Goal: Information Seeking & Learning: Learn about a topic

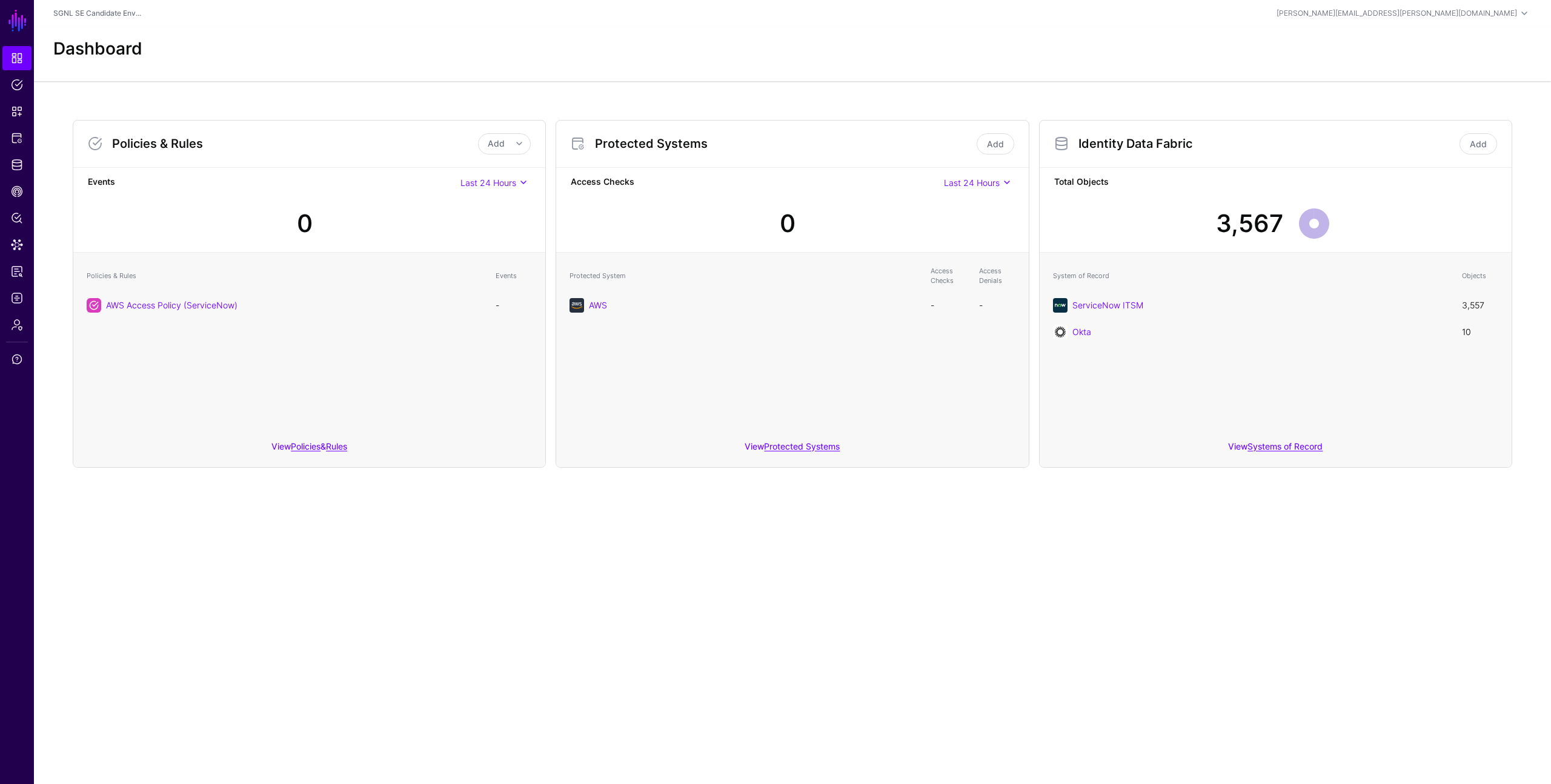
click at [616, 53] on div "Dashboard" at bounding box center [792, 49] width 1488 height 20
click at [15, 85] on span "Policies" at bounding box center [17, 84] width 12 height 12
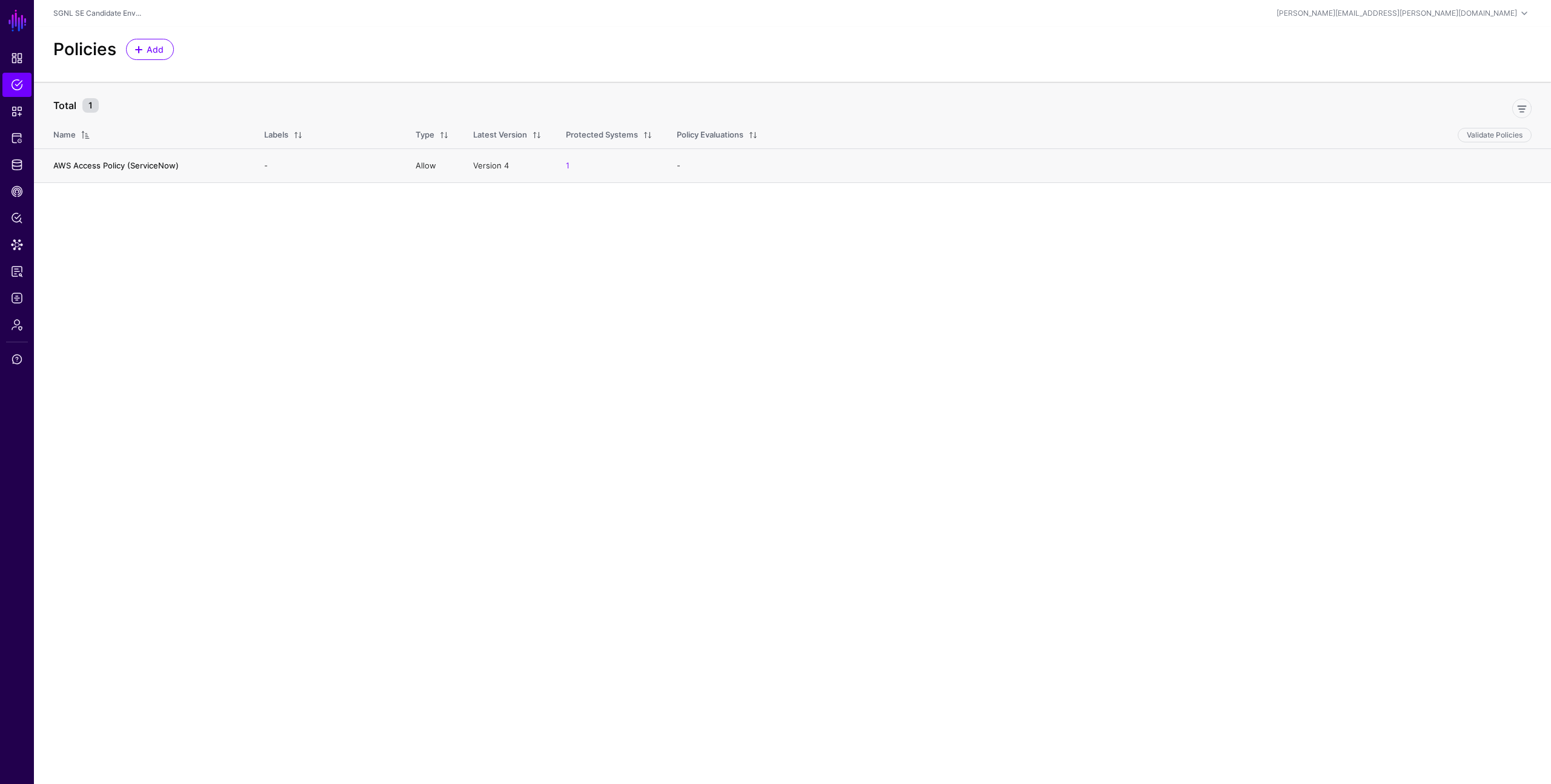
click at [93, 164] on link "AWS Access Policy (ServiceNow)" at bounding box center [116, 164] width 125 height 9
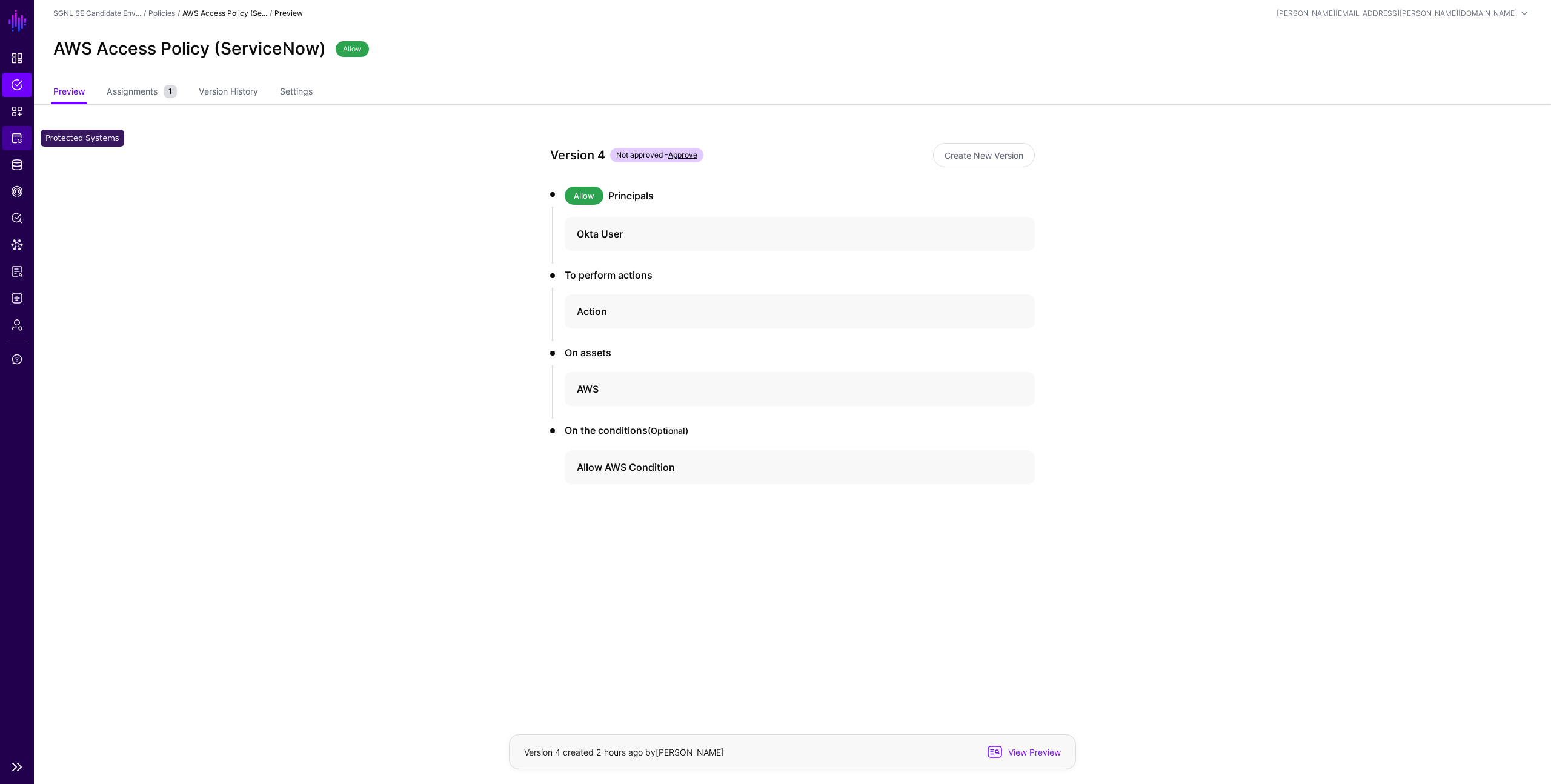
click at [12, 135] on span "Protected Systems" at bounding box center [17, 138] width 12 height 12
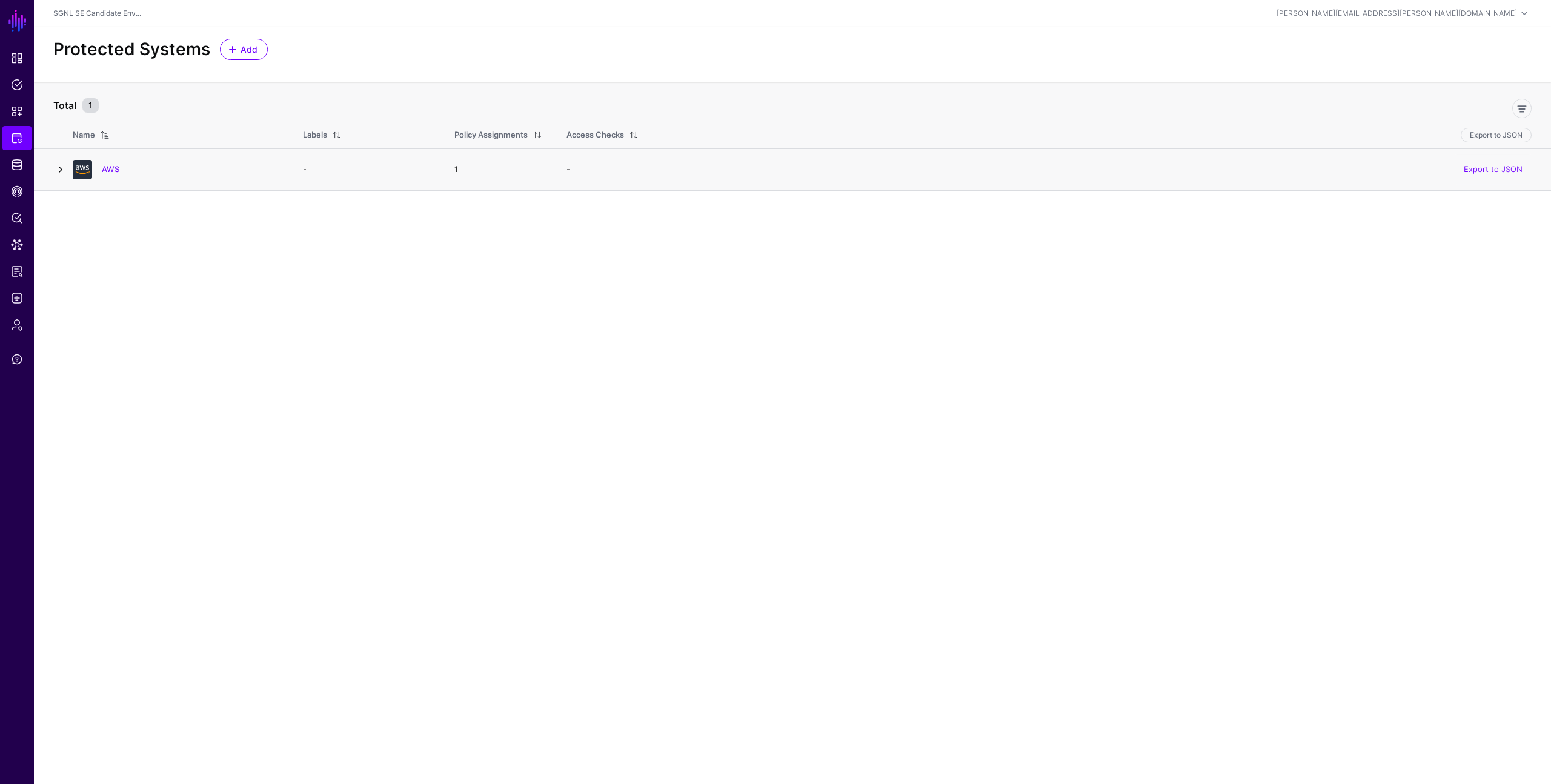
click at [60, 169] on link at bounding box center [61, 169] width 14 height 14
click at [109, 169] on link "AWS" at bounding box center [110, 169] width 18 height 9
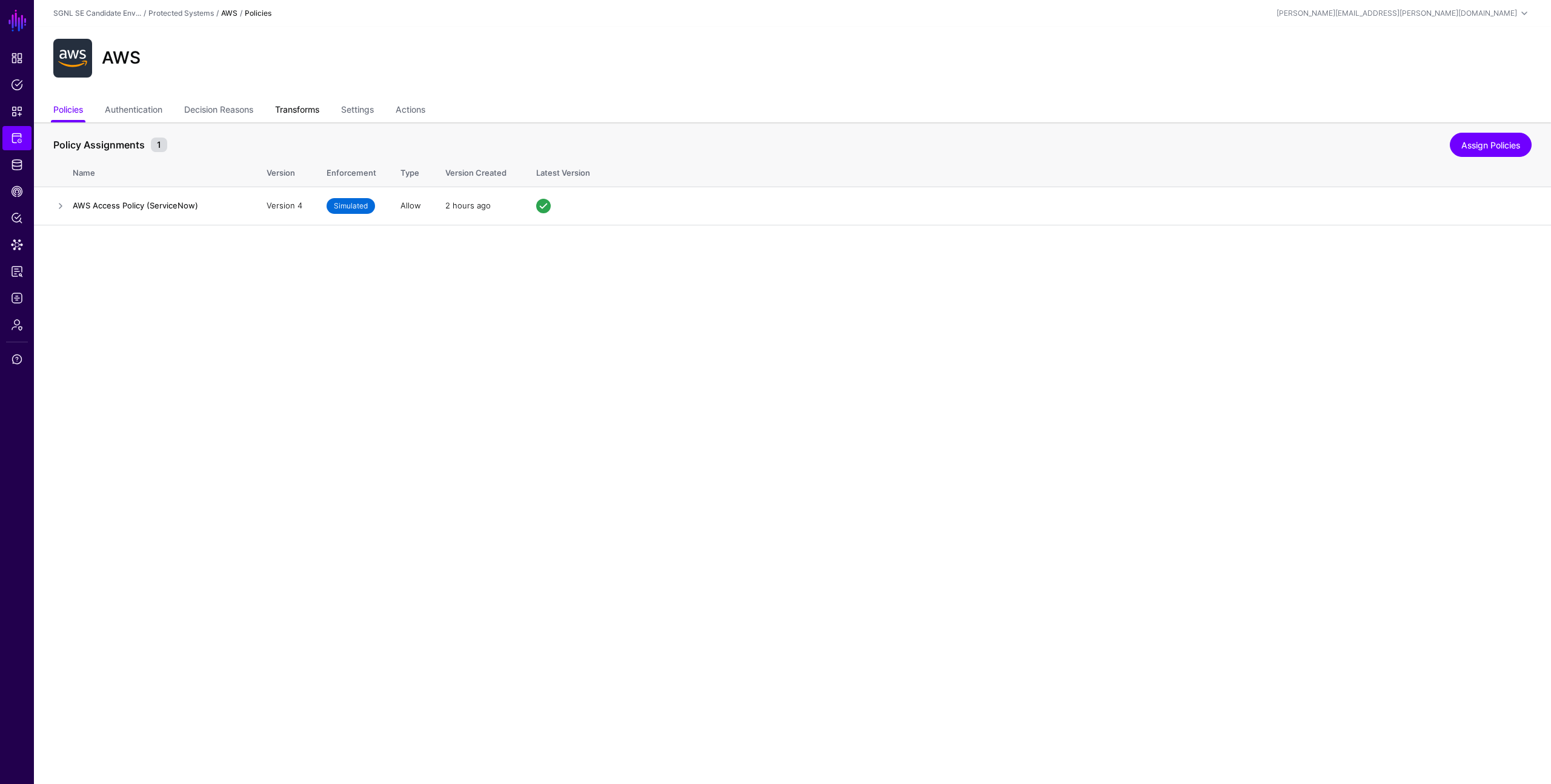
click at [309, 106] on link "Transforms" at bounding box center [298, 111] width 44 height 23
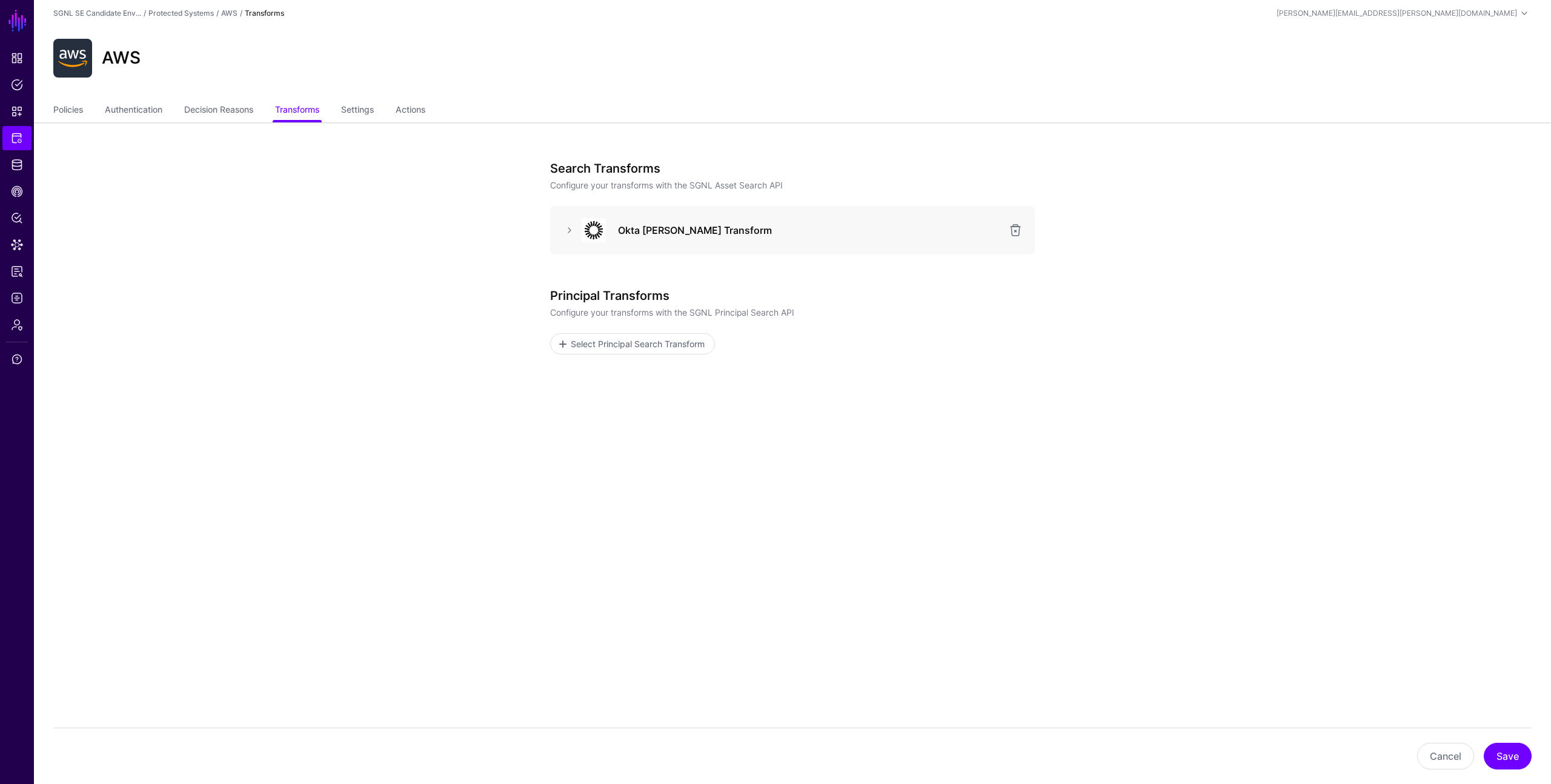
click at [568, 222] on div "Okta [PERSON_NAME] Transform" at bounding box center [793, 230] width 466 height 24
click at [569, 228] on link at bounding box center [570, 230] width 14 height 14
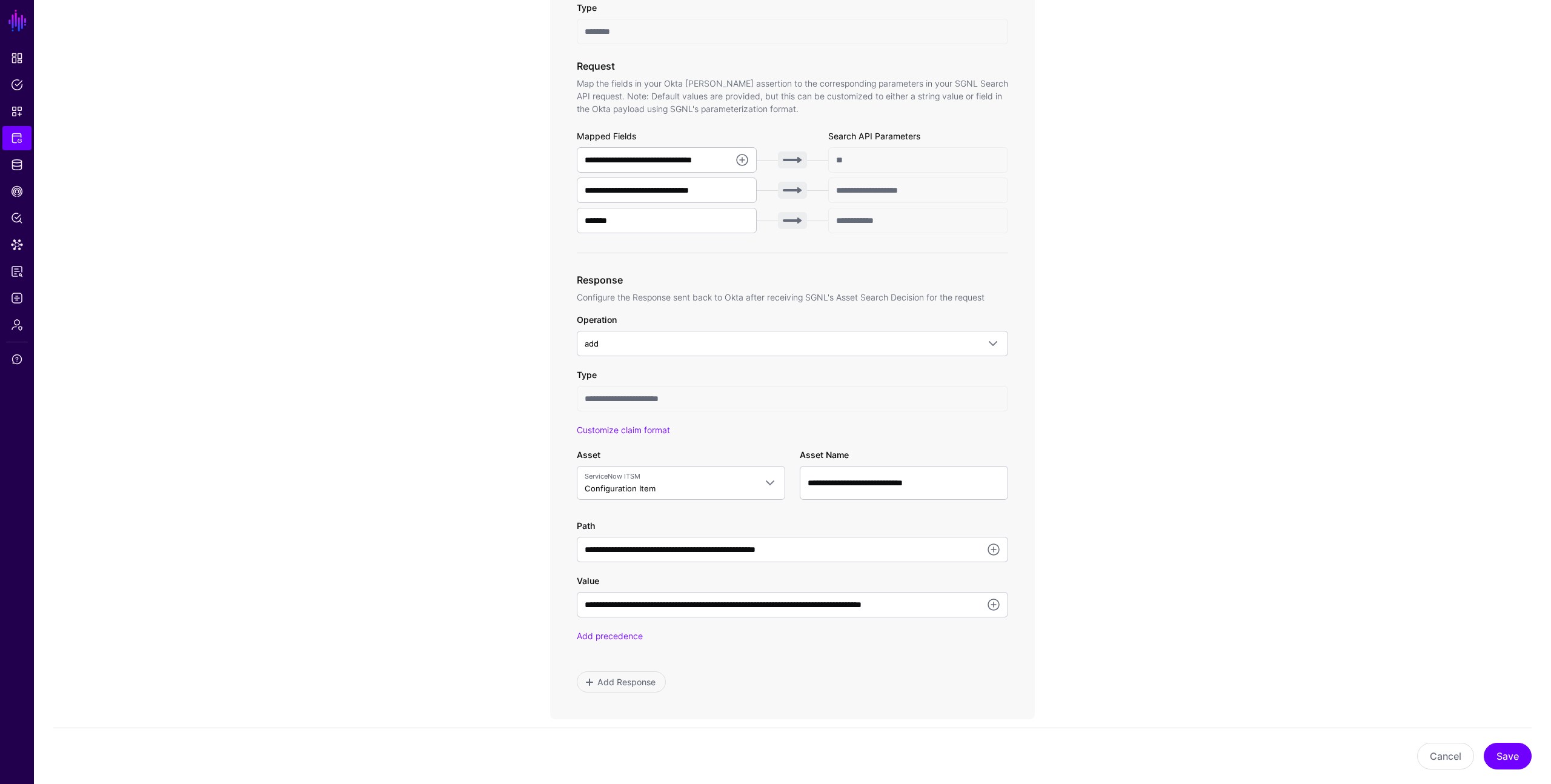
scroll to position [366, 0]
click at [742, 606] on input "**********" at bounding box center [793, 604] width 431 height 26
click at [746, 489] on span "ServiceNow ITSM Configuration Item" at bounding box center [670, 481] width 171 height 23
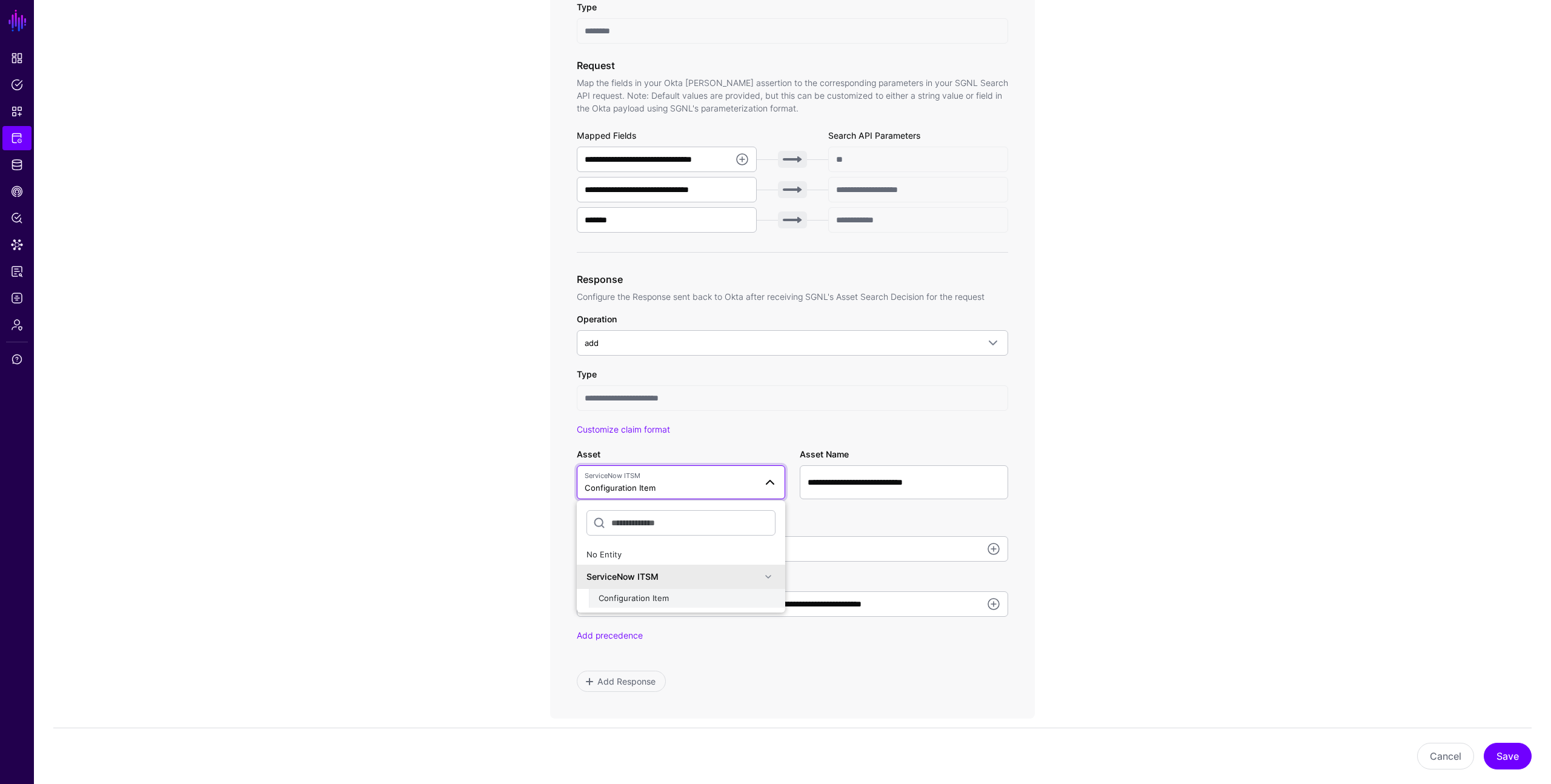
click at [697, 600] on div "Configuration Item" at bounding box center [687, 598] width 177 height 12
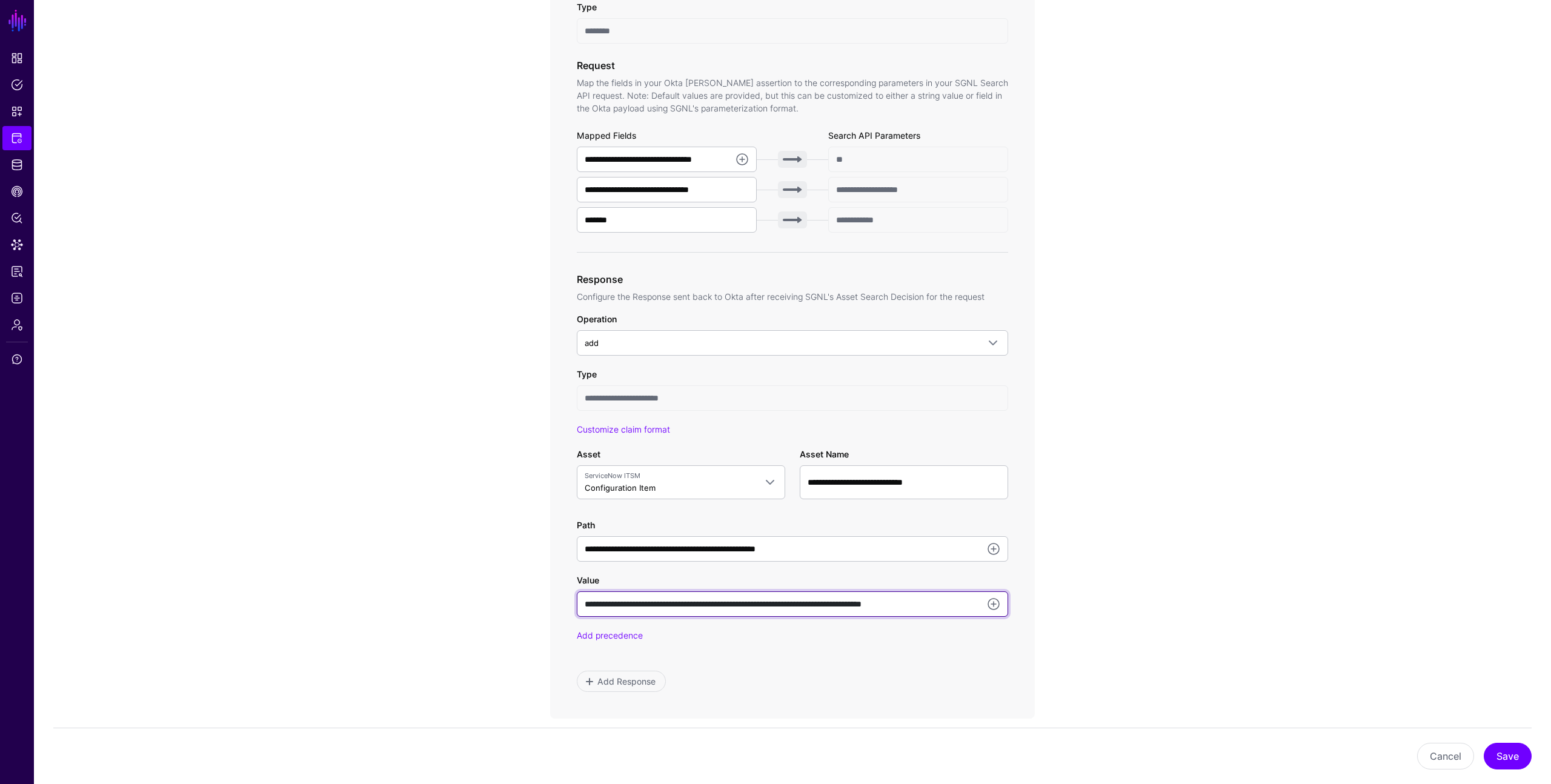
click at [759, 604] on input "**********" at bounding box center [793, 604] width 431 height 26
click at [995, 602] on link at bounding box center [993, 603] width 14 height 14
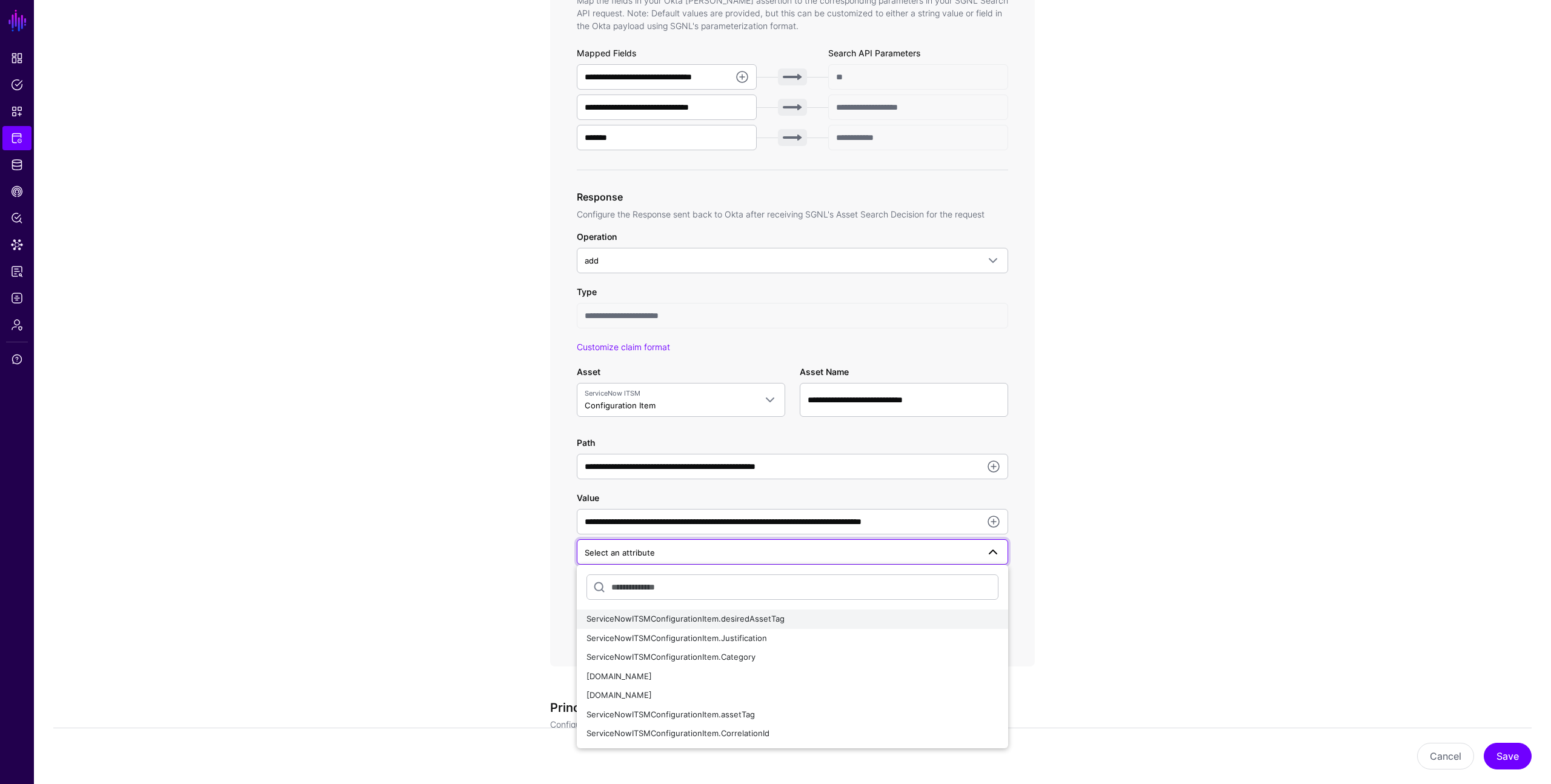
scroll to position [451, 0]
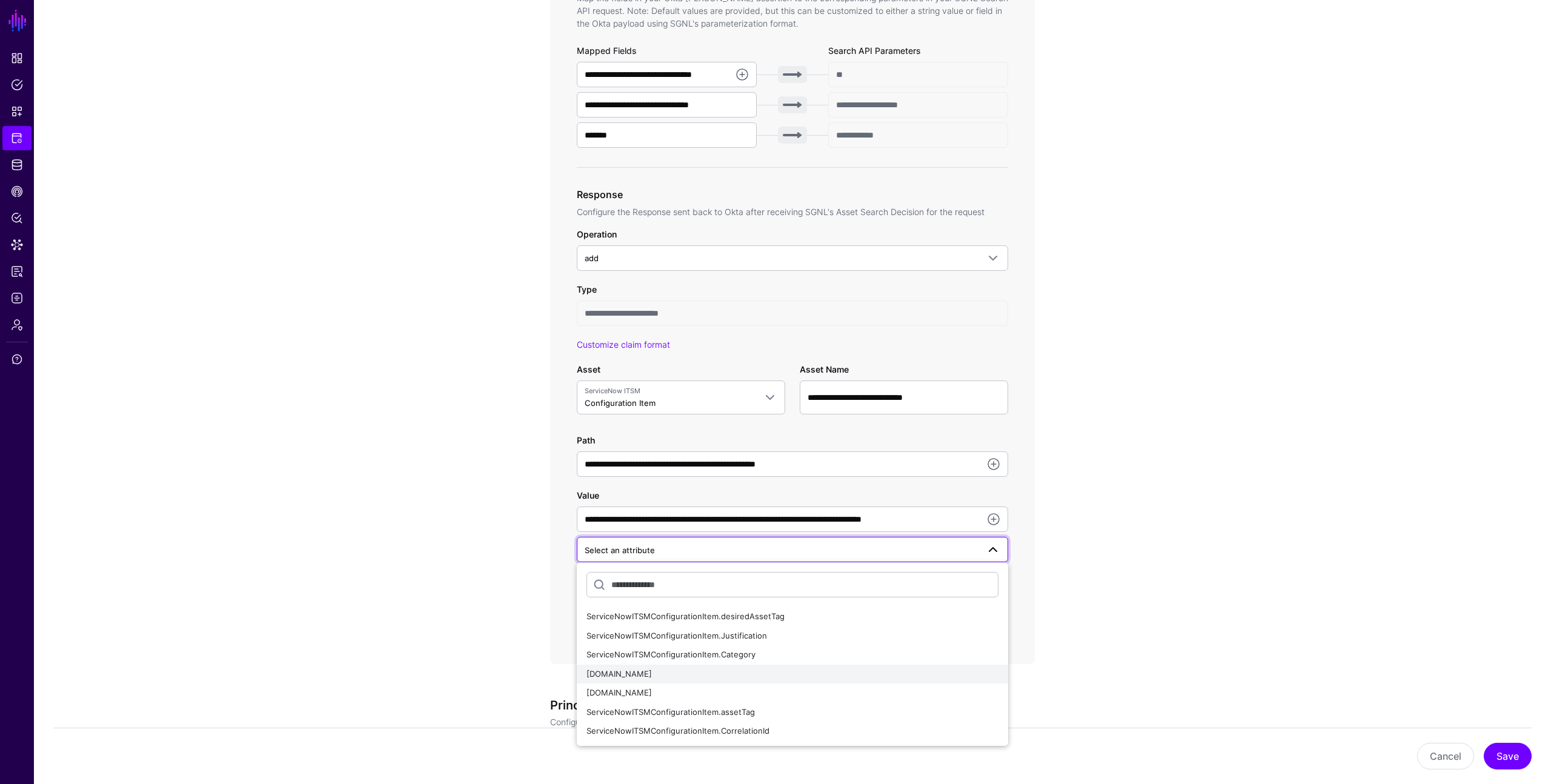
click at [652, 676] on span "ServiceNowITSMConfigurationItem.name" at bounding box center [619, 673] width 66 height 9
type input "**********"
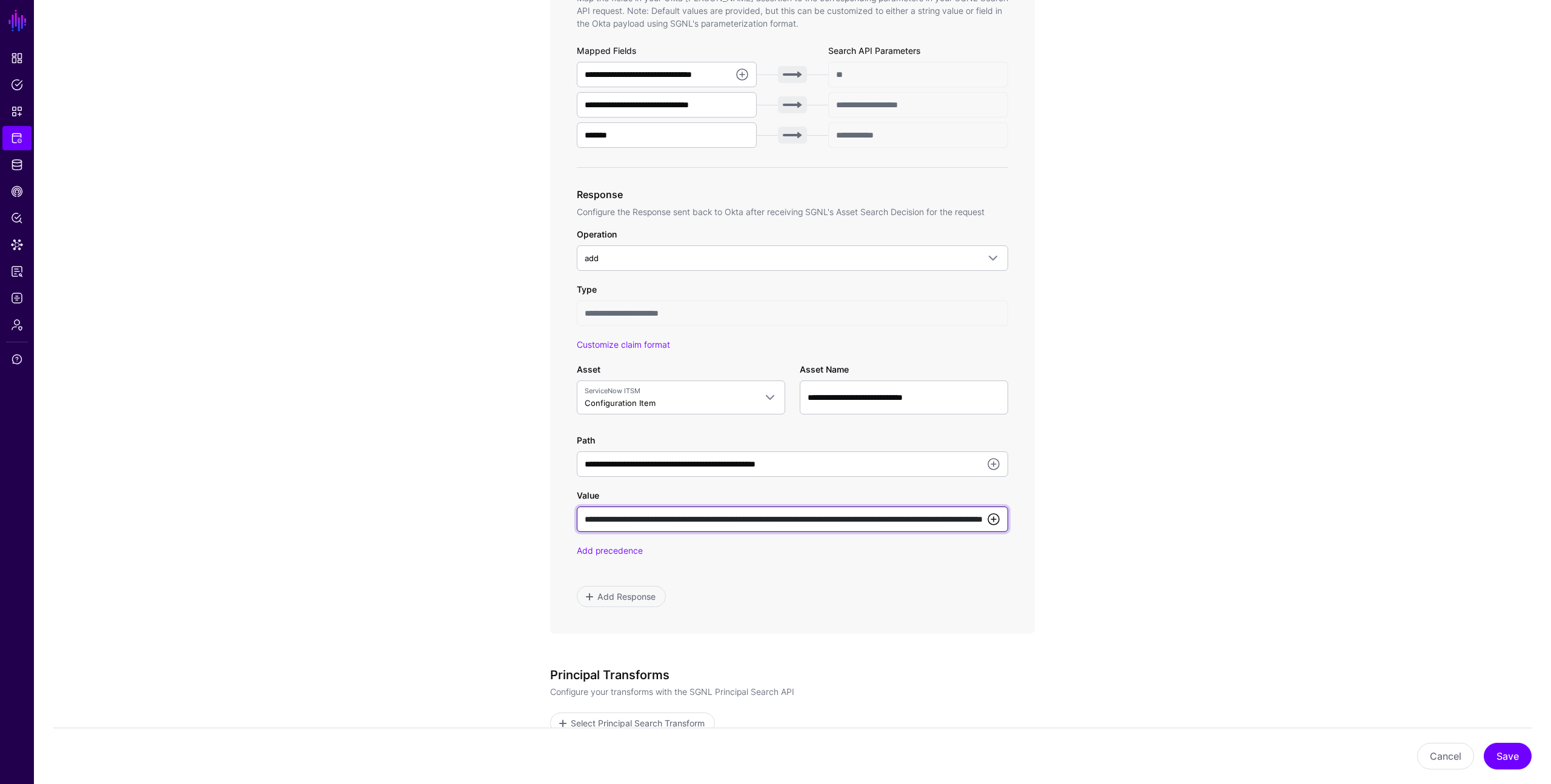
scroll to position [0, 173]
drag, startPoint x: 864, startPoint y: 518, endPoint x: 986, endPoint y: 520, distance: 122.0
click at [986, 520] on div "**********" at bounding box center [793, 519] width 431 height 26
click at [825, 527] on input "**********" at bounding box center [793, 519] width 431 height 26
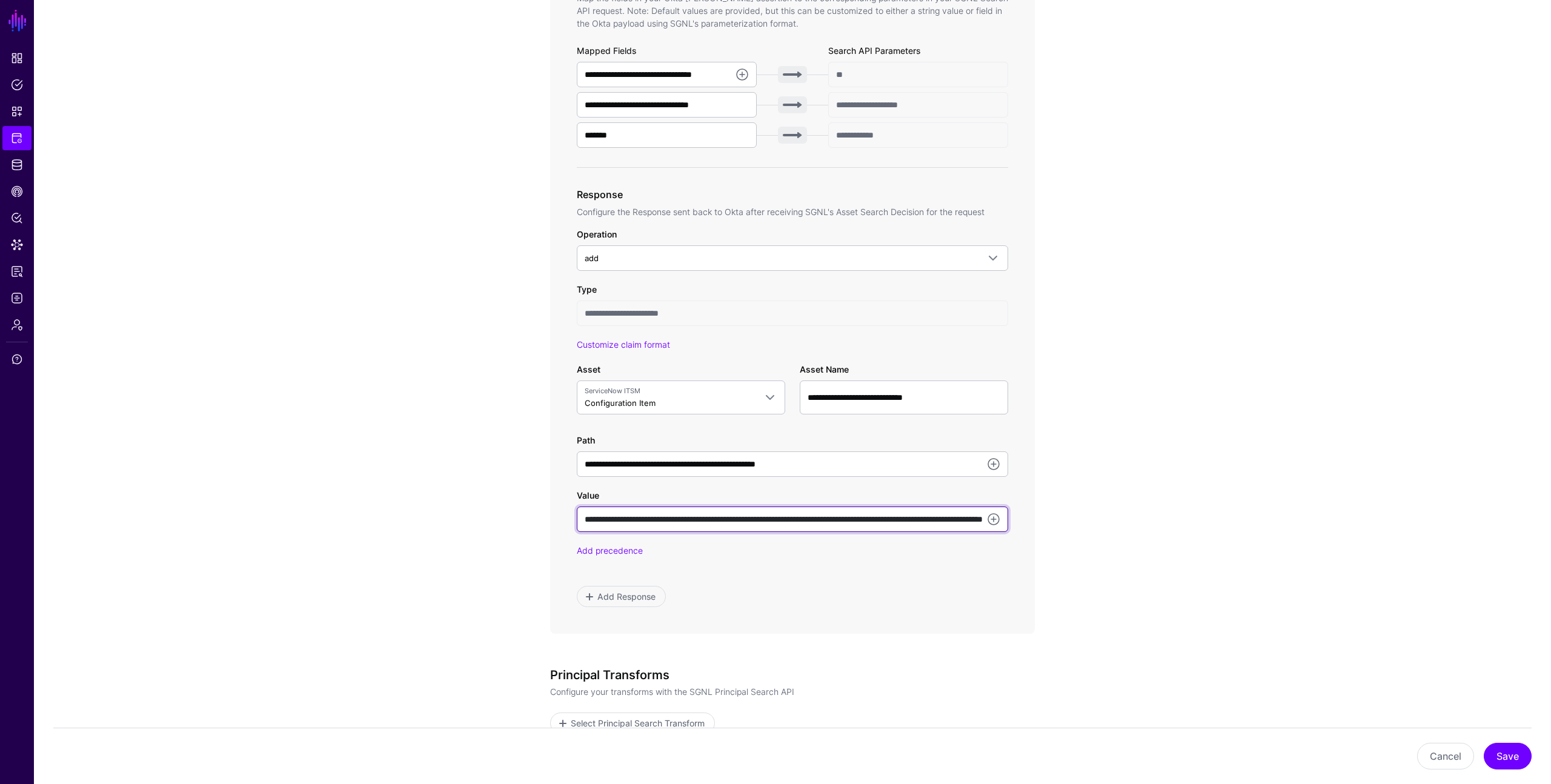
drag, startPoint x: 732, startPoint y: 523, endPoint x: 541, endPoint y: 518, distance: 191.1
click at [541, 518] on div "**********" at bounding box center [793, 291] width 563 height 1242
click at [888, 516] on input "**********" at bounding box center [793, 519] width 431 height 26
click at [1442, 763] on button "Cancel" at bounding box center [1445, 755] width 57 height 26
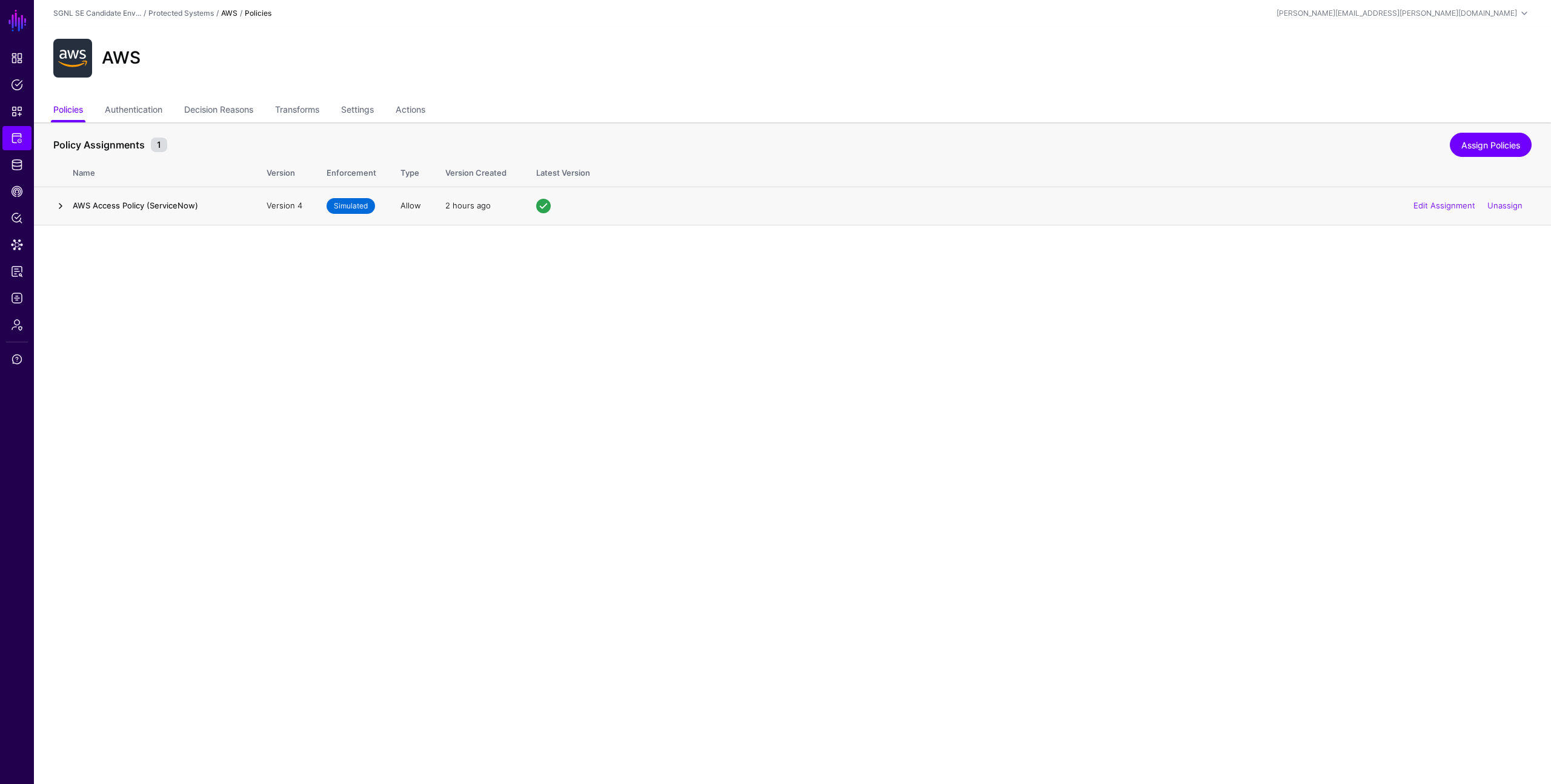
click at [59, 204] on link at bounding box center [61, 205] width 14 height 14
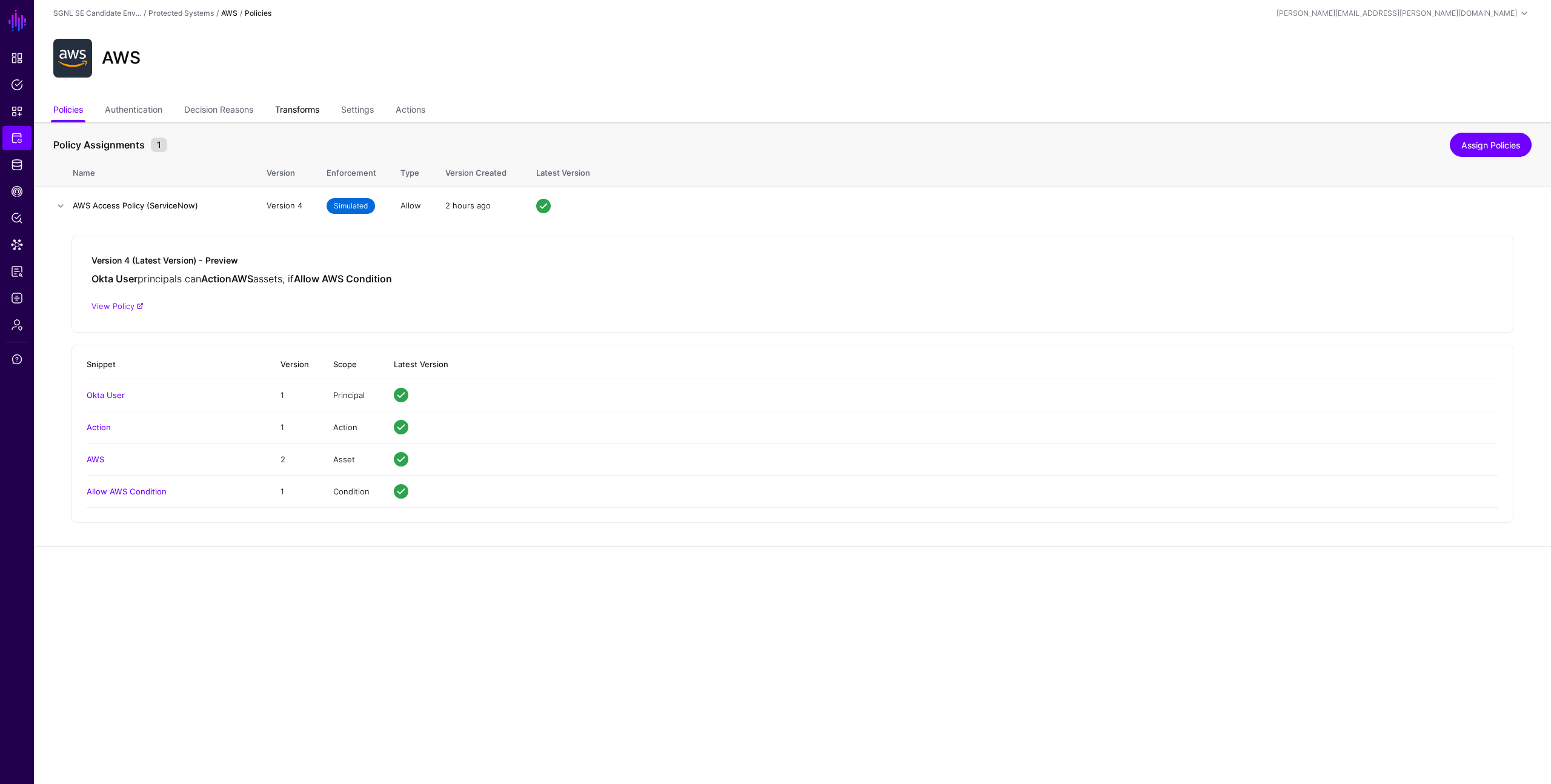
click at [300, 112] on link "Transforms" at bounding box center [298, 111] width 44 height 23
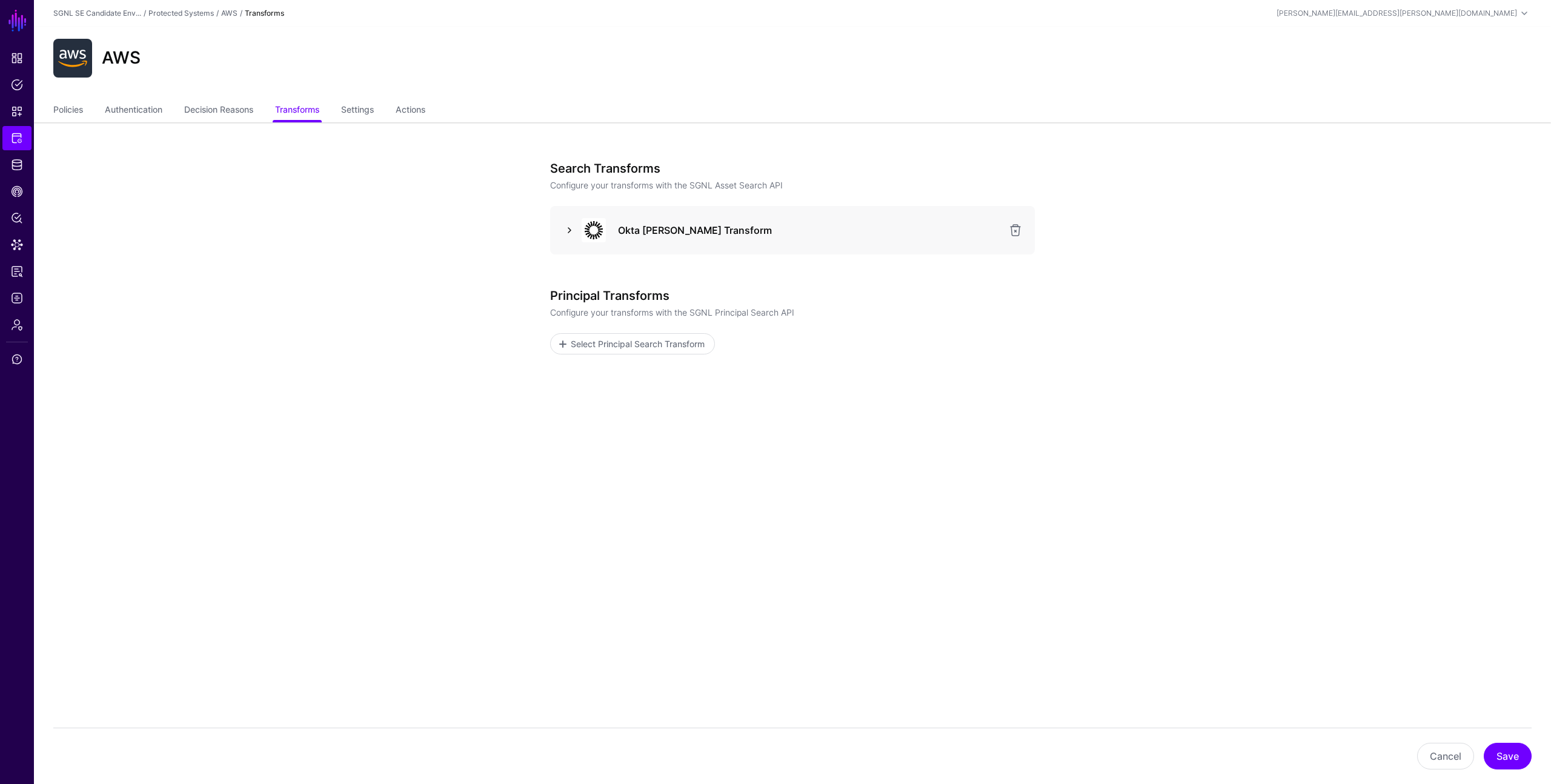
click at [572, 233] on link at bounding box center [570, 230] width 14 height 14
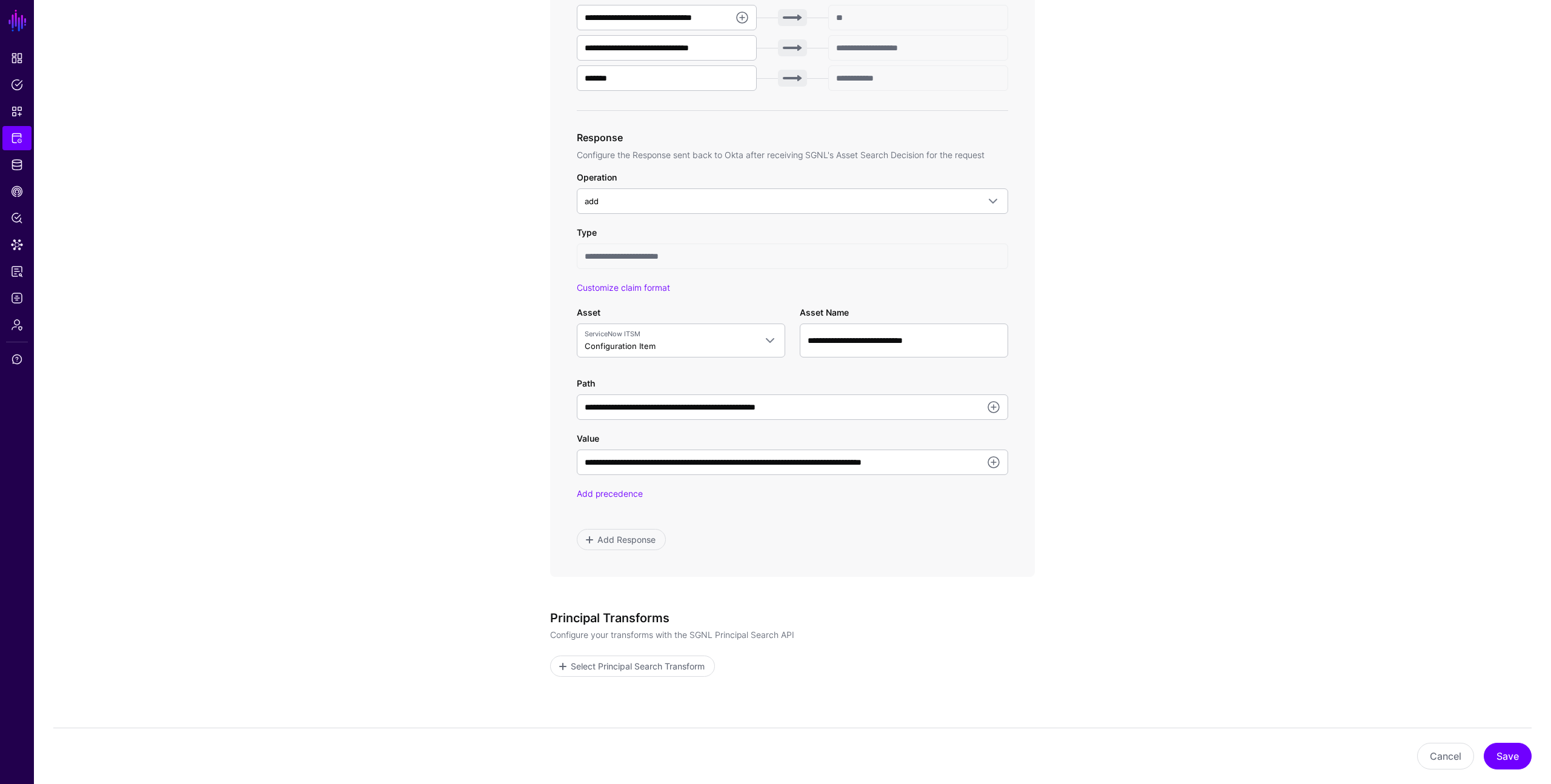
scroll to position [580, 0]
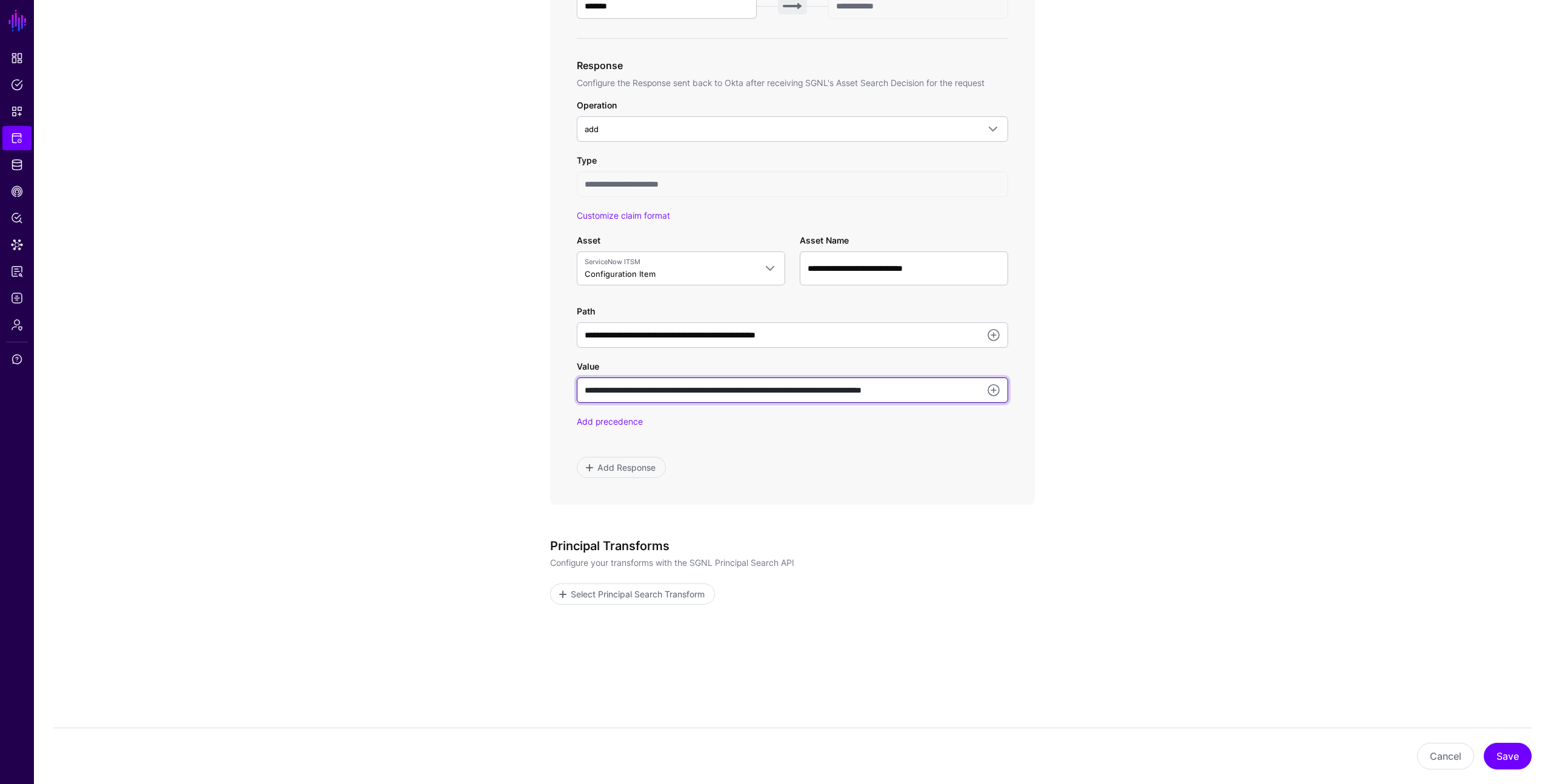
click at [750, 390] on input "**********" at bounding box center [793, 390] width 431 height 26
click at [997, 391] on link at bounding box center [993, 389] width 14 height 14
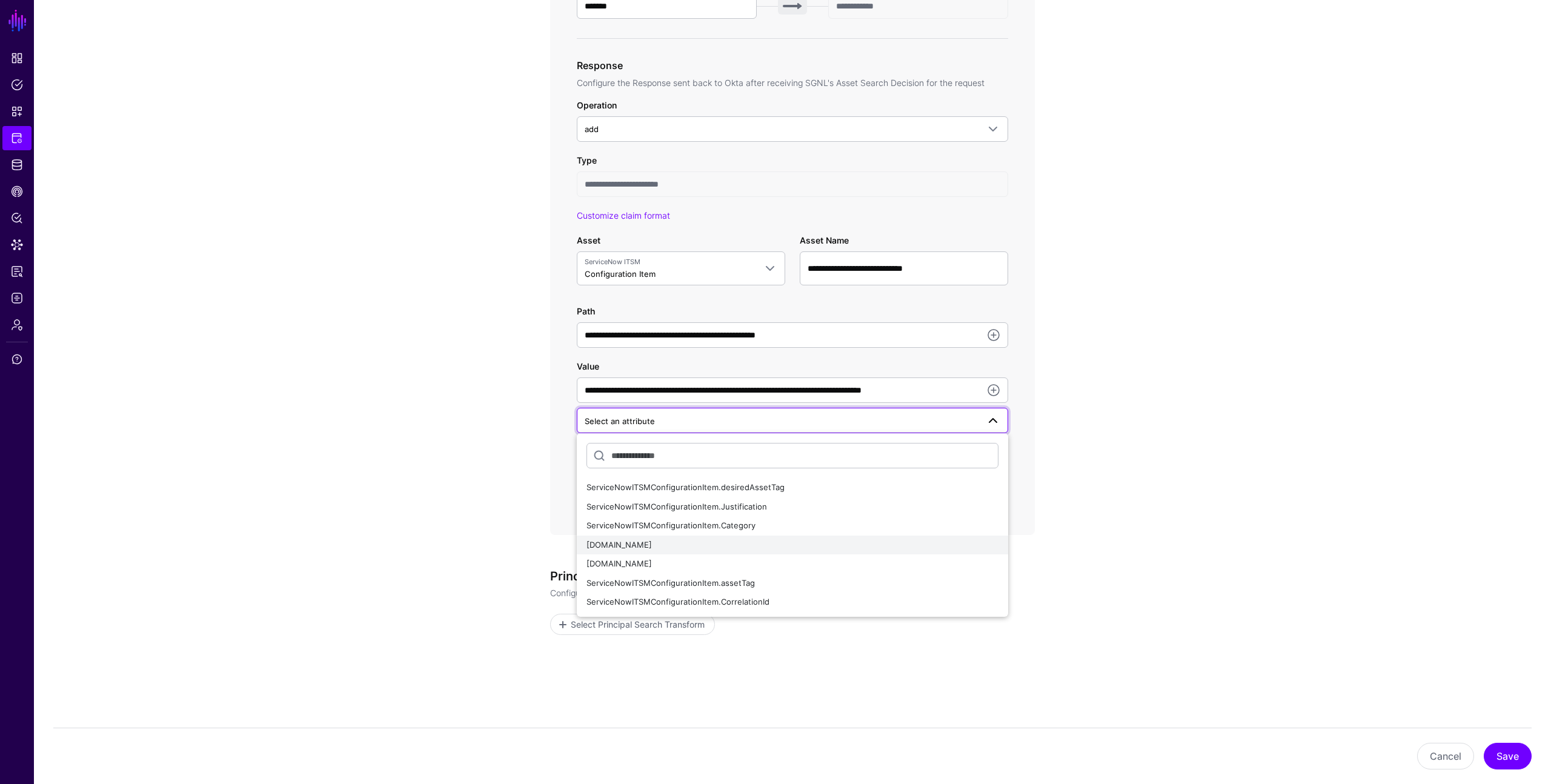
click at [652, 542] on span "ServiceNowITSMConfigurationItem.name" at bounding box center [619, 544] width 66 height 9
type input "**********"
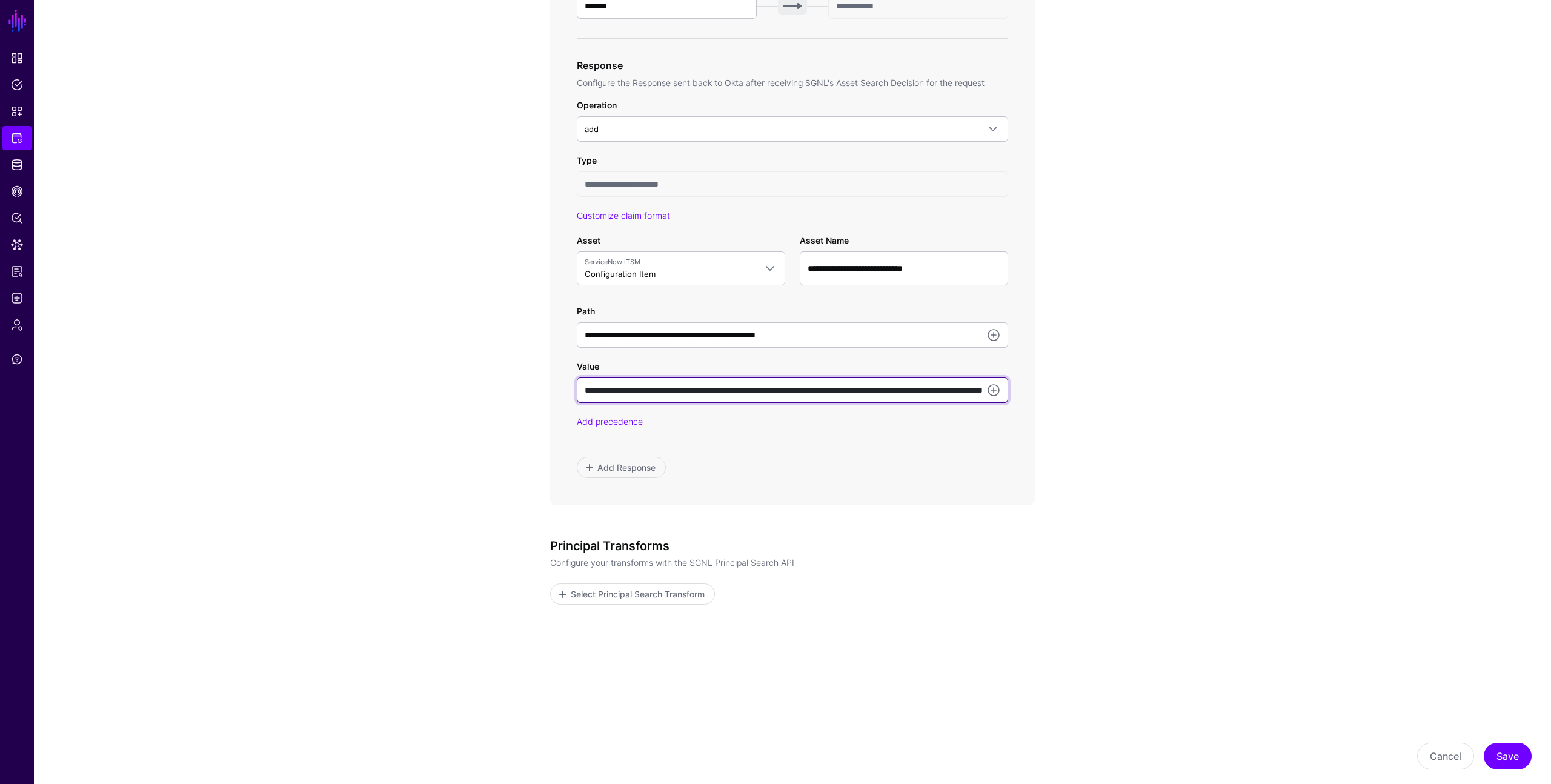
drag, startPoint x: 681, startPoint y: 389, endPoint x: 553, endPoint y: 385, distance: 128.1
click at [553, 385] on div "**********" at bounding box center [792, 65] width 485 height 879
click at [718, 389] on input "**********" at bounding box center [793, 390] width 431 height 26
click at [1450, 758] on button "Cancel" at bounding box center [1445, 755] width 57 height 26
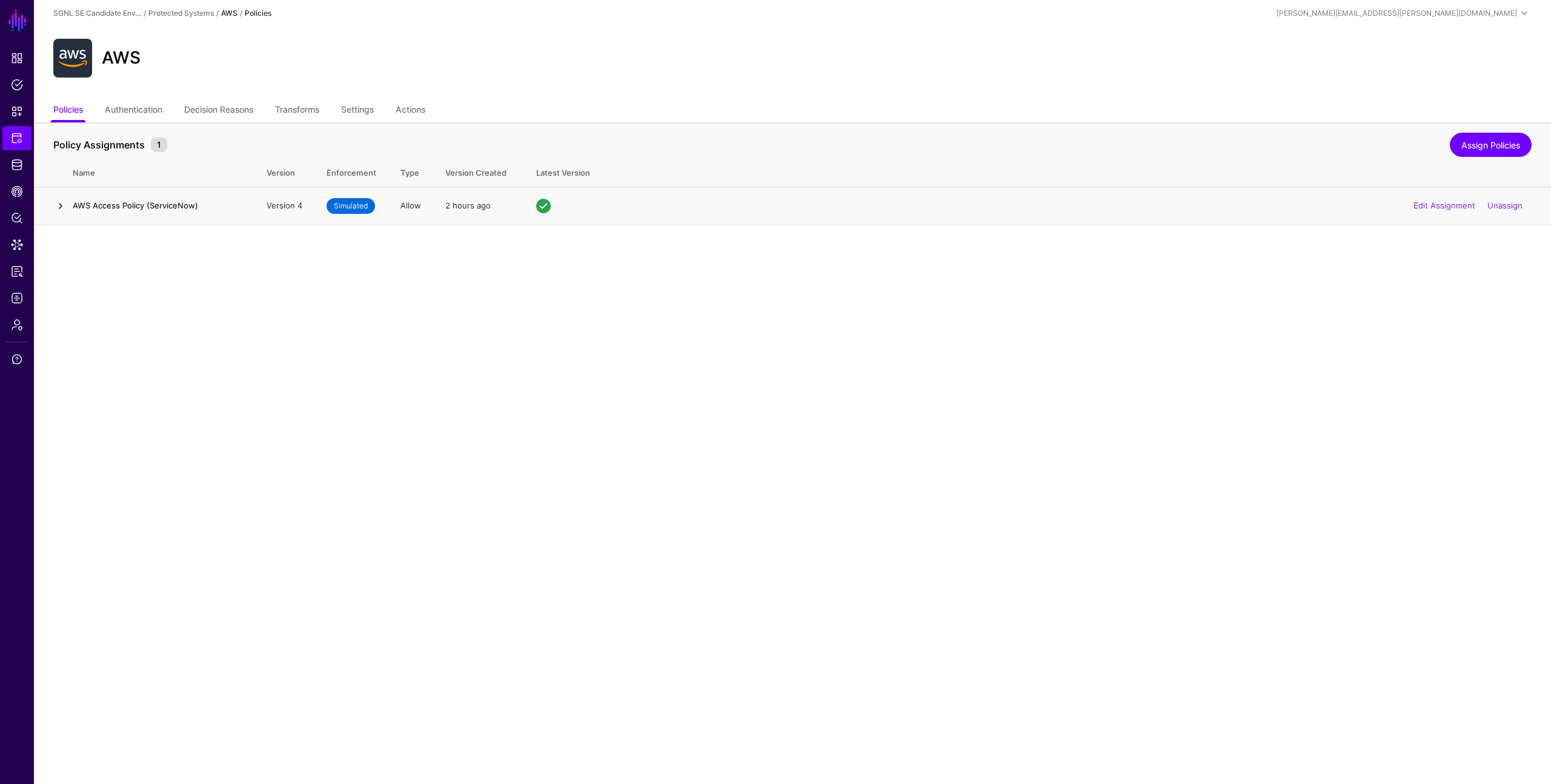
click at [59, 205] on link at bounding box center [61, 205] width 14 height 14
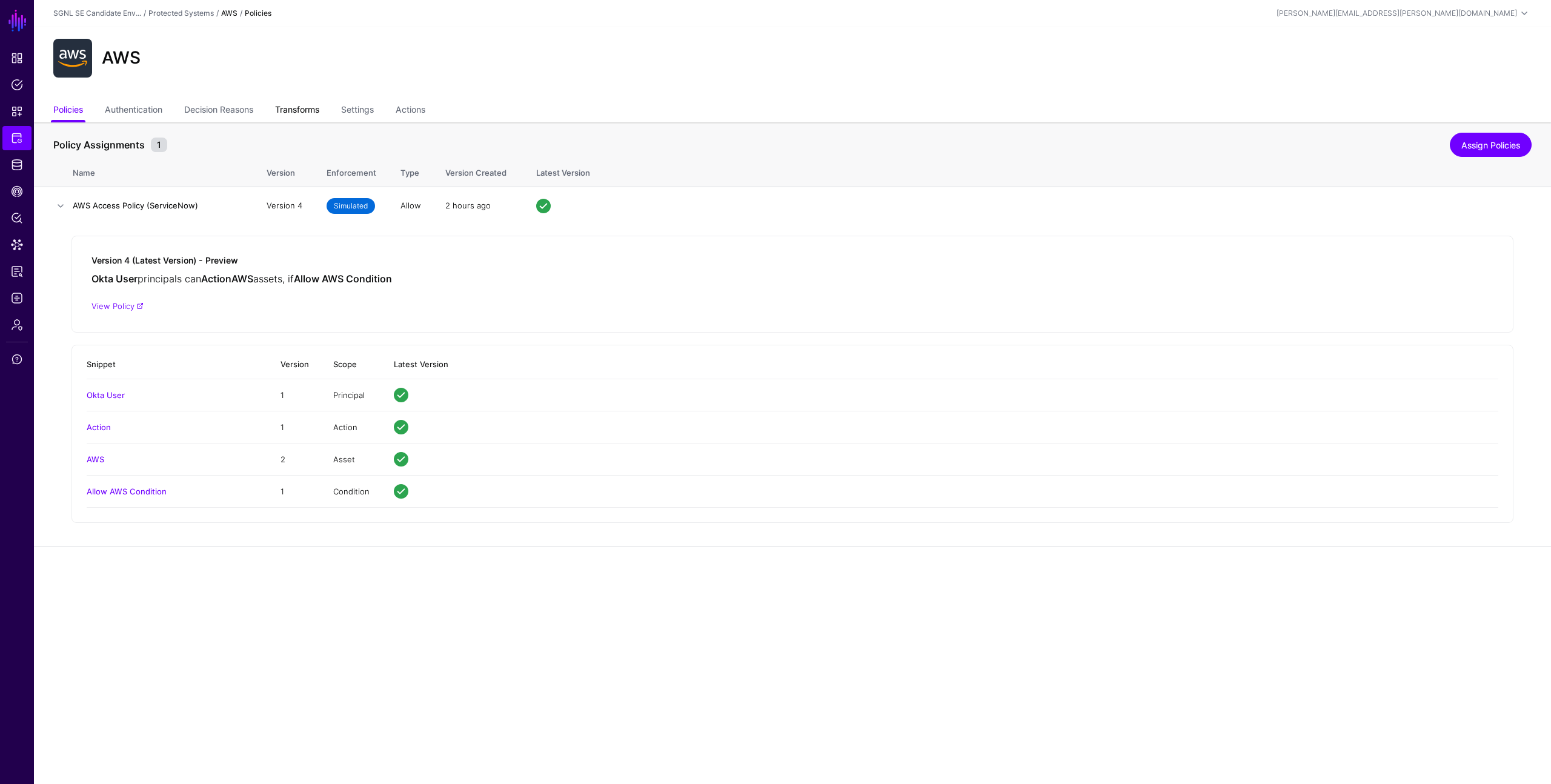
click at [307, 110] on link "Transforms" at bounding box center [298, 111] width 44 height 23
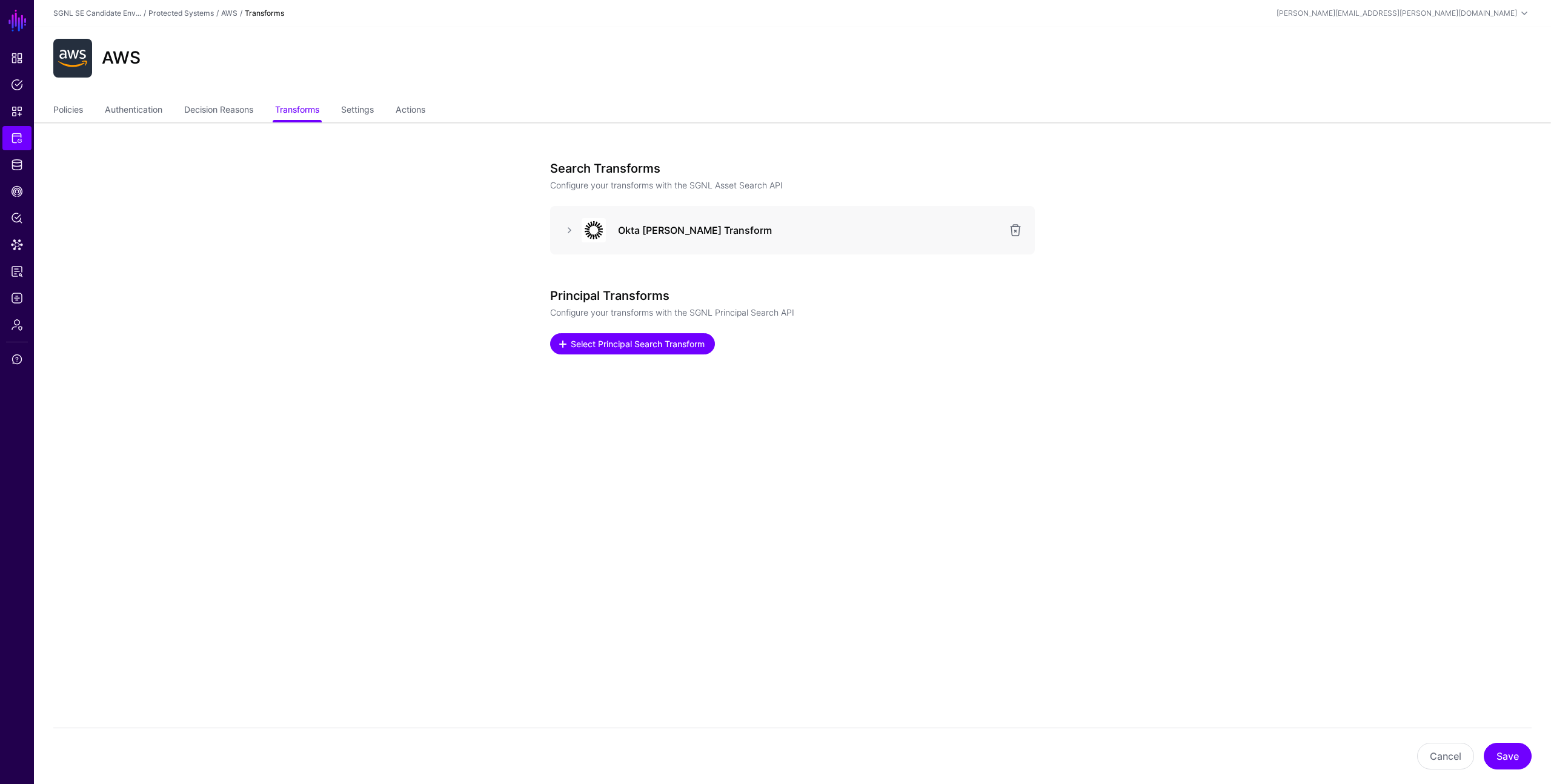
click at [564, 343] on span at bounding box center [563, 343] width 9 height 9
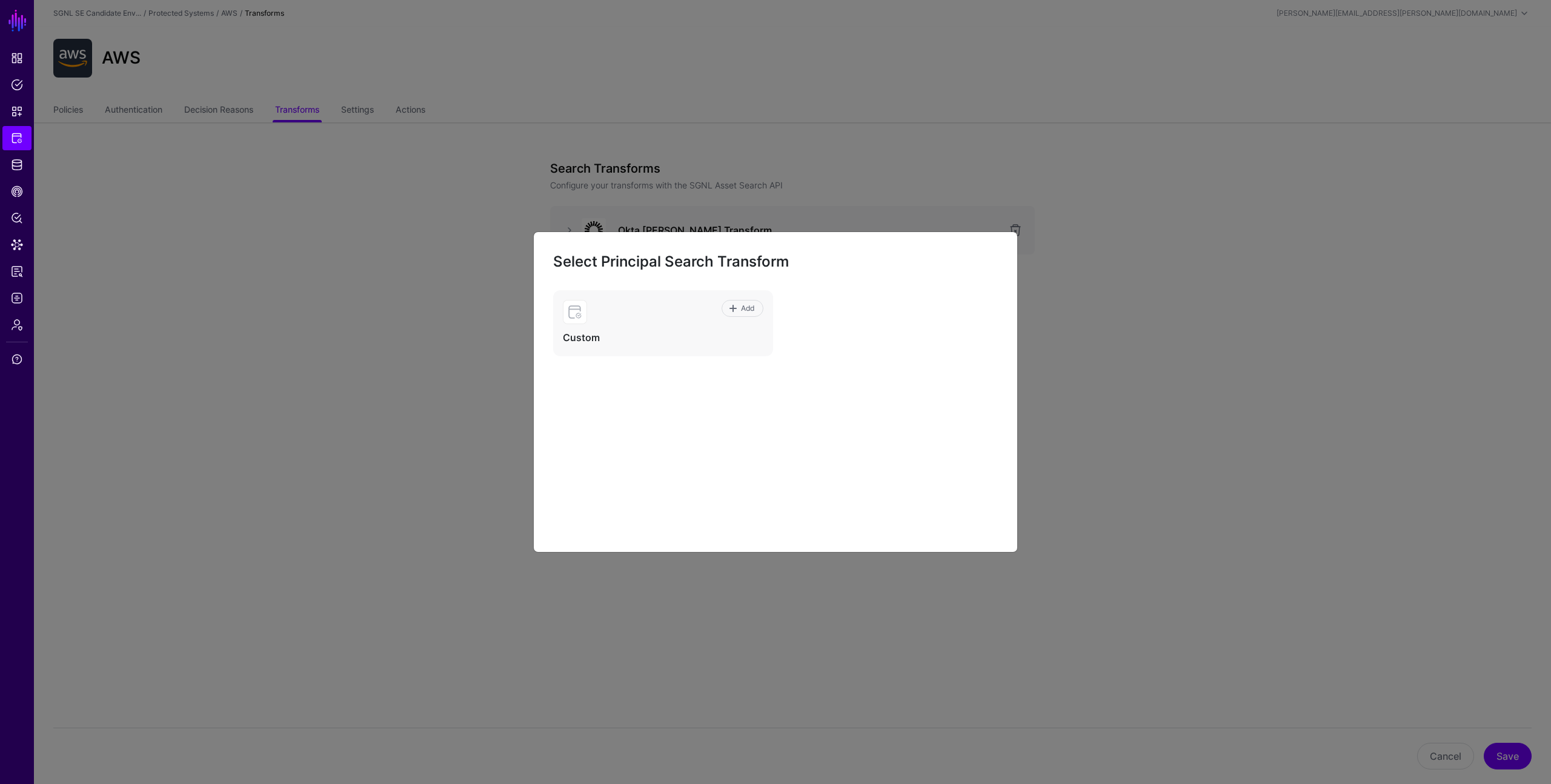
click at [889, 215] on ngb-modal-window "Select Principal Search Transform Add Custom" at bounding box center [775, 392] width 1551 height 784
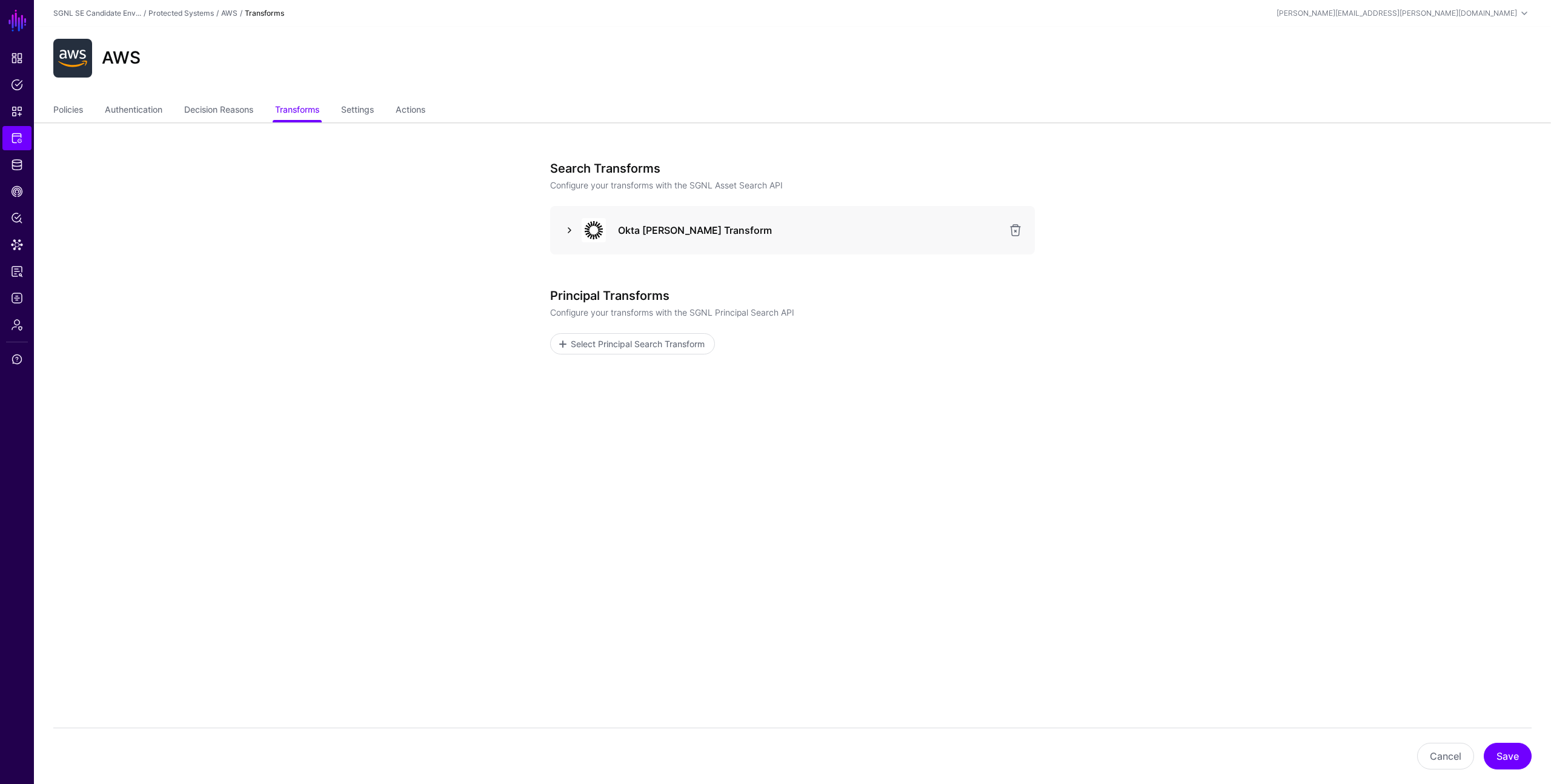
click at [570, 230] on link at bounding box center [570, 230] width 14 height 14
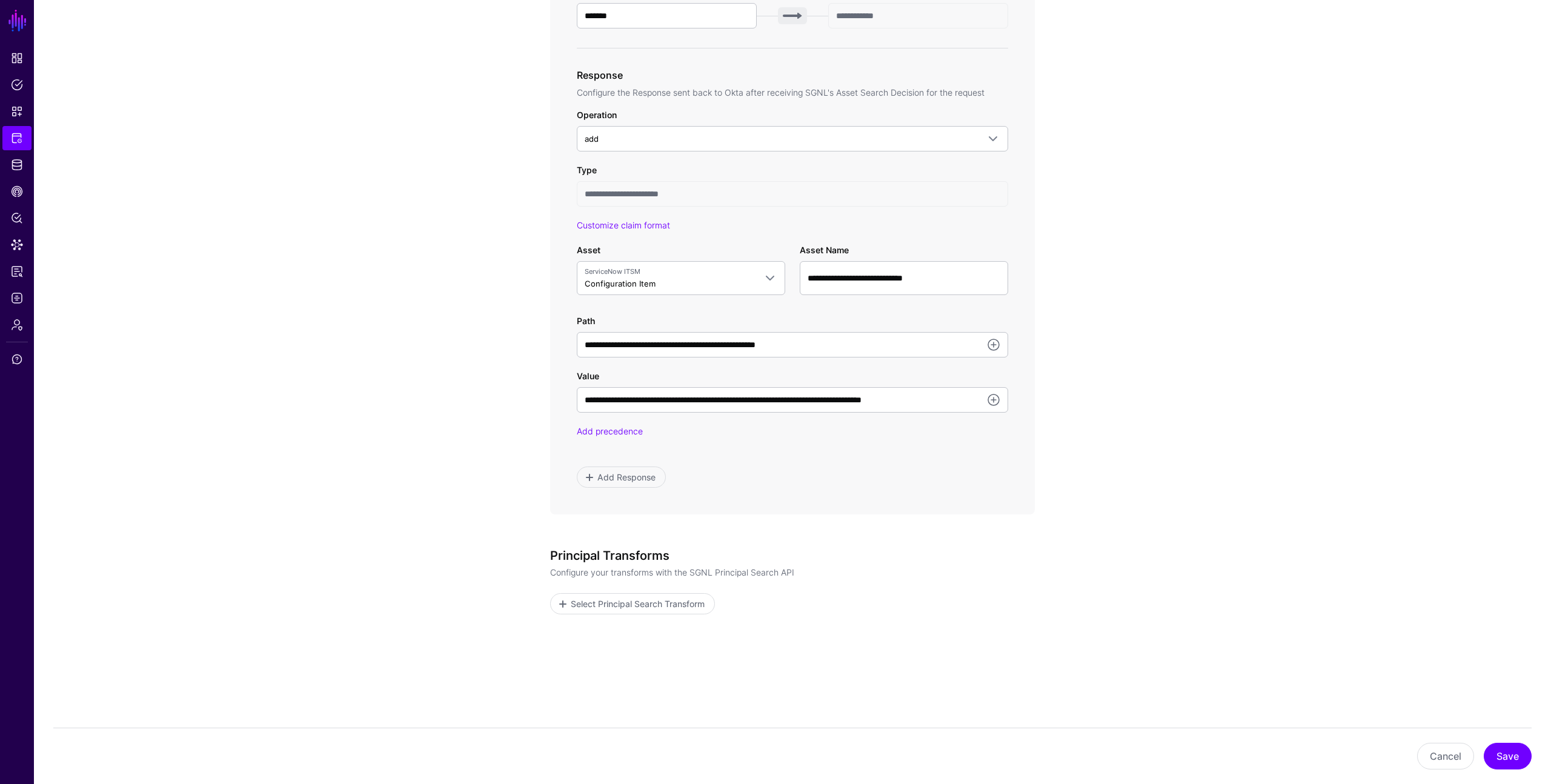
scroll to position [580, 0]
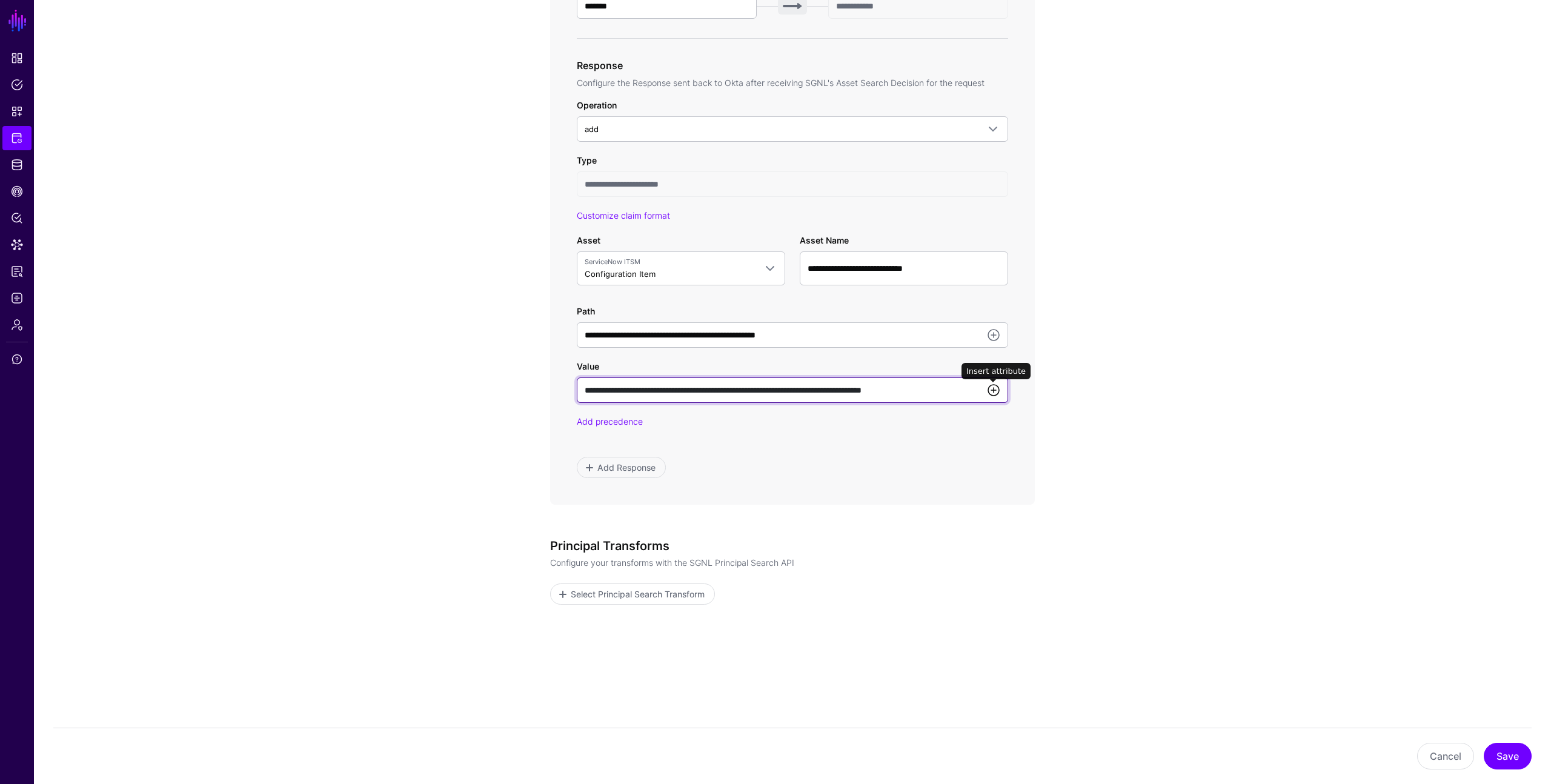
drag, startPoint x: 783, startPoint y: 389, endPoint x: 990, endPoint y: 389, distance: 207.0
click at [990, 389] on div "**********" at bounding box center [793, 390] width 431 height 26
click at [751, 387] on input "**********" at bounding box center [793, 390] width 431 height 26
click at [994, 391] on link at bounding box center [993, 389] width 14 height 14
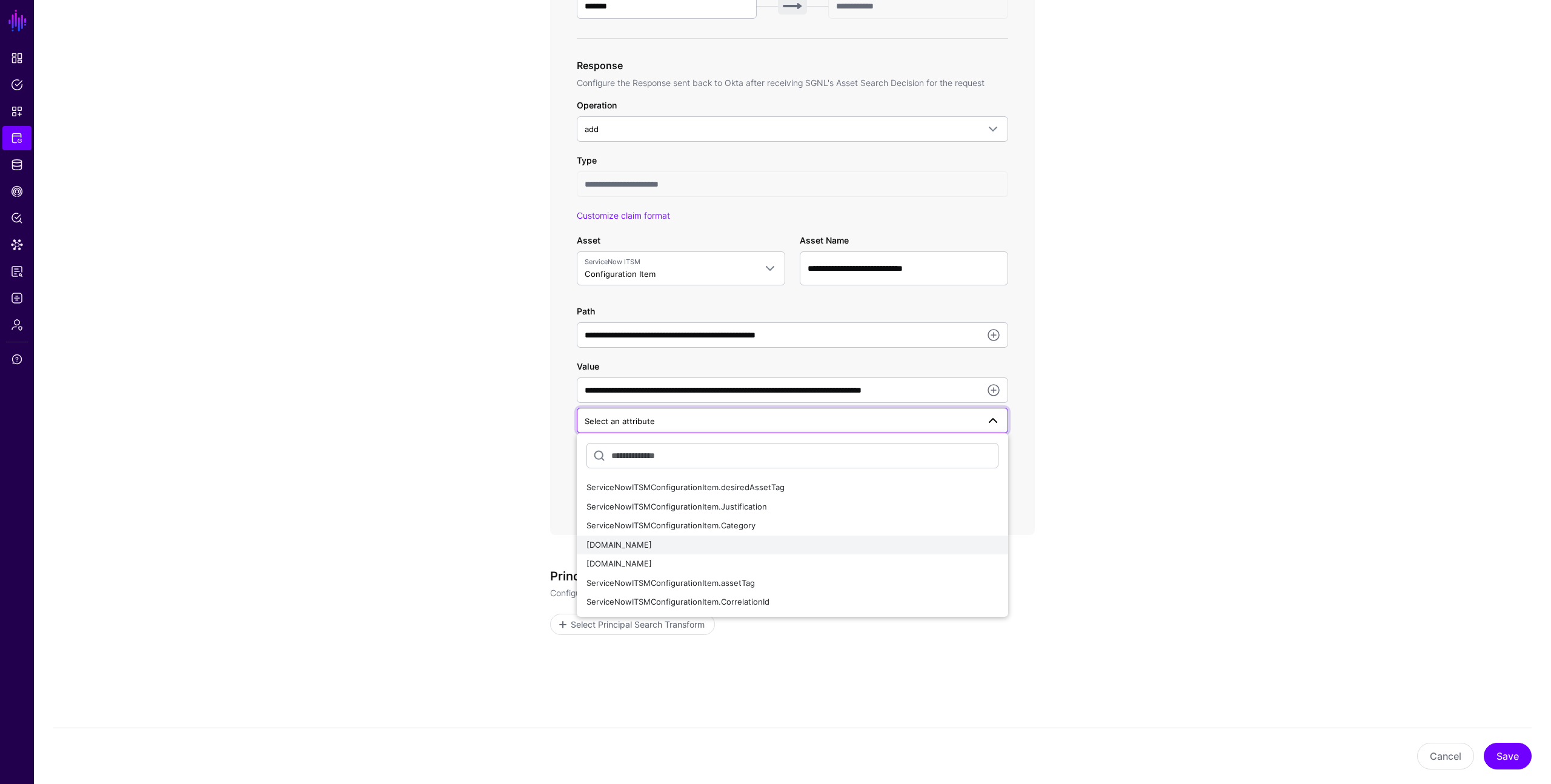
click at [652, 547] on span "ServiceNowITSMConfigurationItem.name" at bounding box center [619, 544] width 66 height 9
type input "**********"
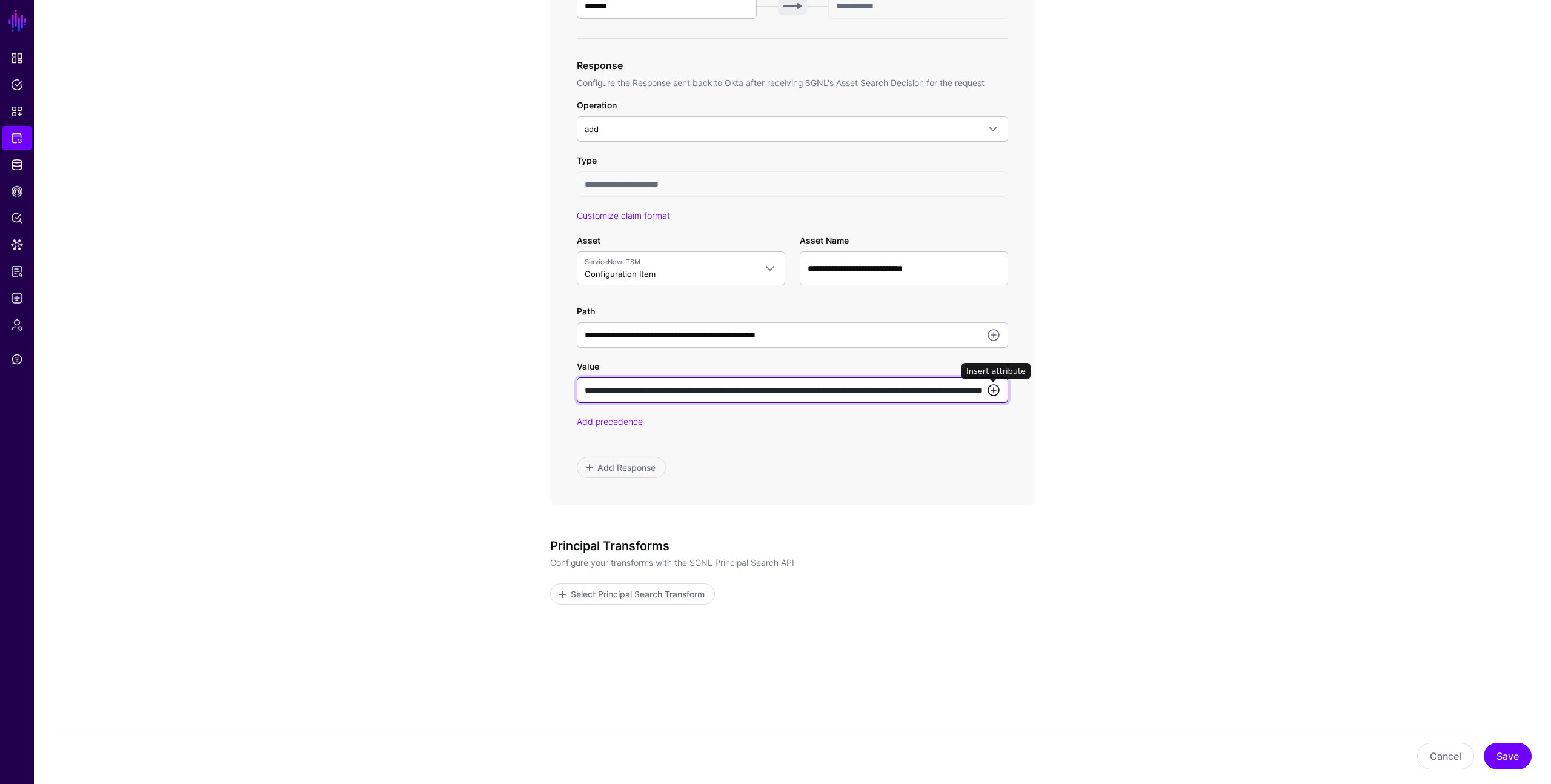
scroll to position [0, 173]
drag, startPoint x: 766, startPoint y: 391, endPoint x: 1001, endPoint y: 391, distance: 235.0
click at [1001, 391] on input "**********" at bounding box center [793, 390] width 431 height 26
click at [838, 392] on input "**********" at bounding box center [793, 390] width 431 height 26
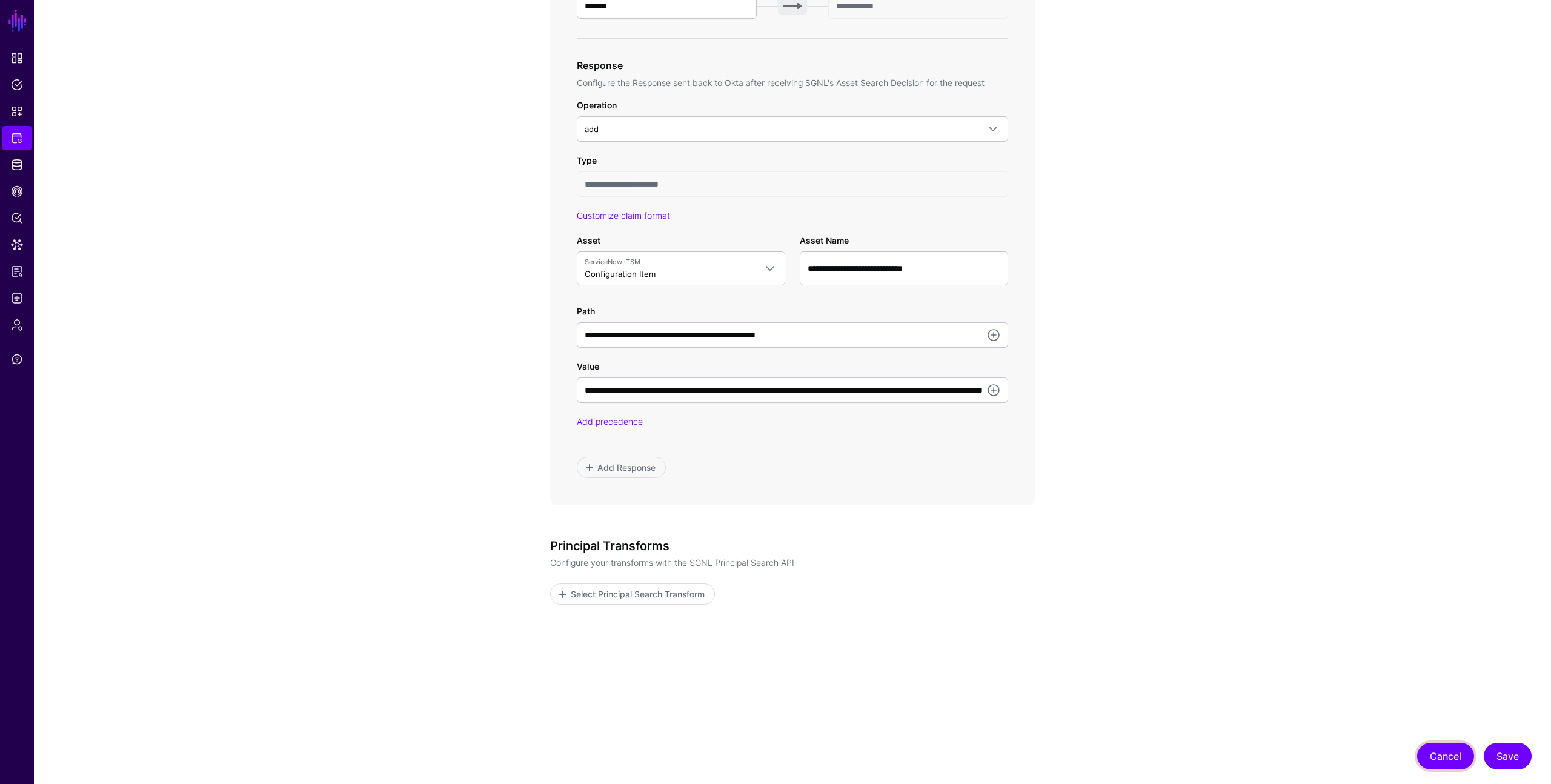
click at [1432, 755] on button "Cancel" at bounding box center [1445, 755] width 57 height 26
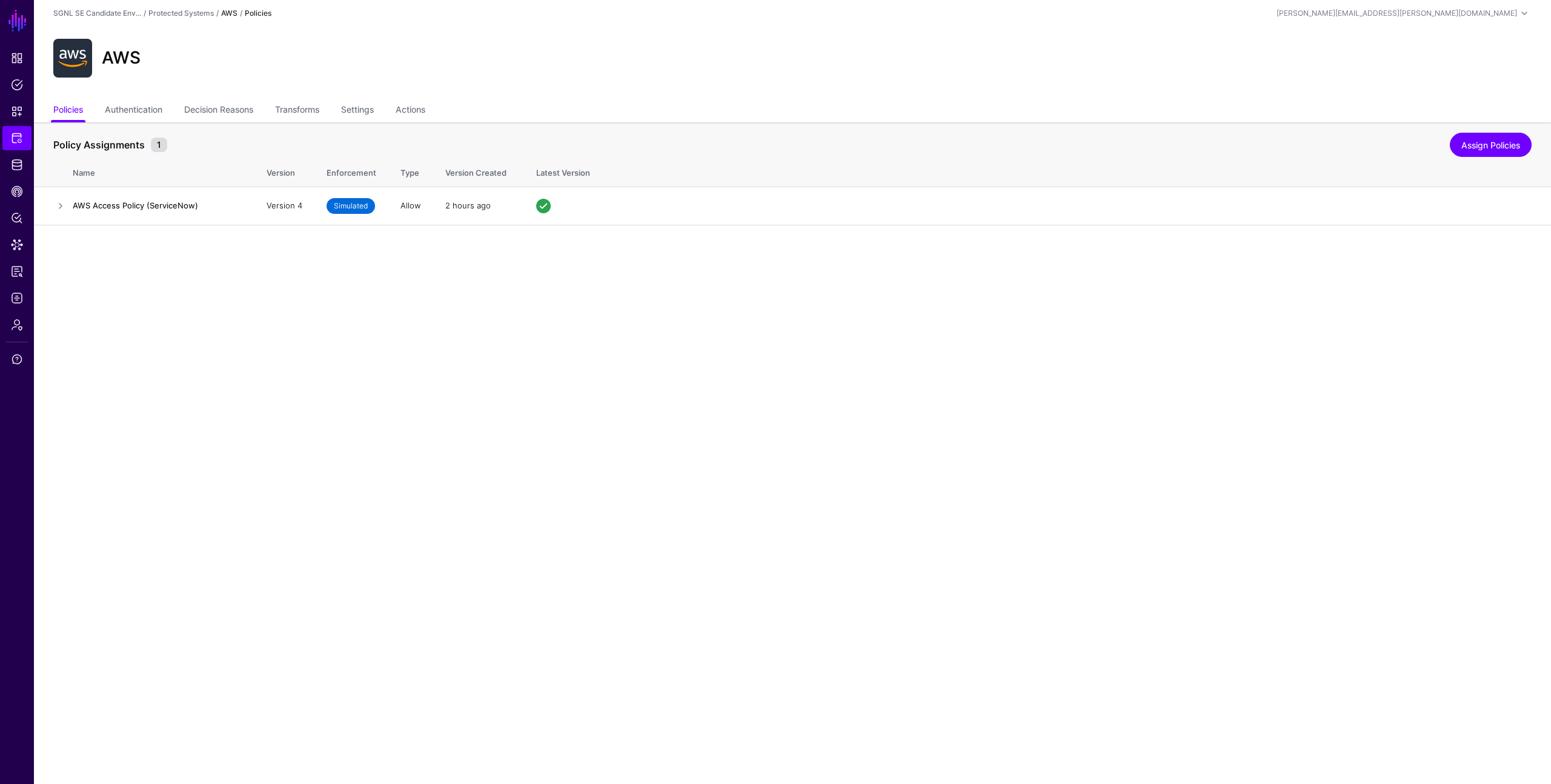
click at [703, 420] on main "SGNL Dashboard Policies Snippets Protected Systems Identity Data Fabric CAEP Hu…" at bounding box center [775, 392] width 1551 height 784
click at [428, 308] on main "SGNL Dashboard Policies Snippets Protected Systems Identity Data Fabric CAEP Hu…" at bounding box center [775, 392] width 1551 height 784
click at [61, 207] on link at bounding box center [61, 205] width 14 height 14
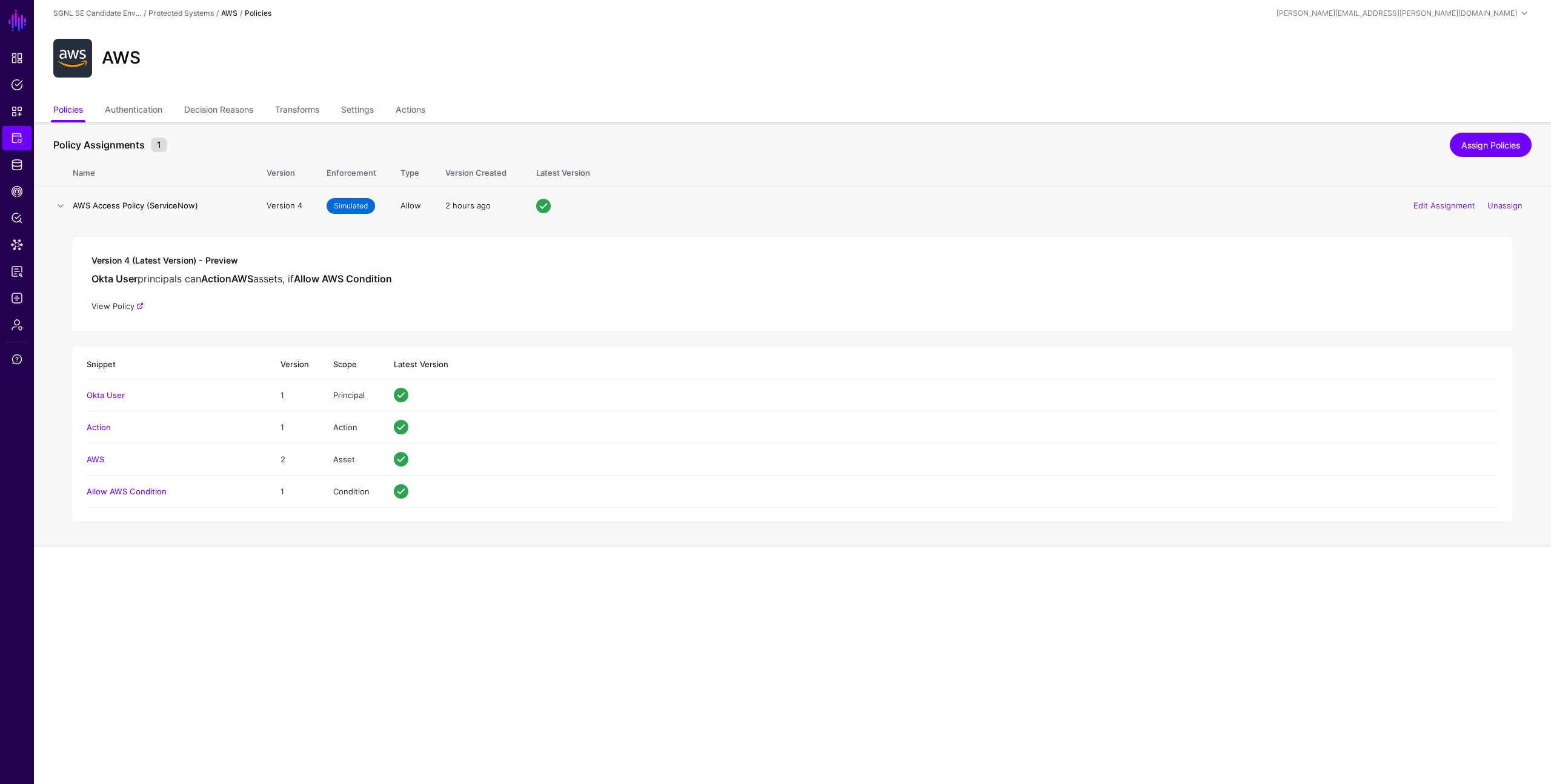
click at [120, 310] on link "View Policy" at bounding box center [117, 305] width 52 height 9
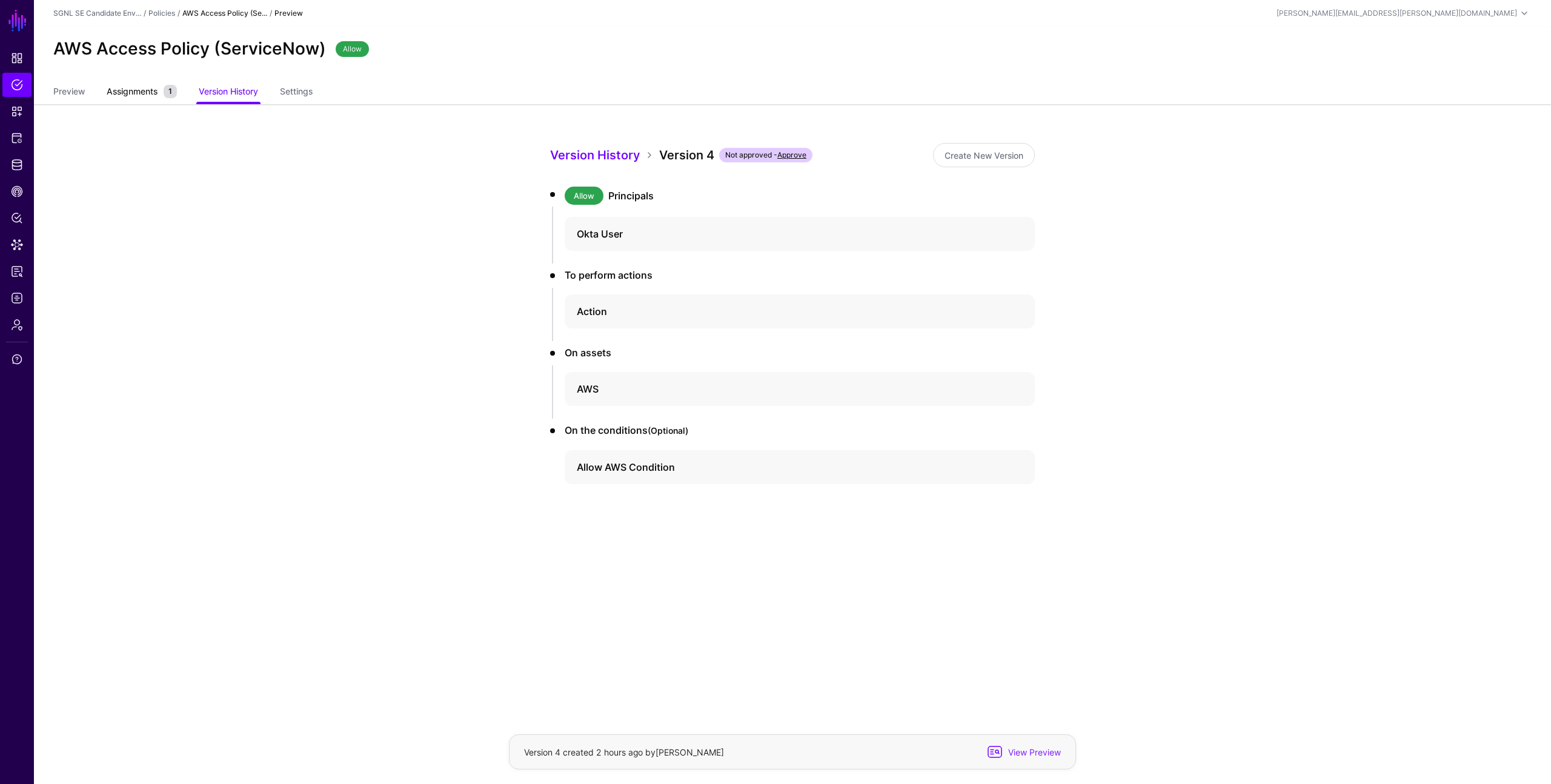
click at [136, 89] on span "Assignments" at bounding box center [132, 90] width 57 height 13
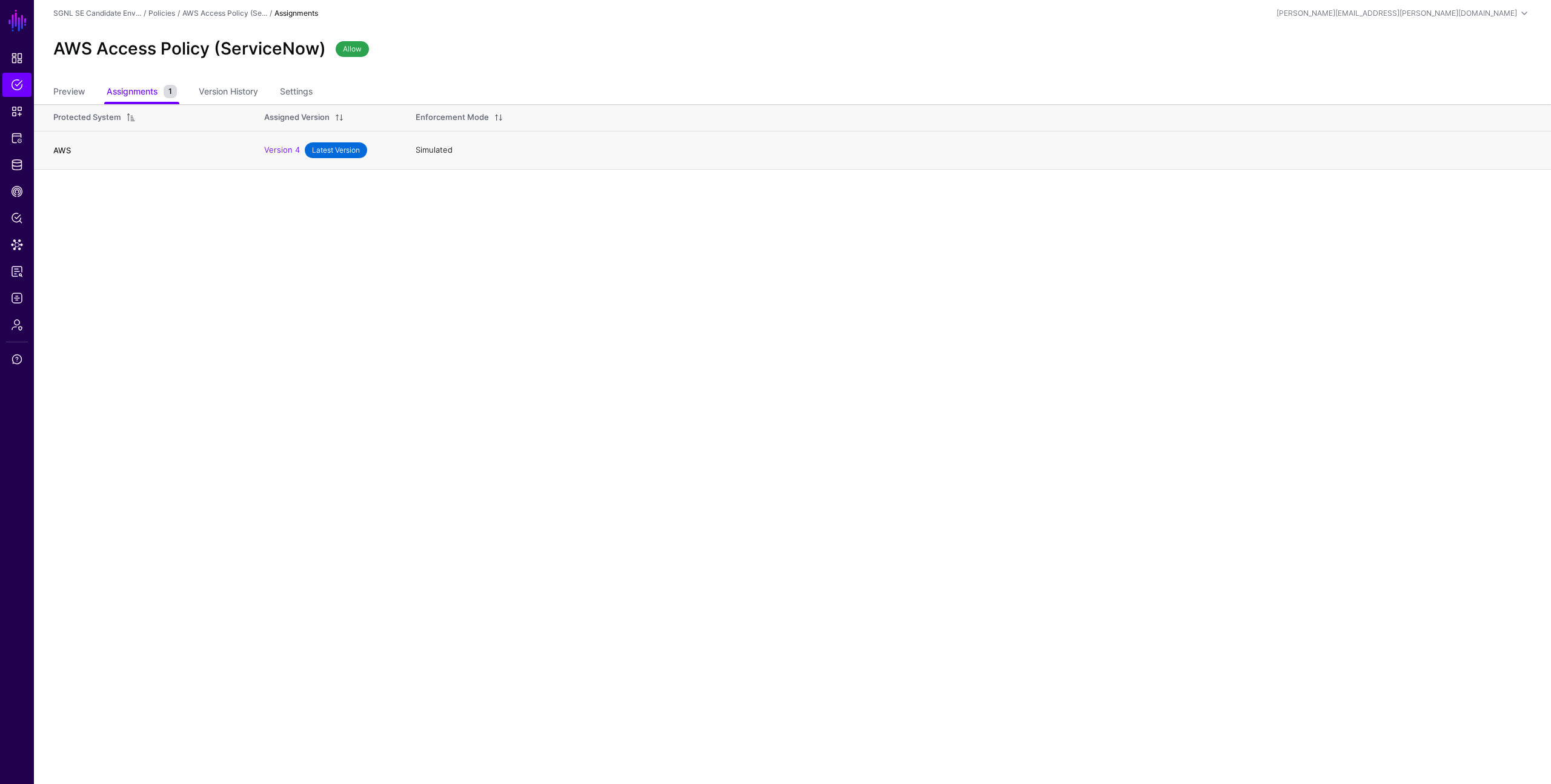
click at [66, 147] on link "AWS" at bounding box center [62, 150] width 18 height 9
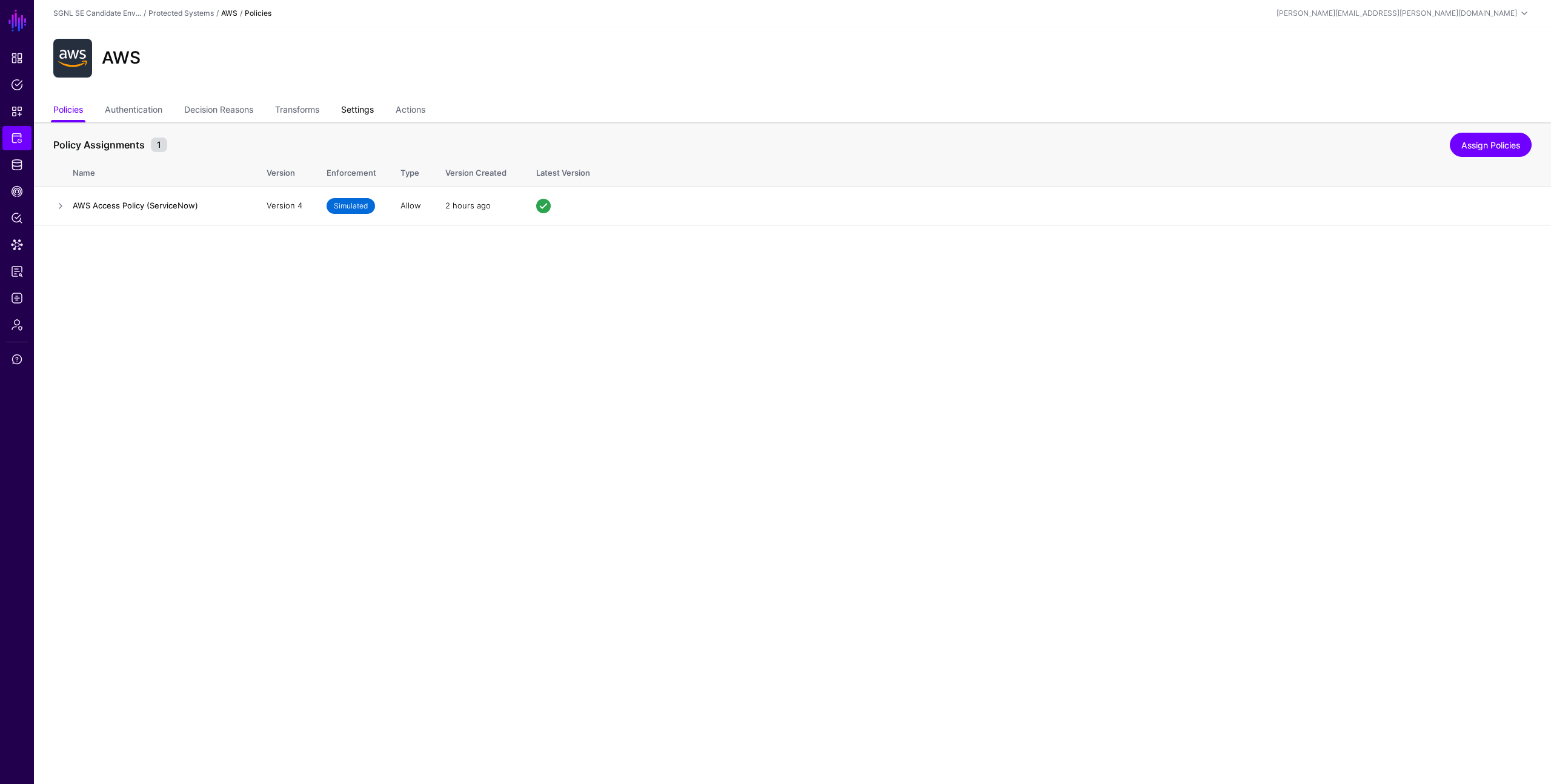
click at [373, 113] on link "Settings" at bounding box center [357, 111] width 32 height 23
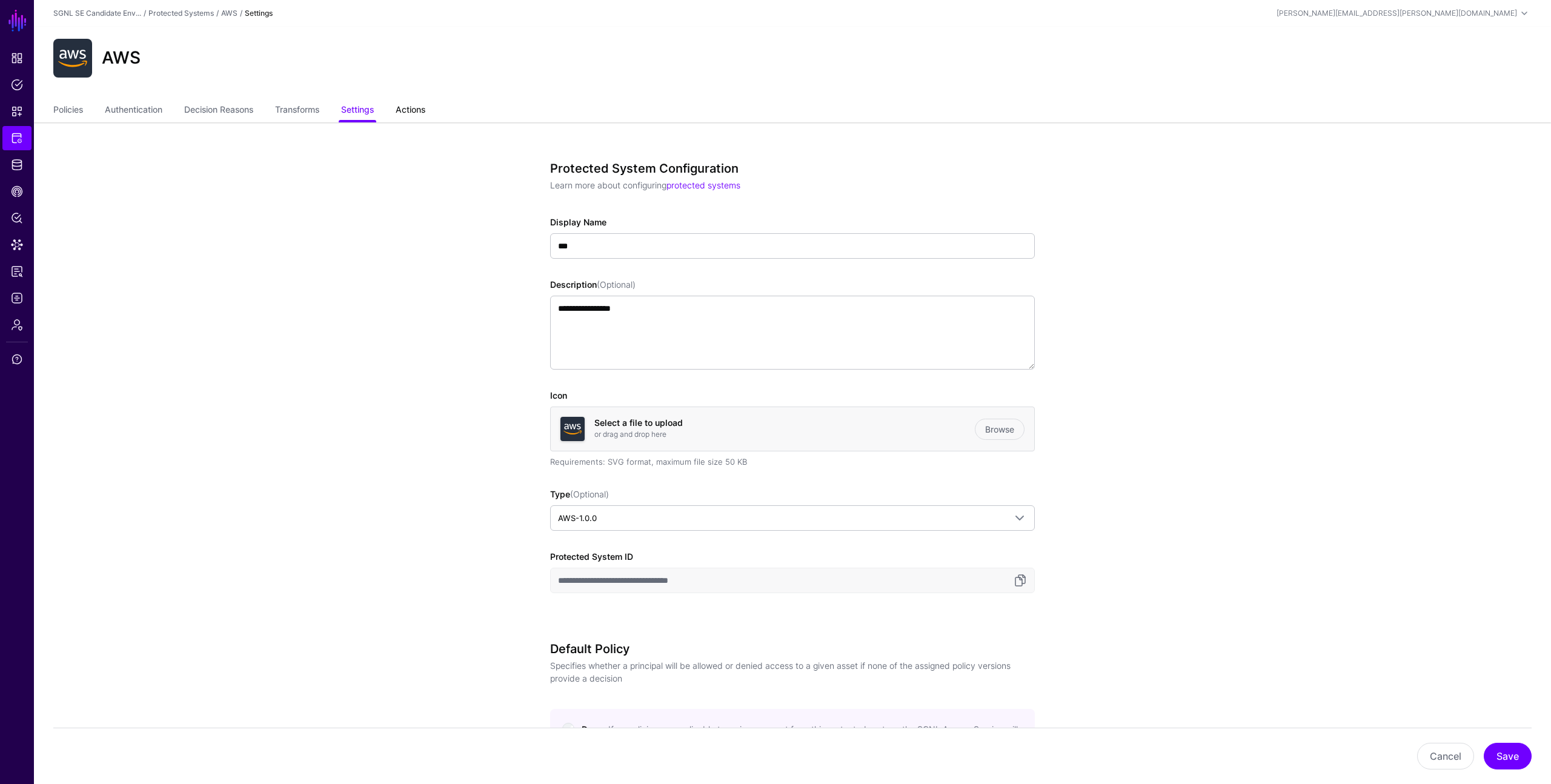
click at [417, 118] on link "Actions" at bounding box center [410, 111] width 30 height 23
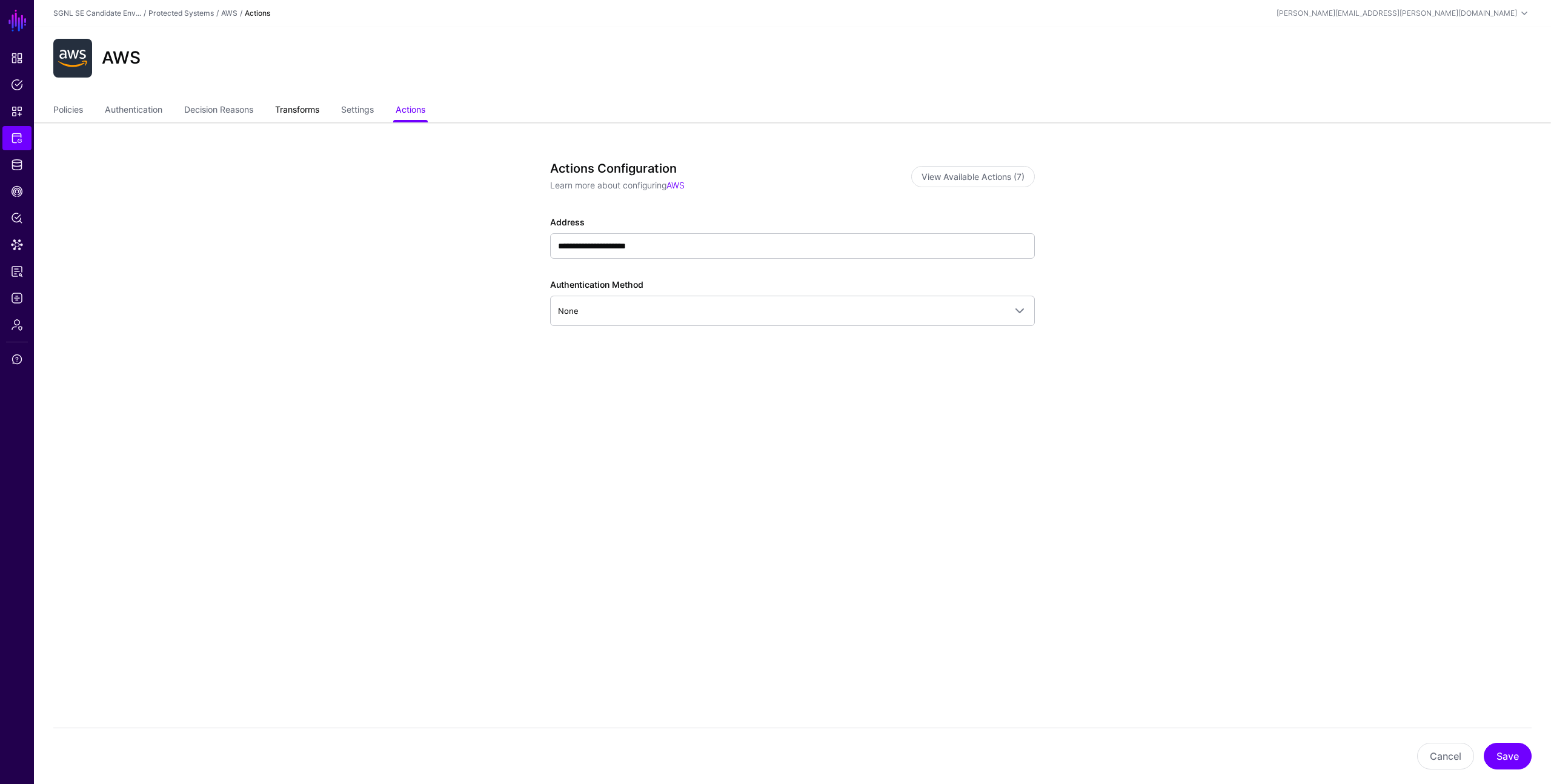
click at [309, 110] on link "Transforms" at bounding box center [298, 111] width 44 height 23
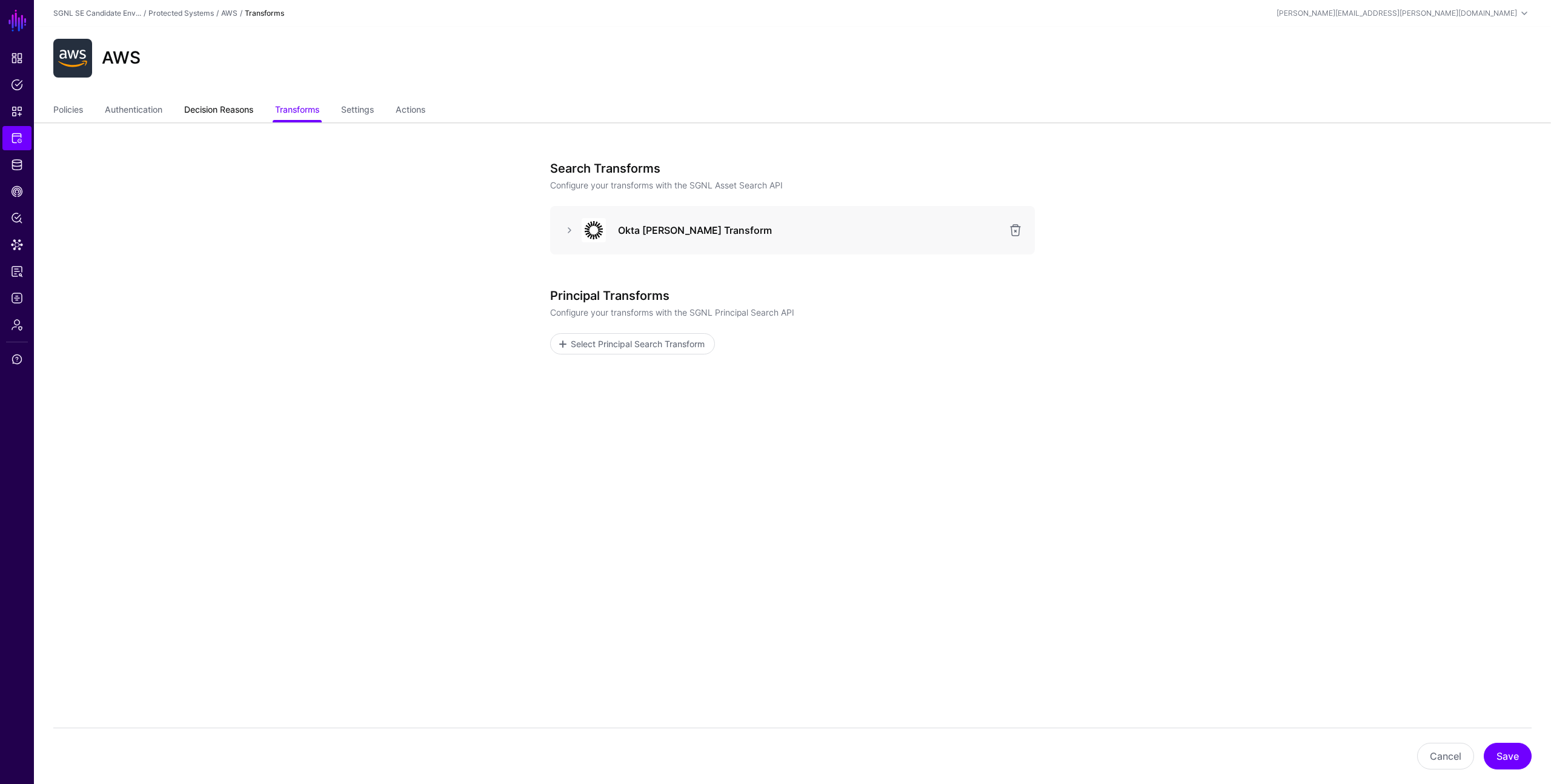
click at [230, 116] on link "Decision Reasons" at bounding box center [218, 111] width 69 height 23
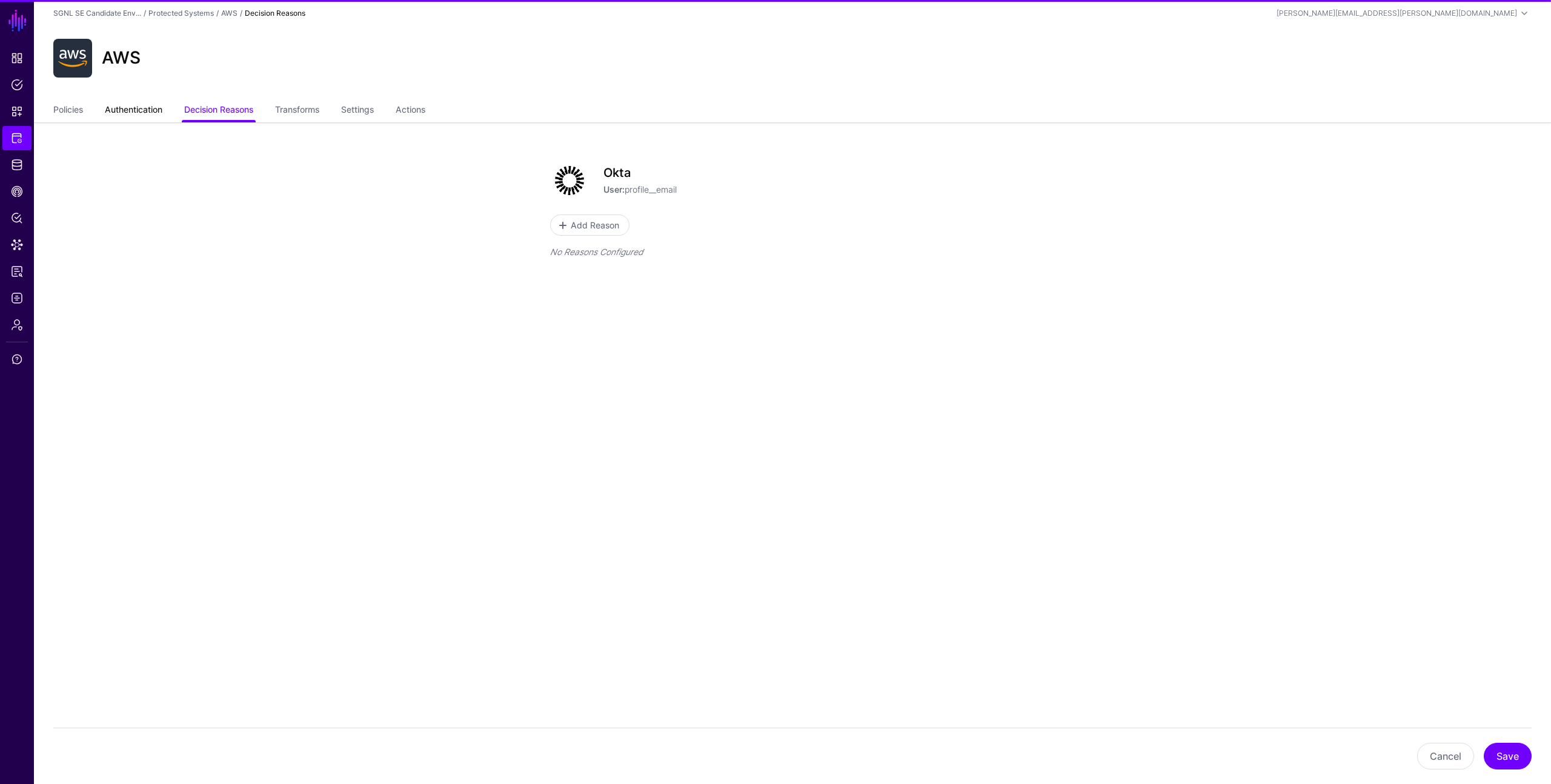
click at [151, 118] on link "Authentication" at bounding box center [134, 111] width 58 height 23
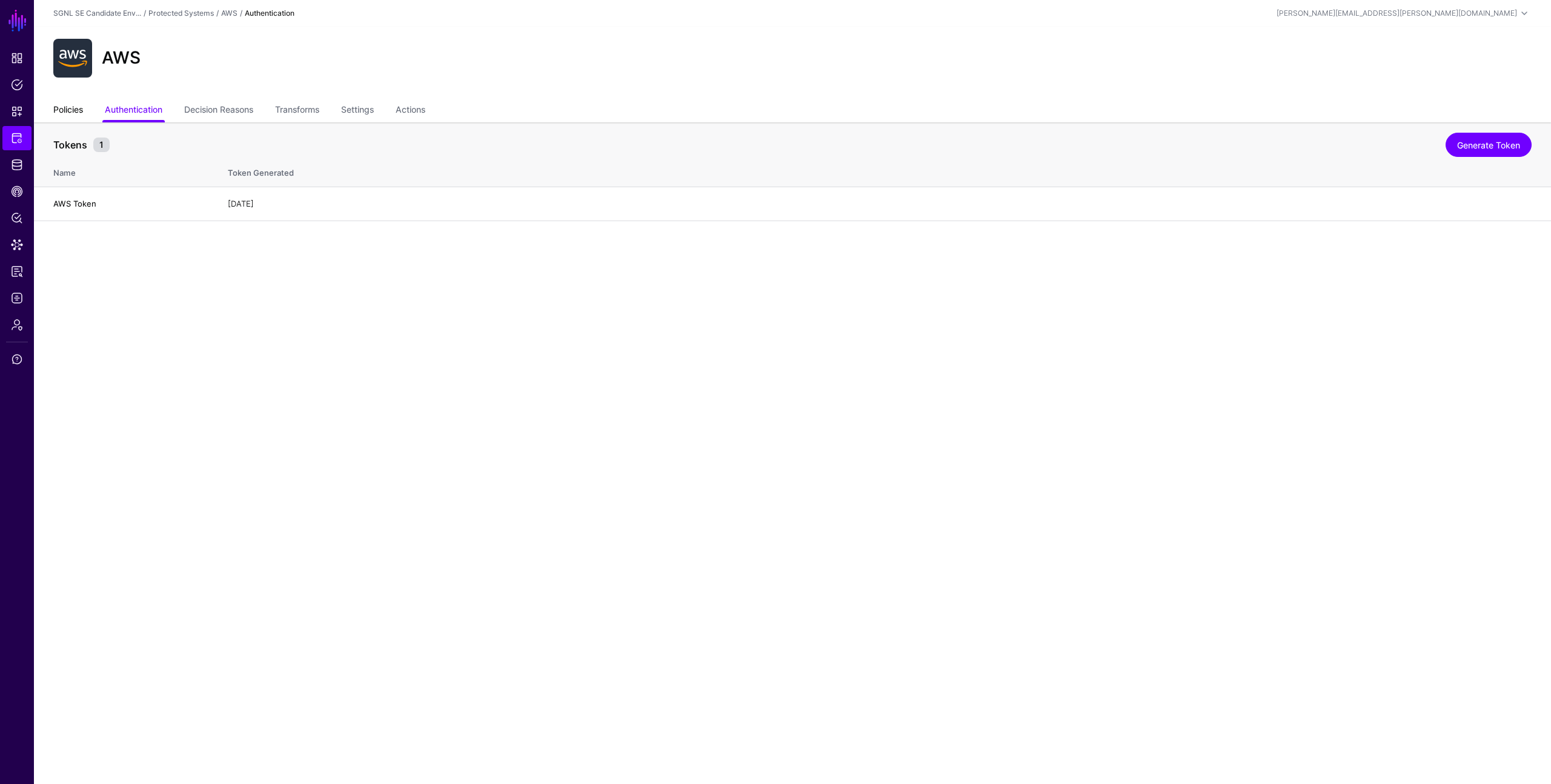
click at [83, 108] on link "Policies" at bounding box center [68, 111] width 30 height 23
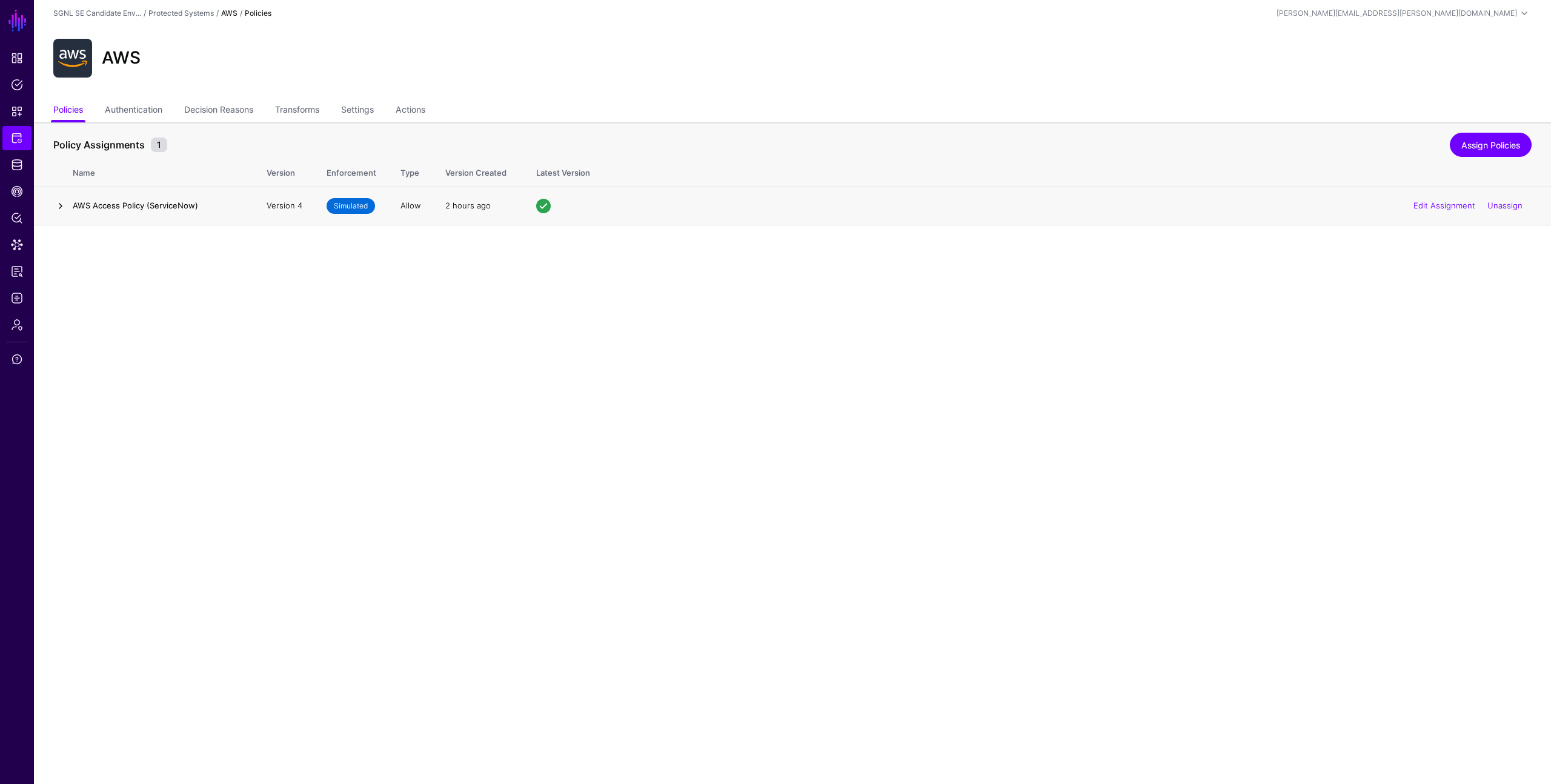
click at [60, 208] on link at bounding box center [61, 205] width 14 height 14
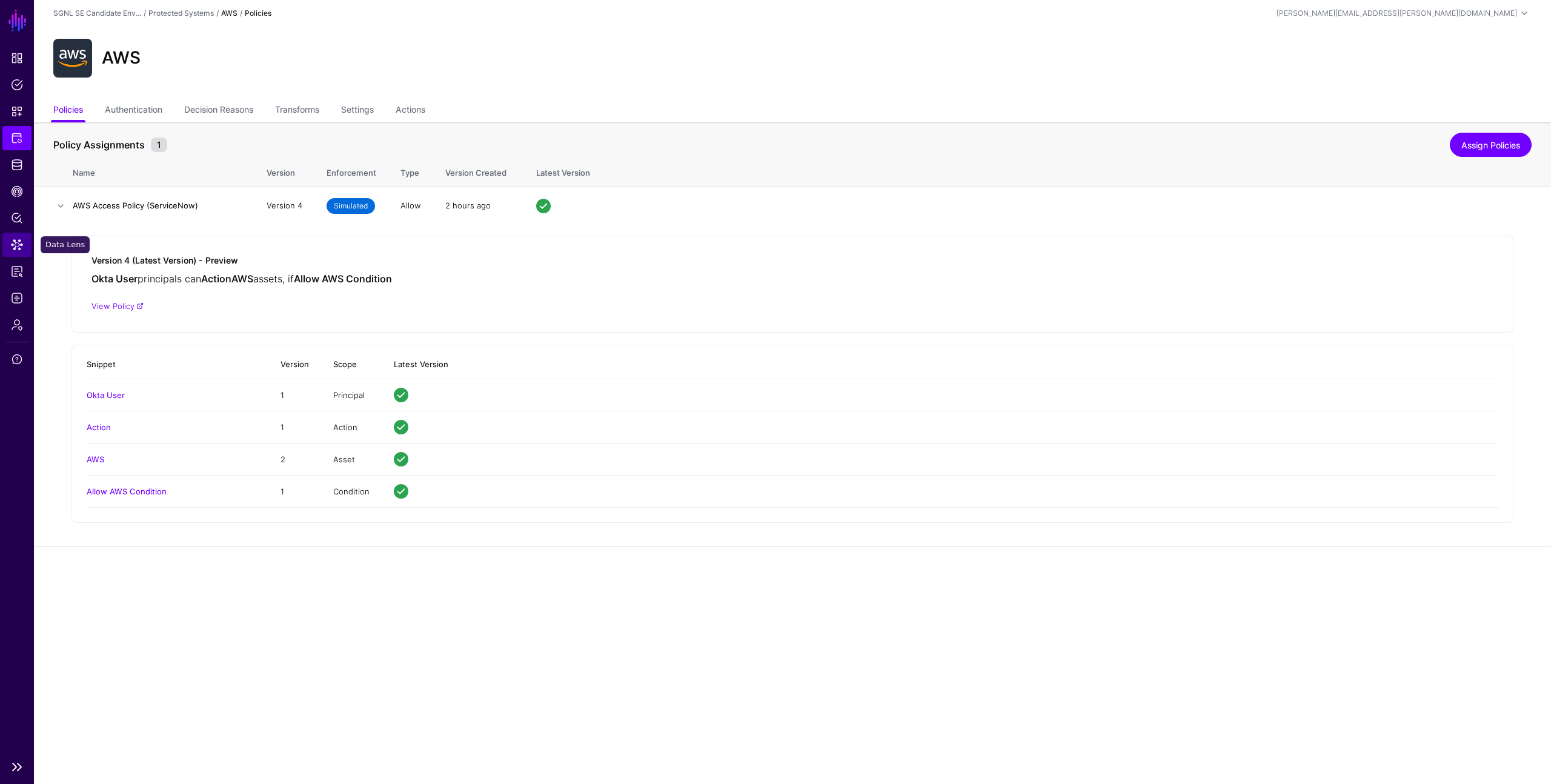
click at [15, 248] on span "Data Lens" at bounding box center [17, 245] width 12 height 12
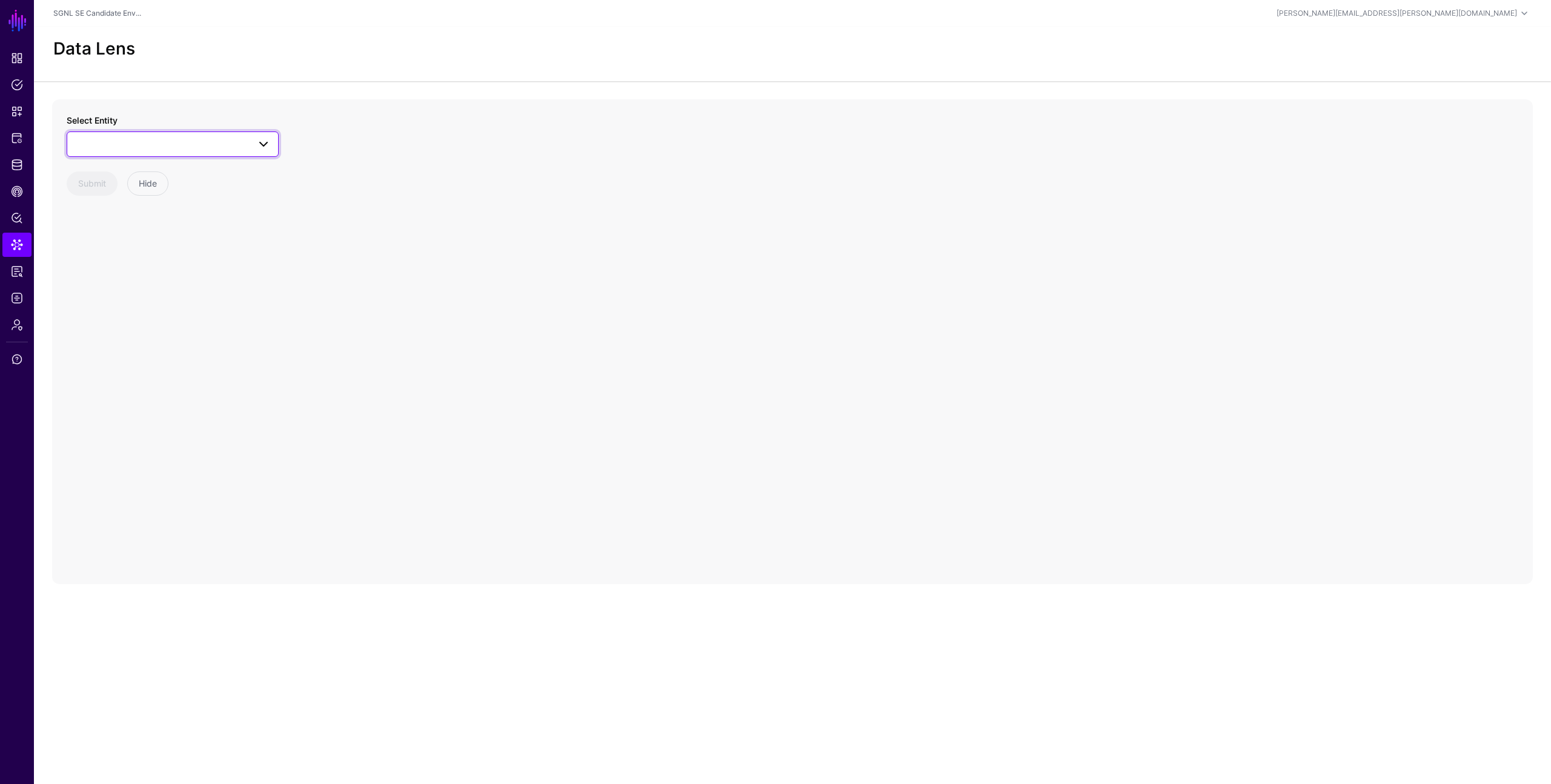
click at [143, 152] on link at bounding box center [172, 144] width 212 height 26
click at [130, 231] on span "ChangeRequest" at bounding box center [119, 235] width 61 height 9
click at [99, 189] on button "Submit" at bounding box center [92, 183] width 51 height 24
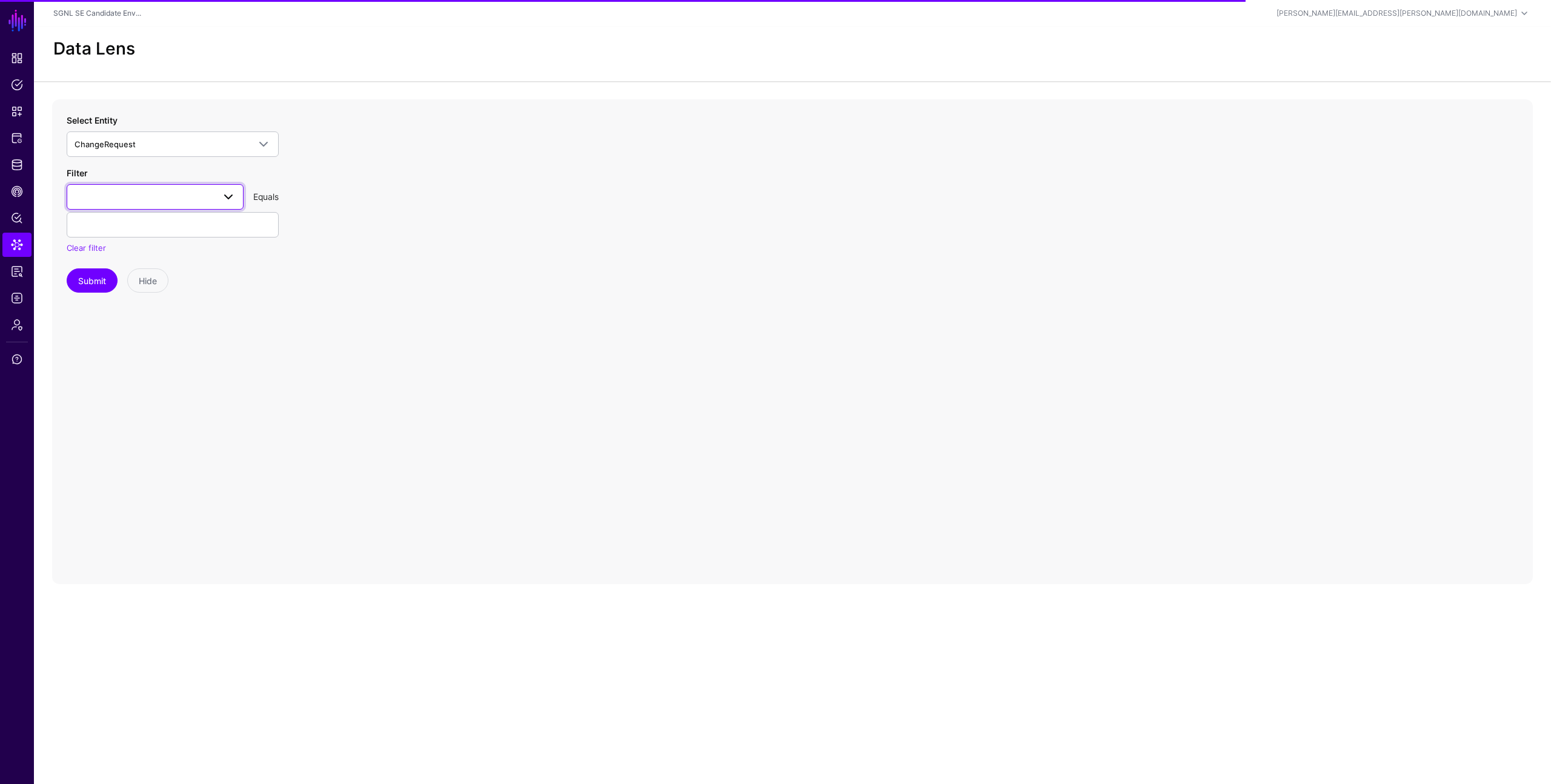
click at [188, 193] on span at bounding box center [154, 196] width 161 height 14
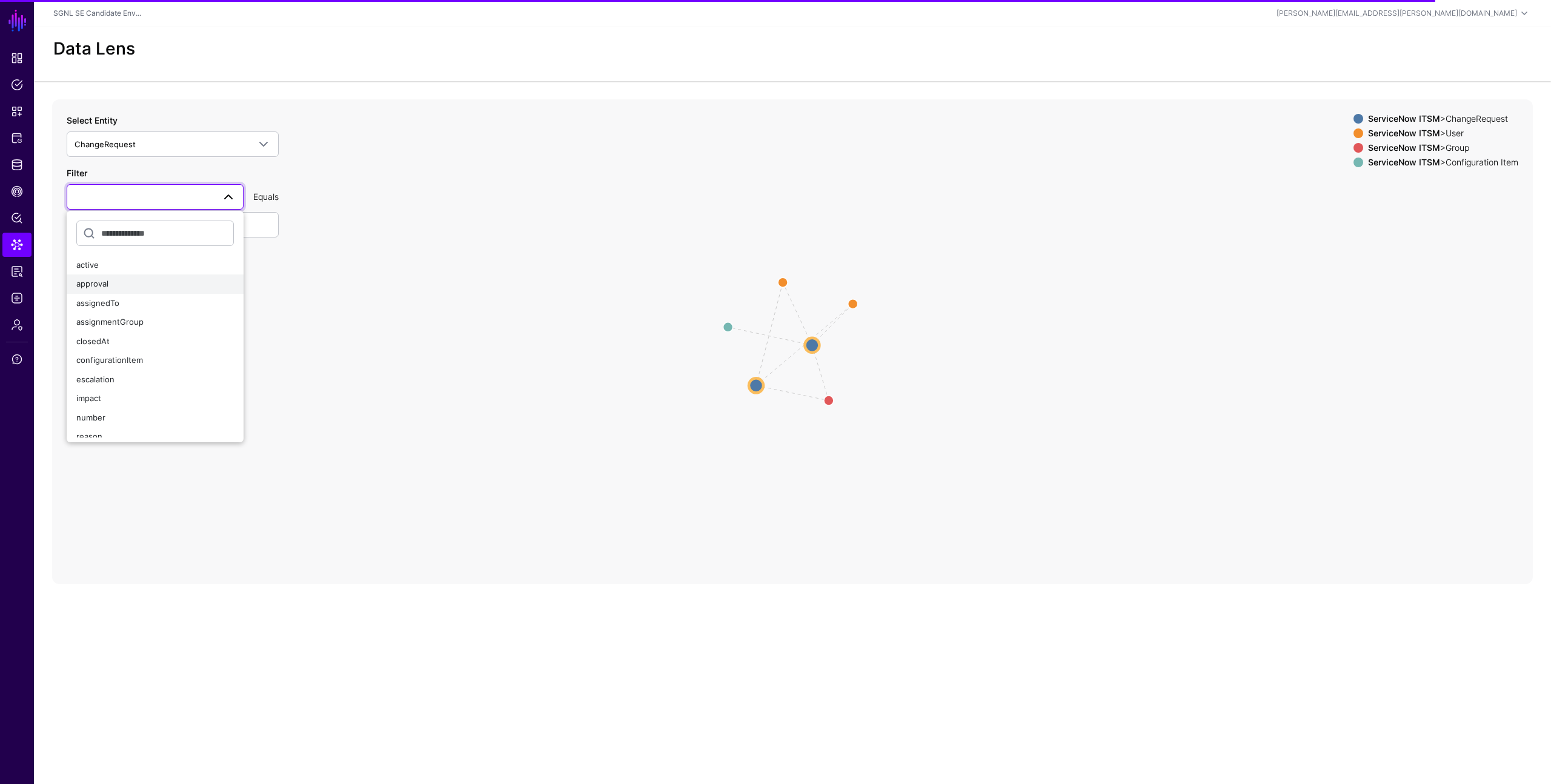
click at [110, 289] on div "approval" at bounding box center [155, 284] width 158 height 12
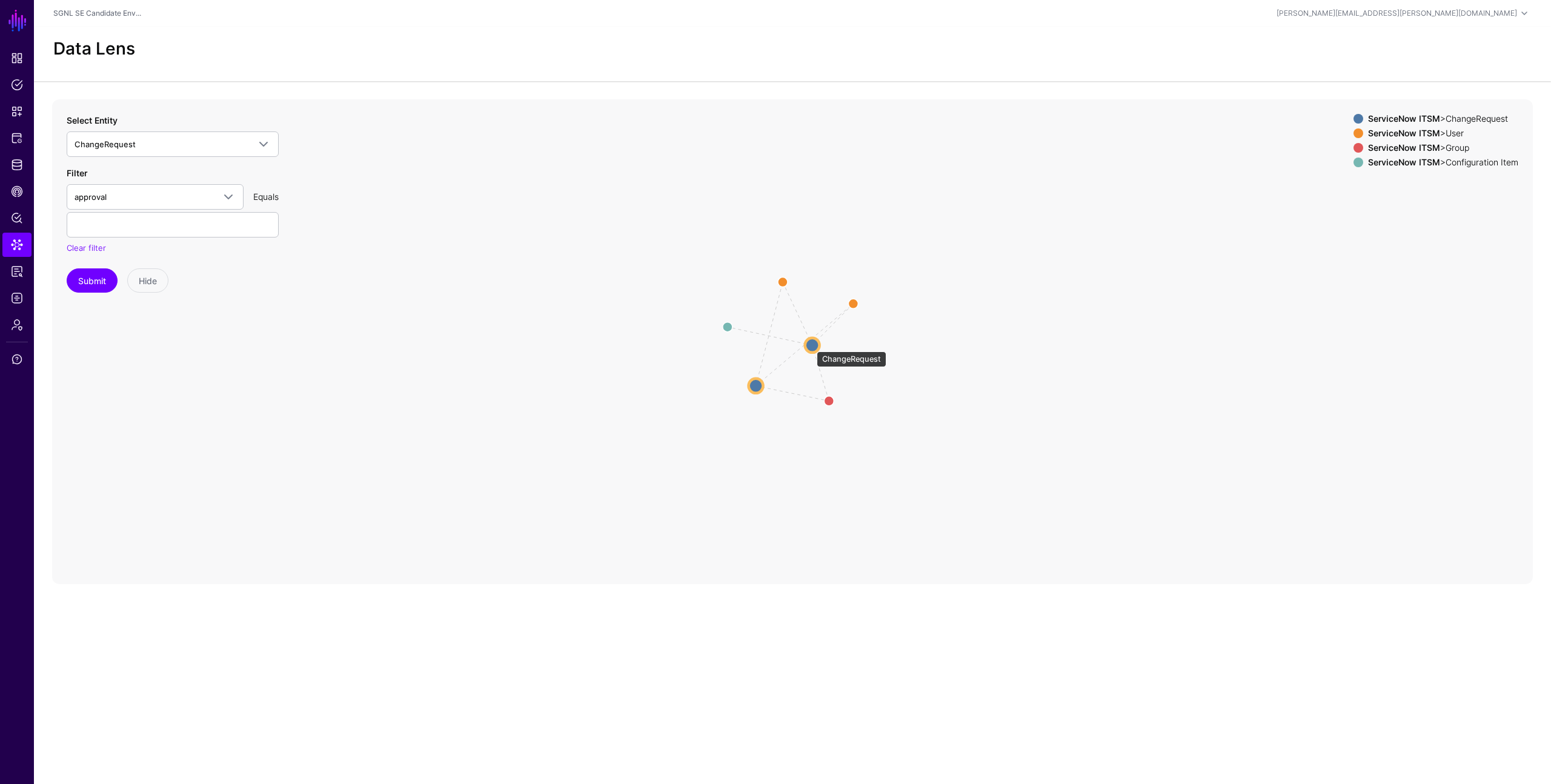
click at [811, 345] on circle at bounding box center [812, 344] width 14 height 14
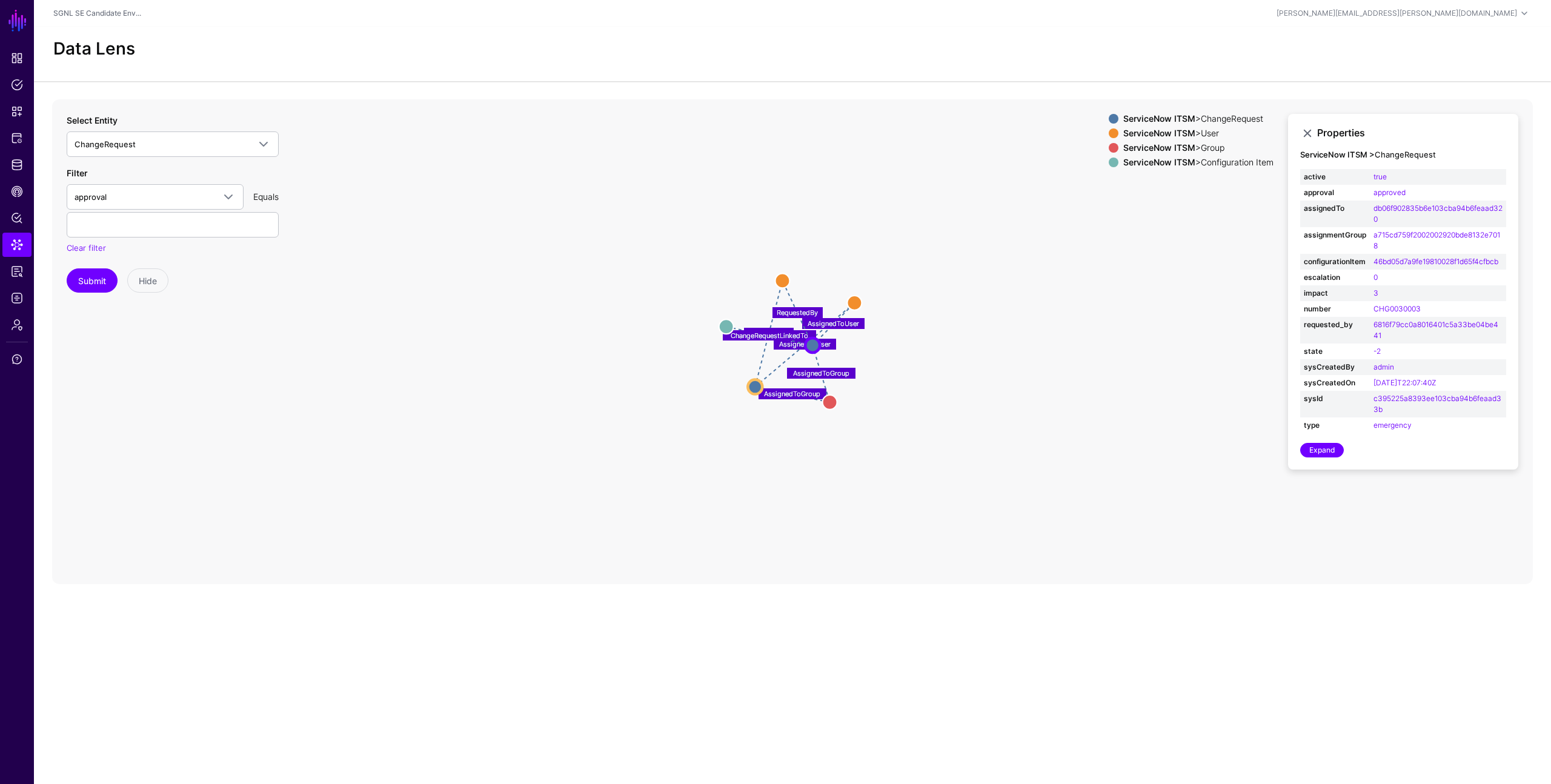
click at [898, 315] on icon "AssignedToUser AssignedToGroup RequestedBy AssignedToUser ChangeRequestLinkedTo…" at bounding box center [792, 342] width 1481 height 485
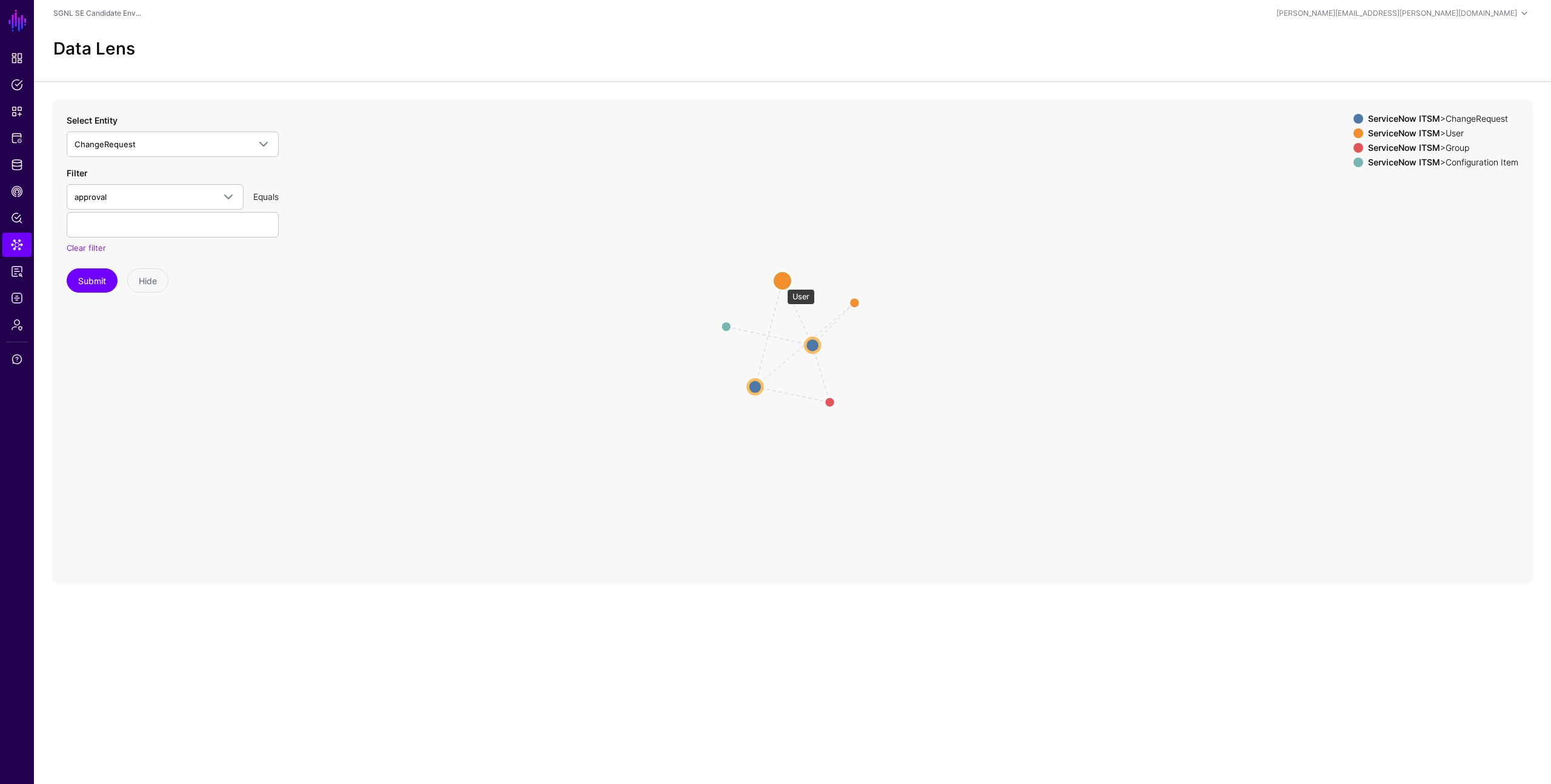
click at [781, 283] on circle at bounding box center [782, 280] width 20 height 20
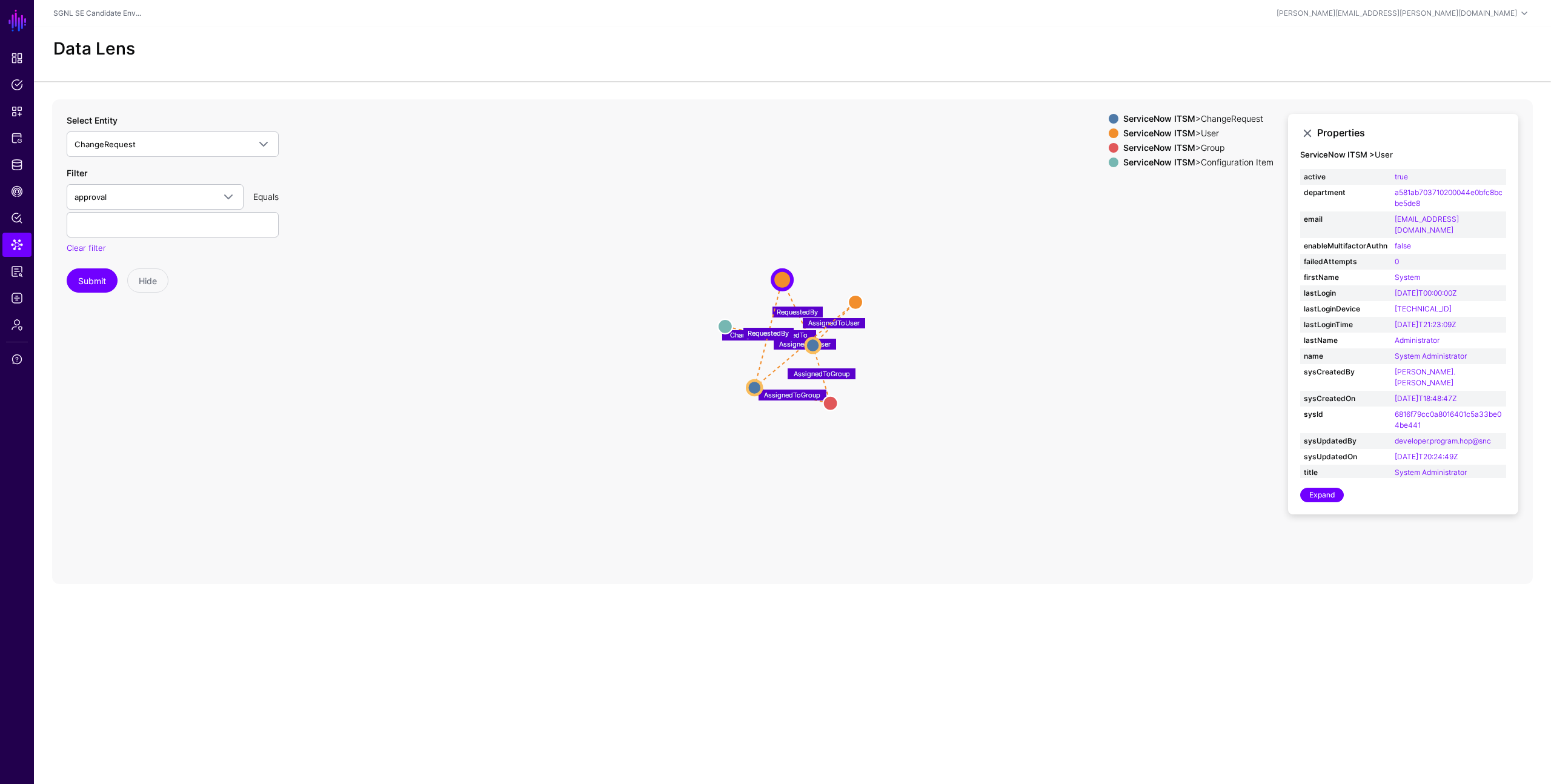
click at [898, 257] on icon "RequestedBy AssignedToGroup ChangeRequestLinkedTo AssignedToUser RequestedBy As…" at bounding box center [792, 342] width 1481 height 485
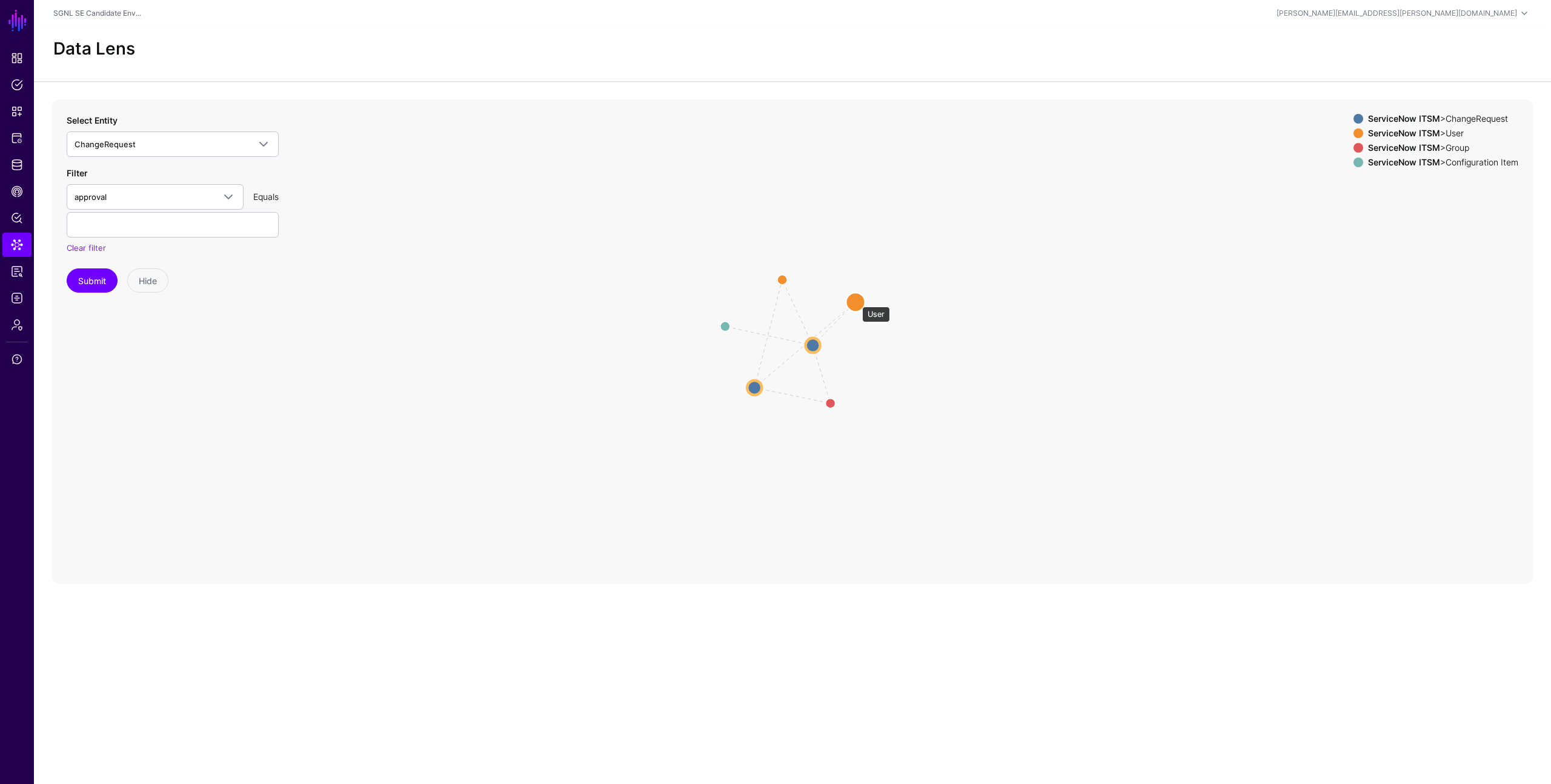
click at [856, 300] on circle at bounding box center [855, 302] width 20 height 20
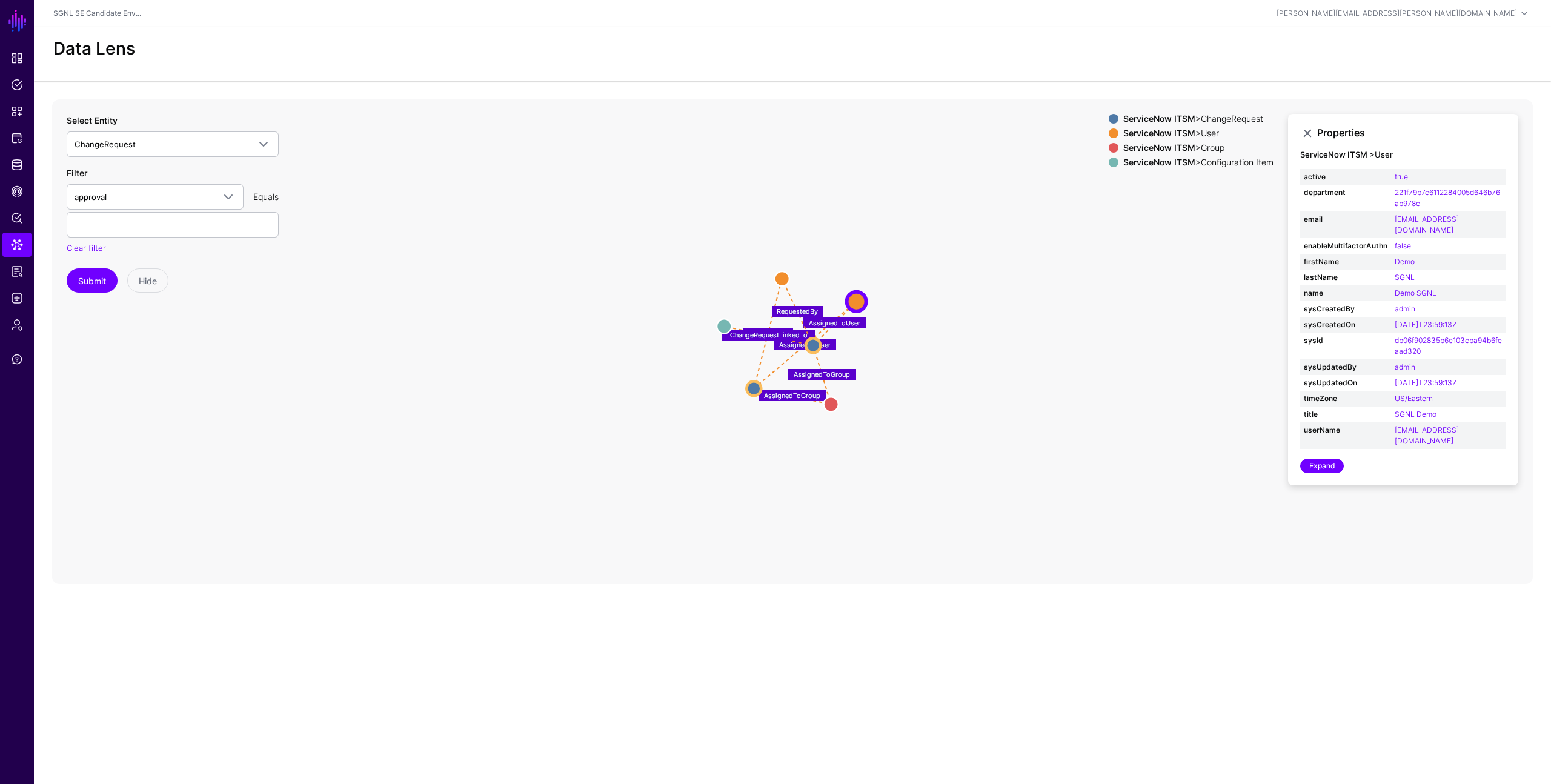
click at [950, 416] on icon "AssignedToUser AssignedToGroup RequestedBy AssignedToUser ChangeRequestLinkedTo…" at bounding box center [792, 342] width 1481 height 485
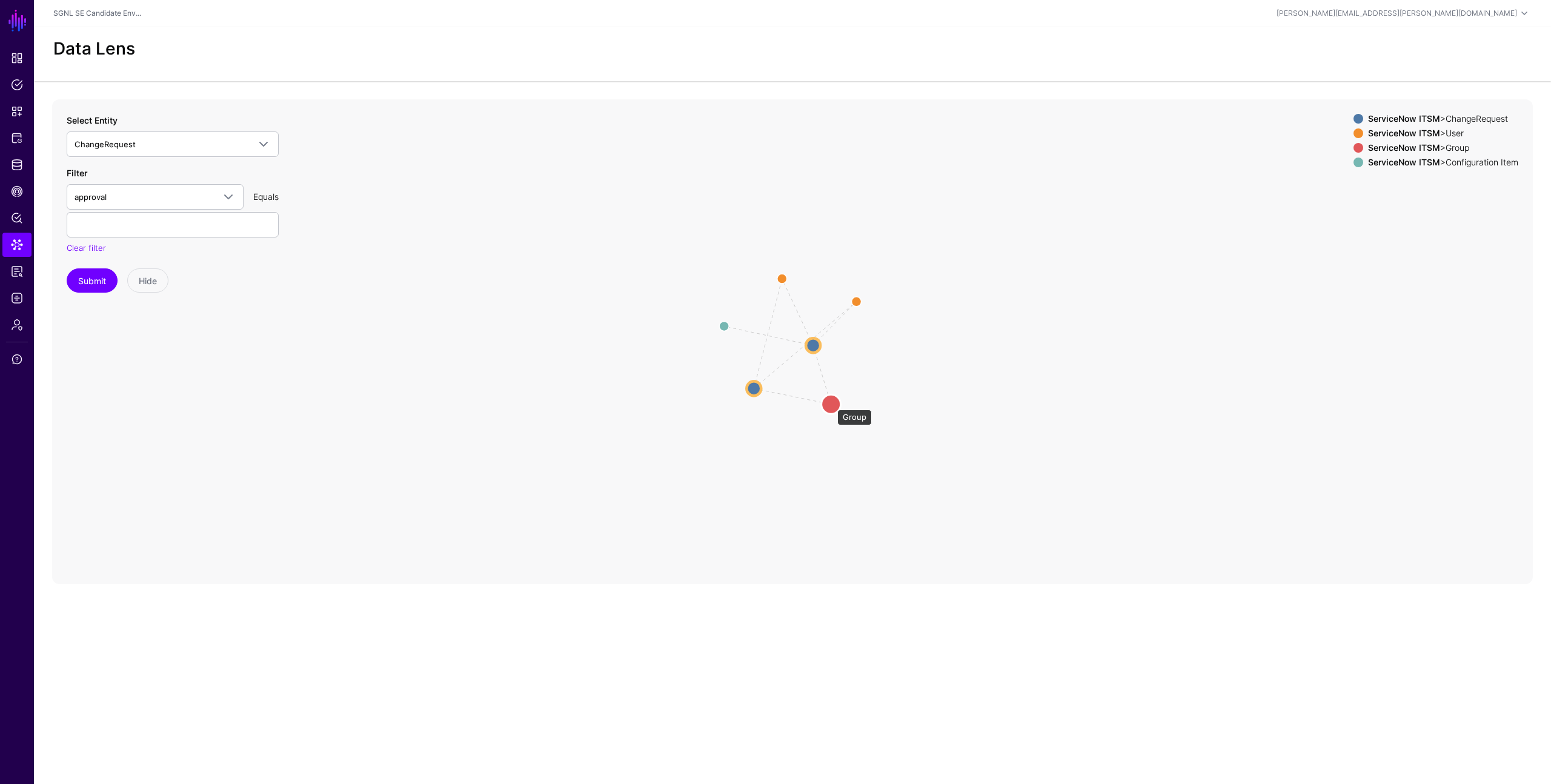
click at [831, 403] on circle at bounding box center [831, 404] width 20 height 20
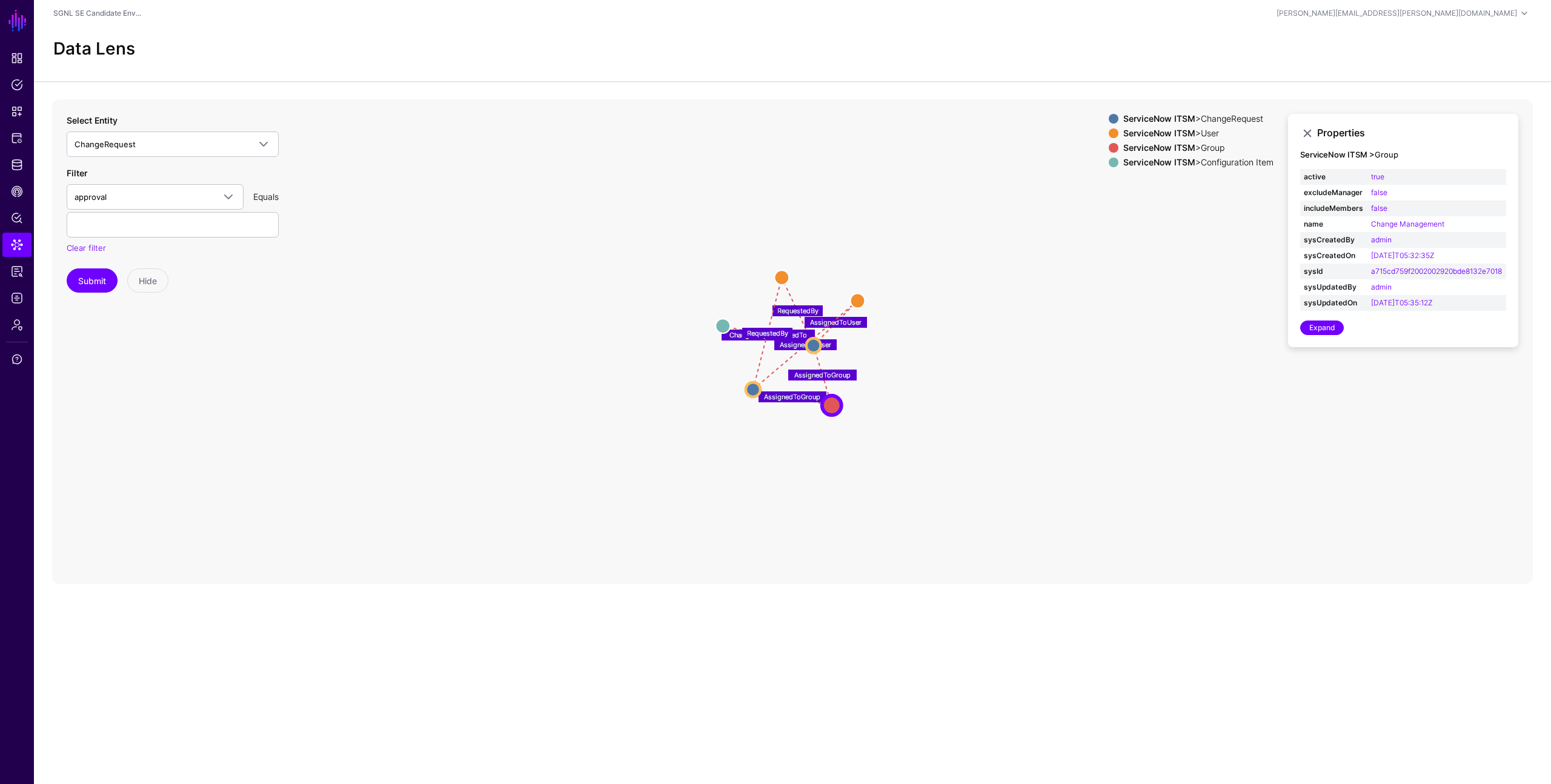
click at [1075, 366] on icon "RequestedBy AssignedToGroup ChangeRequestLinkedTo AssignedToUser RequestedBy As…" at bounding box center [792, 342] width 1481 height 485
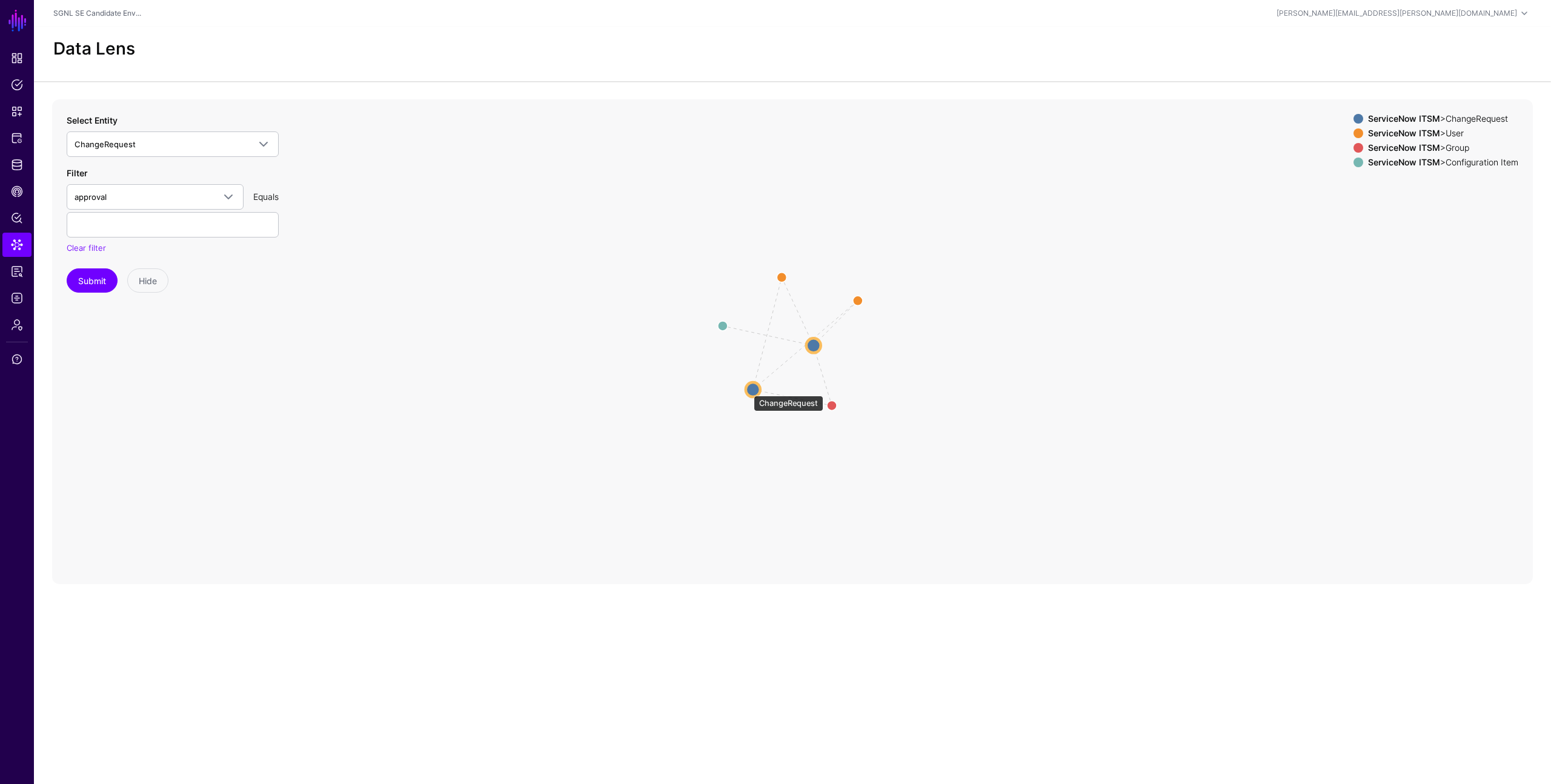
click at [748, 389] on circle at bounding box center [753, 389] width 14 height 14
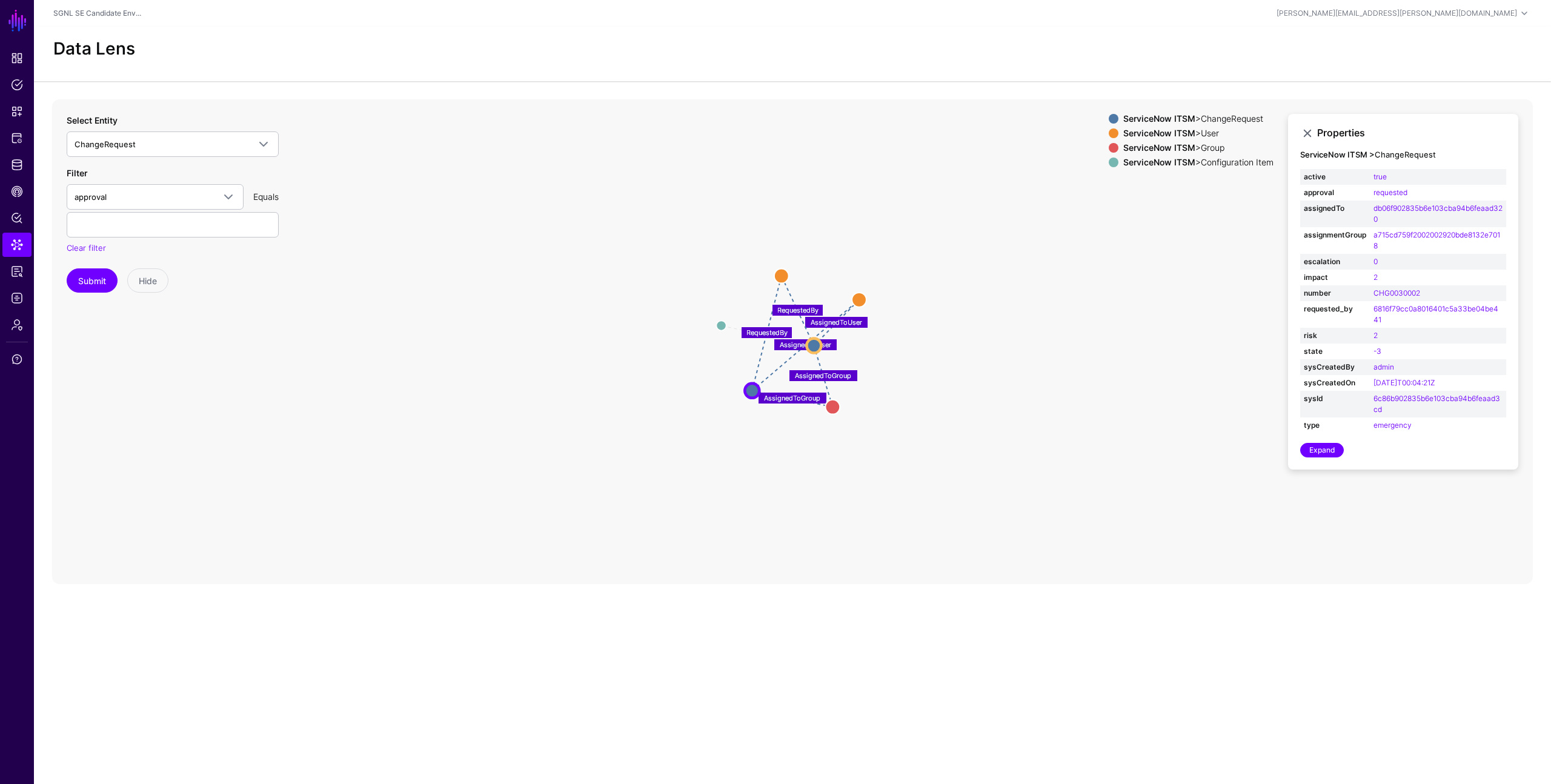
click at [652, 432] on icon "ChangeRequestLinkedTo AssignedToUser AssignedToGroup RequestedBy AssignedToUser…" at bounding box center [792, 342] width 1481 height 485
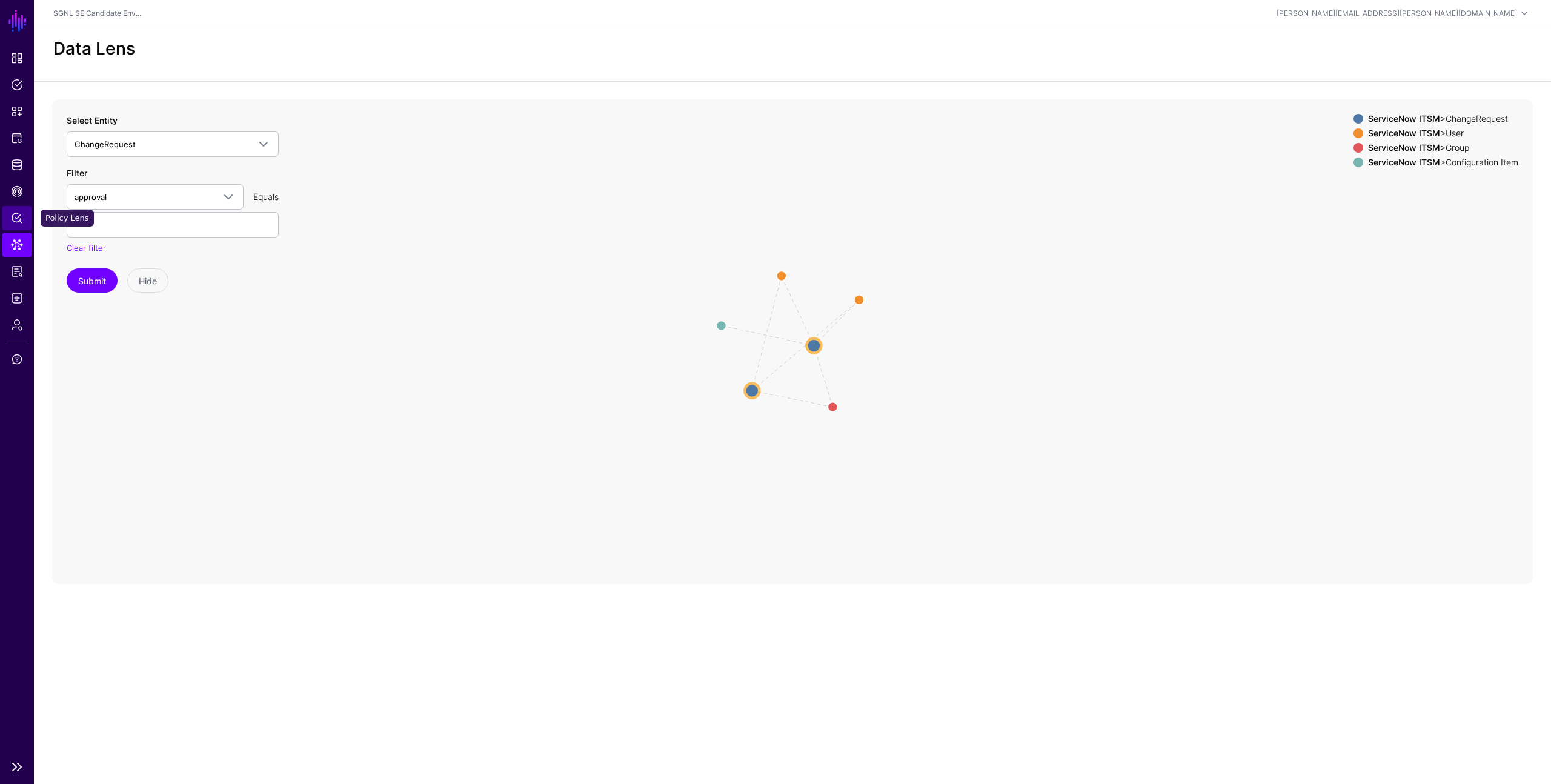
click at [18, 216] on span "Policy Lens" at bounding box center [17, 218] width 12 height 12
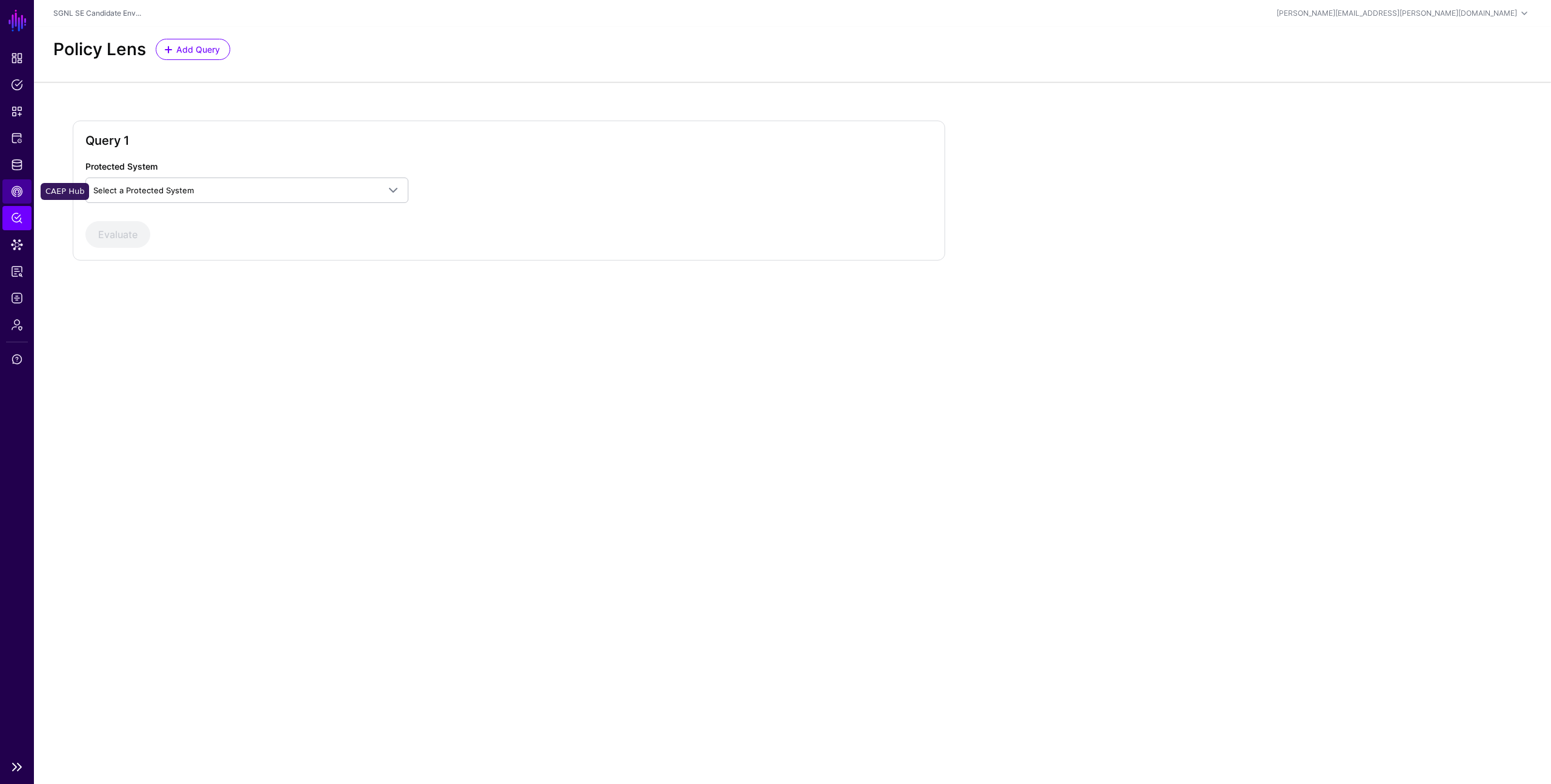
click at [18, 196] on span "CAEP Hub" at bounding box center [17, 191] width 12 height 12
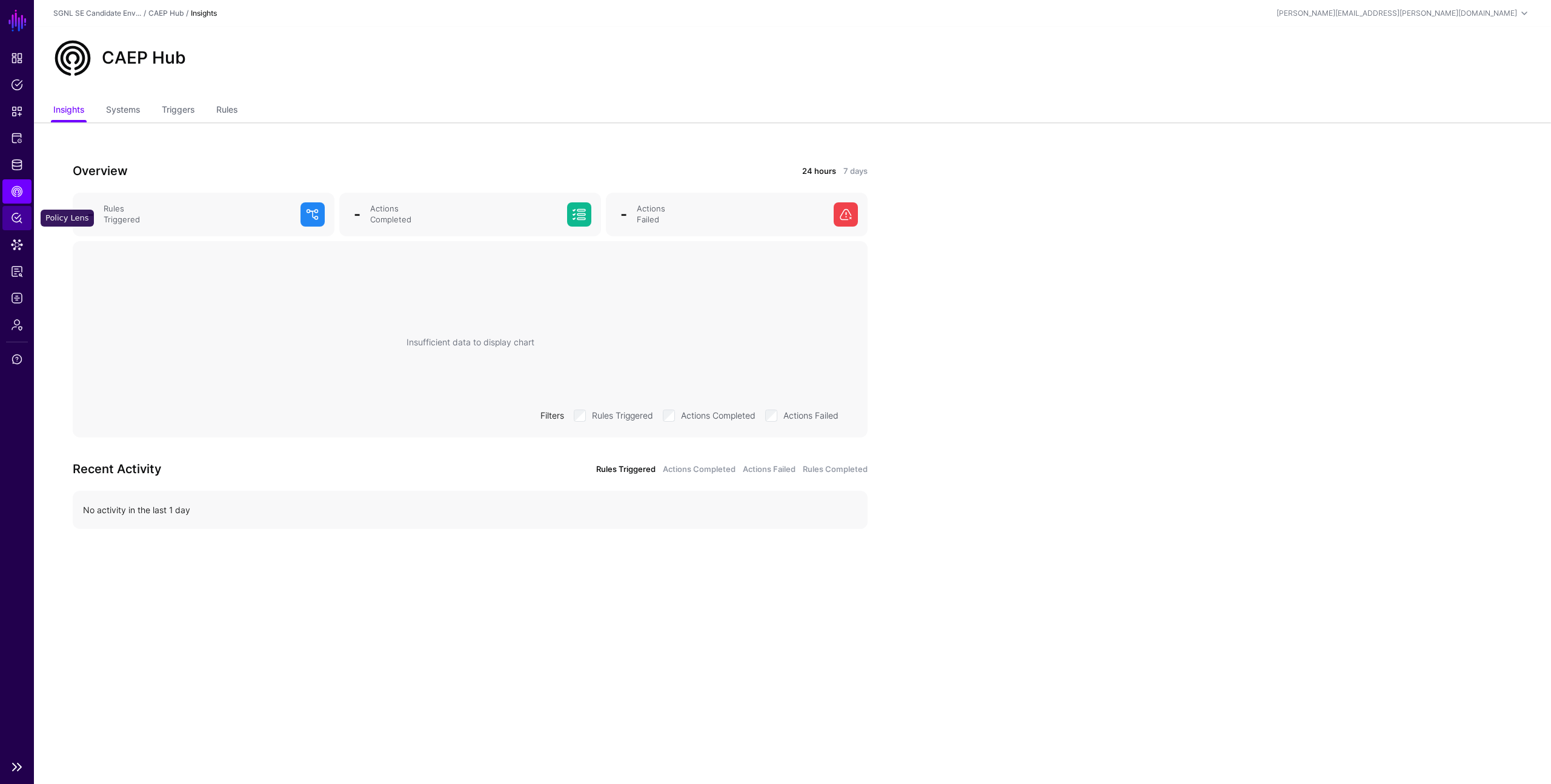
click at [13, 222] on span "Policy Lens" at bounding box center [17, 218] width 12 height 12
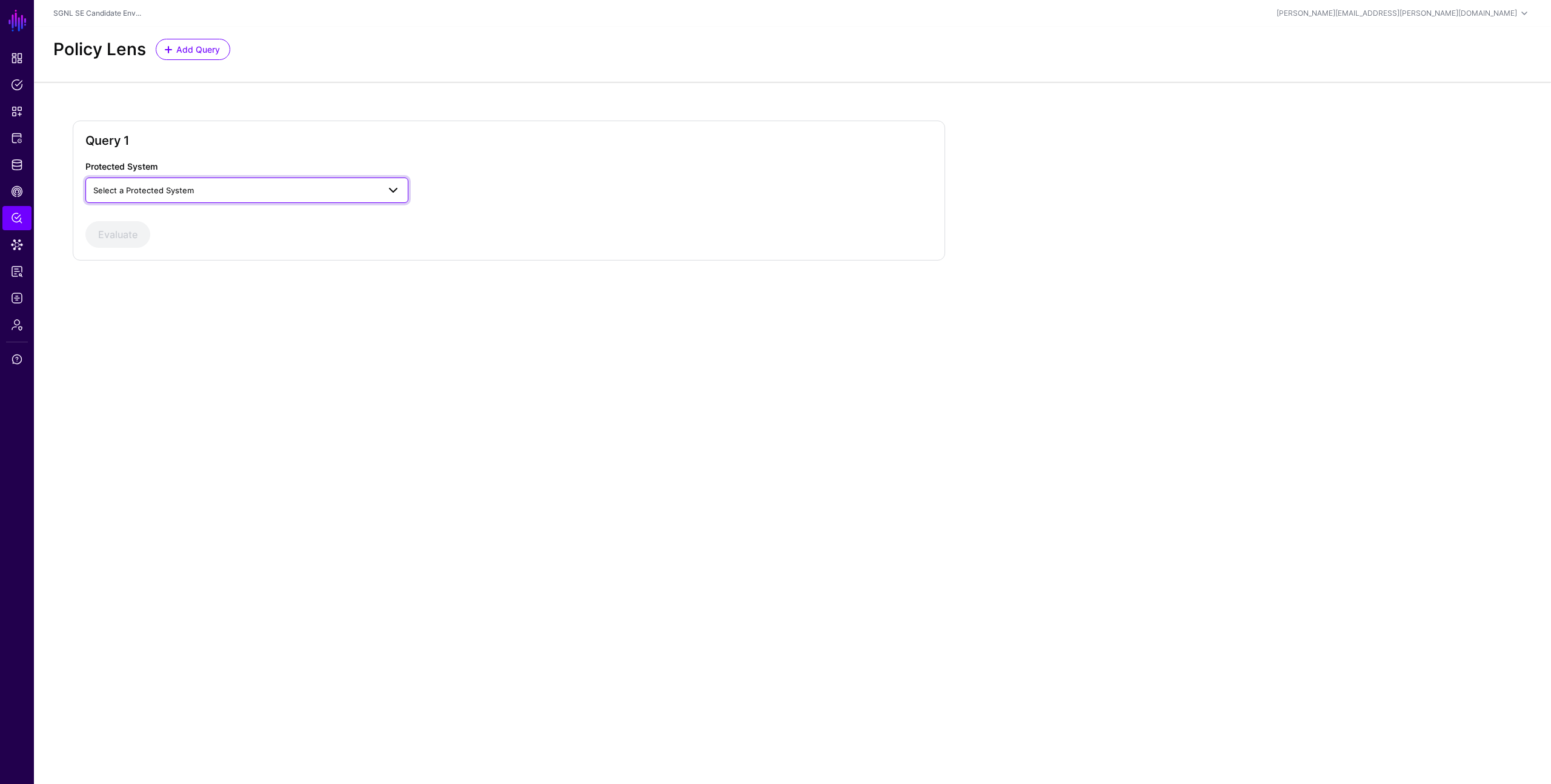
click at [231, 187] on span "Select a Protected System" at bounding box center [235, 190] width 286 height 14
click at [182, 212] on div "AWS" at bounding box center [247, 218] width 304 height 12
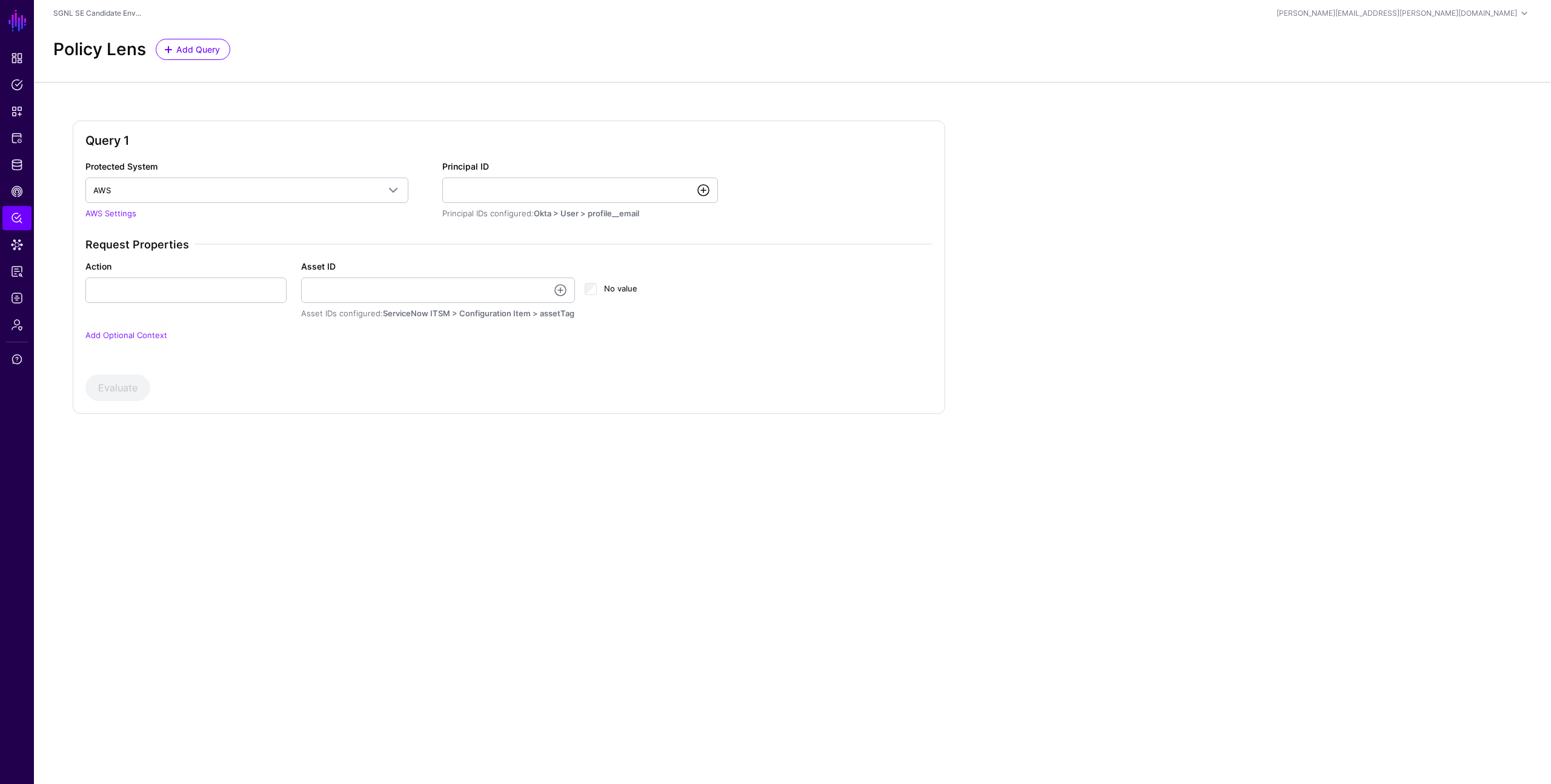
click at [704, 189] on link at bounding box center [703, 190] width 14 height 14
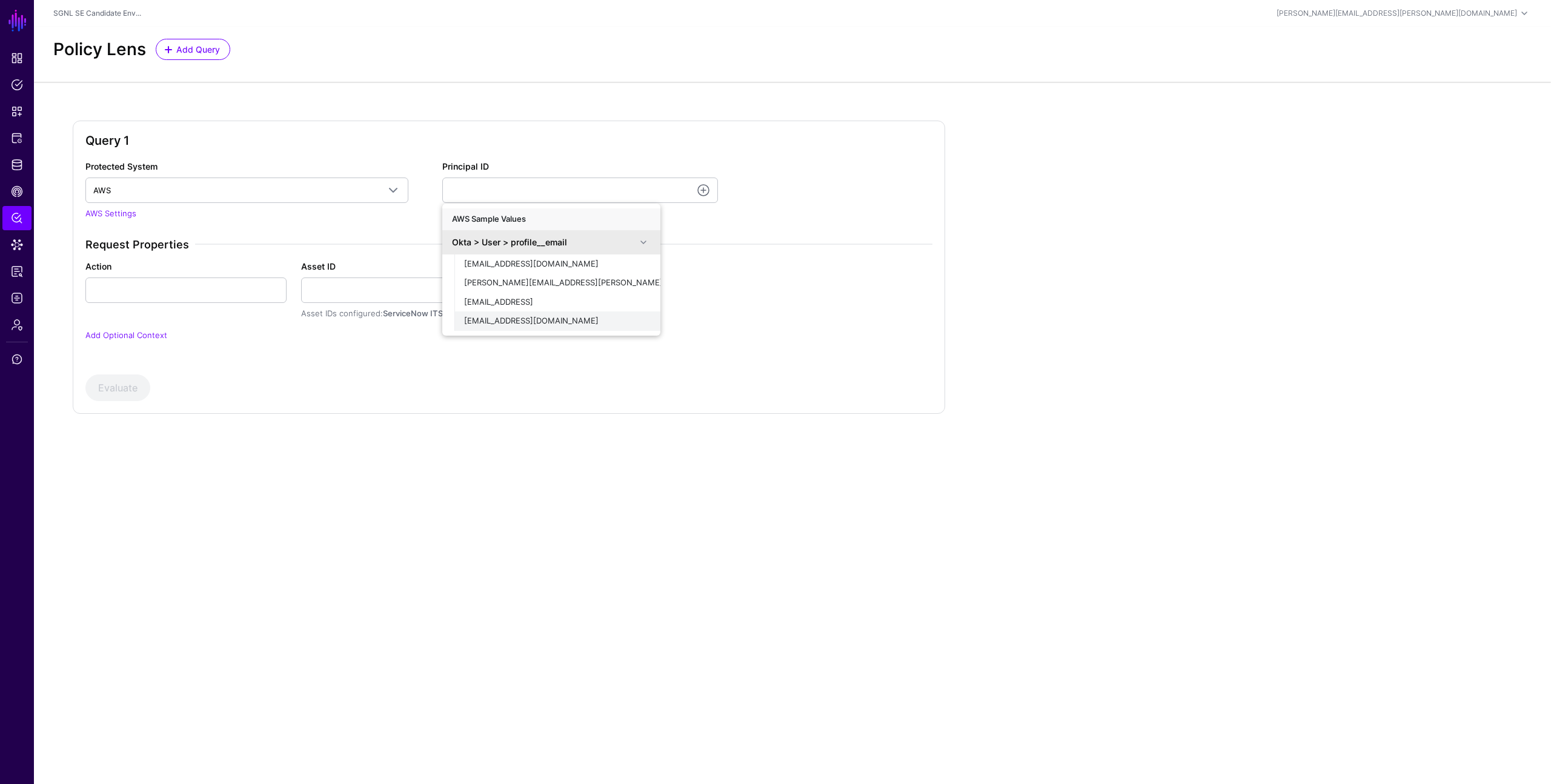
click at [500, 322] on span "[EMAIL_ADDRESS][DOMAIN_NAME]" at bounding box center [531, 320] width 135 height 9
type input "**********"
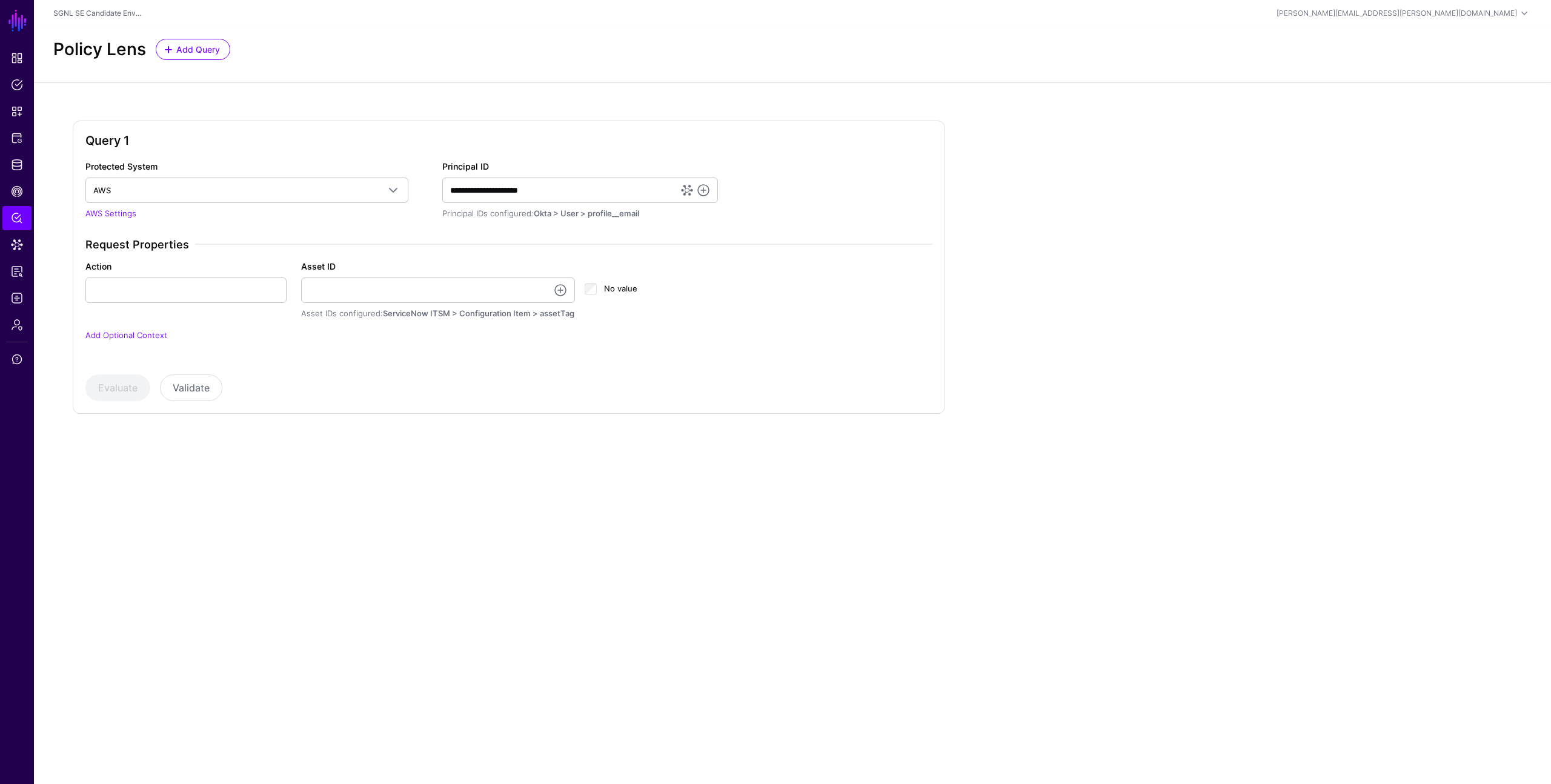
click at [64, 320] on div "**********" at bounding box center [793, 277] width 1518 height 390
click at [121, 279] on input "Action" at bounding box center [186, 290] width 201 height 26
type input "******"
click at [563, 292] on link at bounding box center [560, 290] width 14 height 14
click at [409, 376] on button "P1000815" at bounding box center [416, 383] width 206 height 20
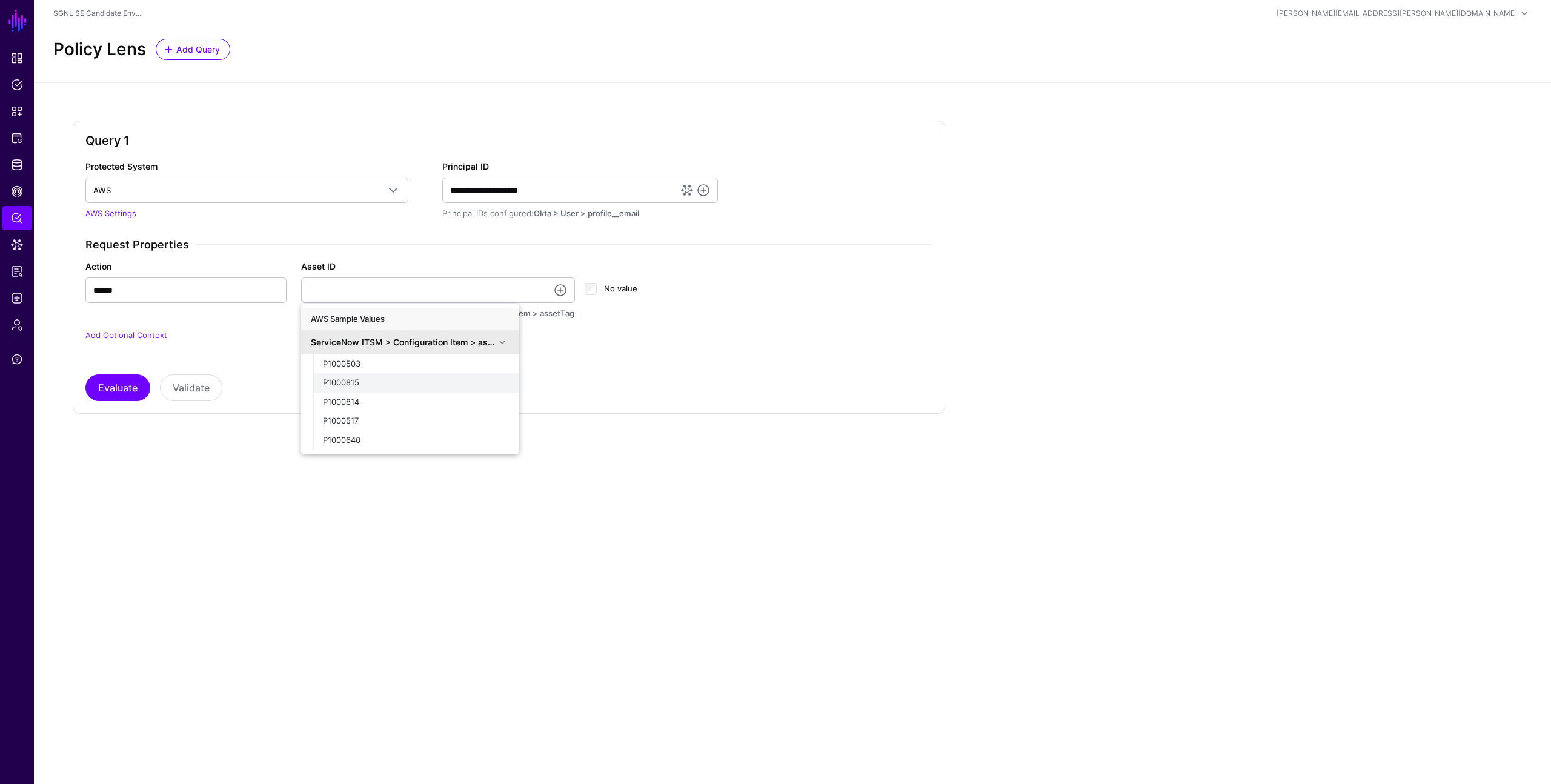
type input "********"
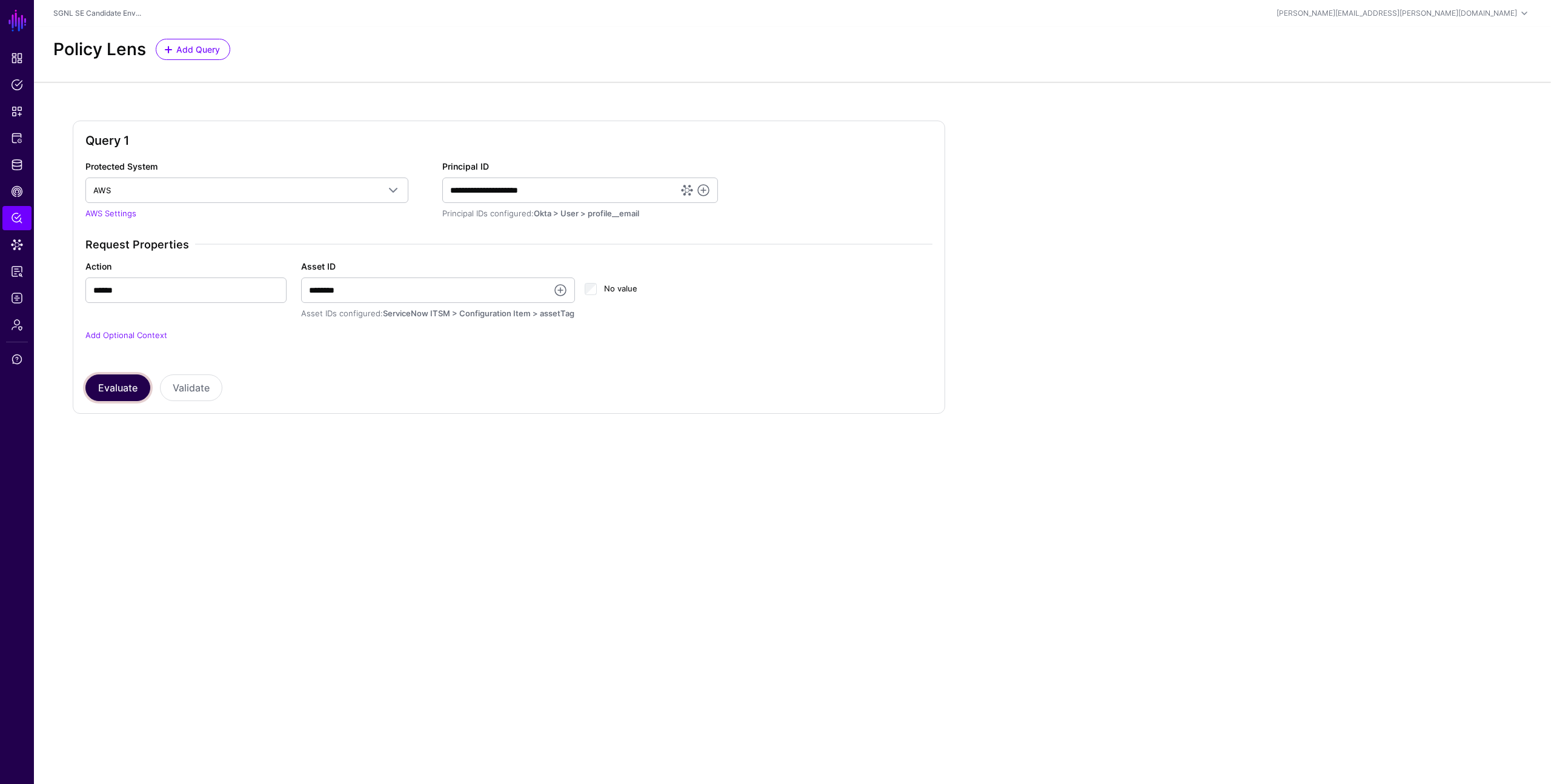
click at [105, 385] on button "Evaluate" at bounding box center [118, 387] width 65 height 26
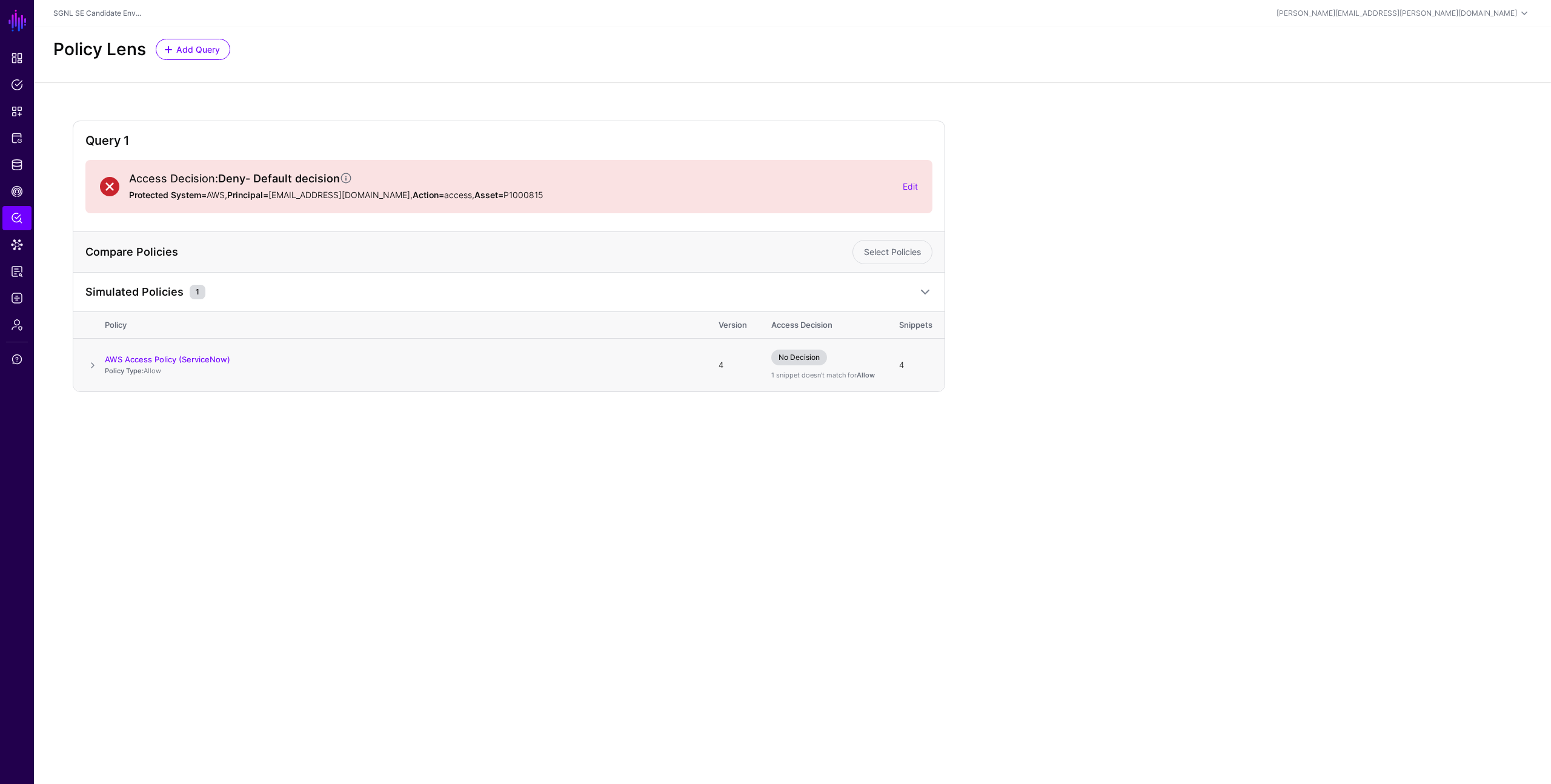
click at [94, 363] on span at bounding box center [92, 365] width 14 height 14
click at [1039, 534] on div "Query 1 Access Decision: Deny - Default decision Protected System= AWS, Princip…" at bounding box center [792, 355] width 1440 height 470
click at [170, 542] on link "Allow AWS Condition" at bounding box center [158, 541] width 78 height 9
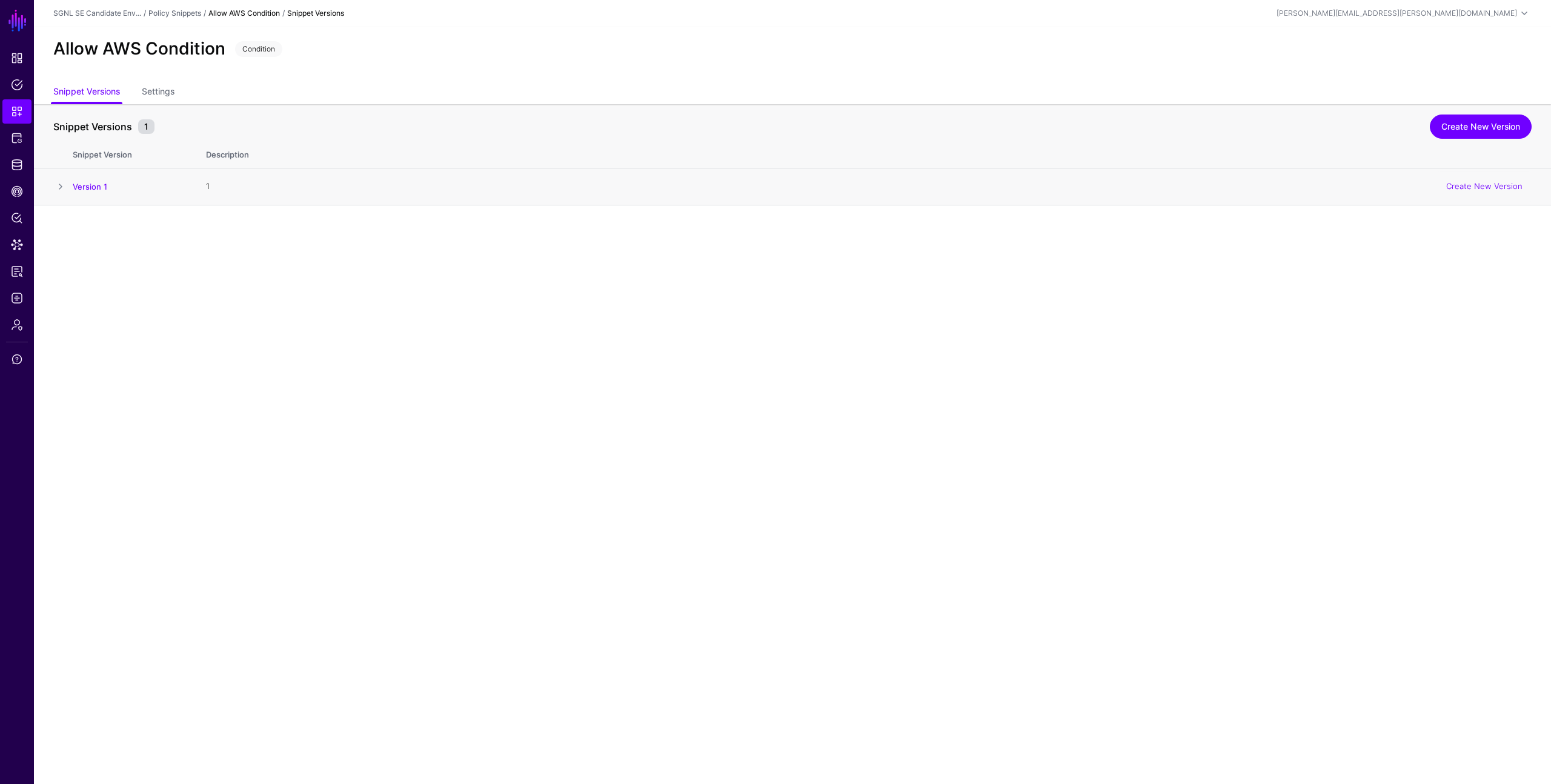
click at [61, 185] on span at bounding box center [61, 186] width 14 height 14
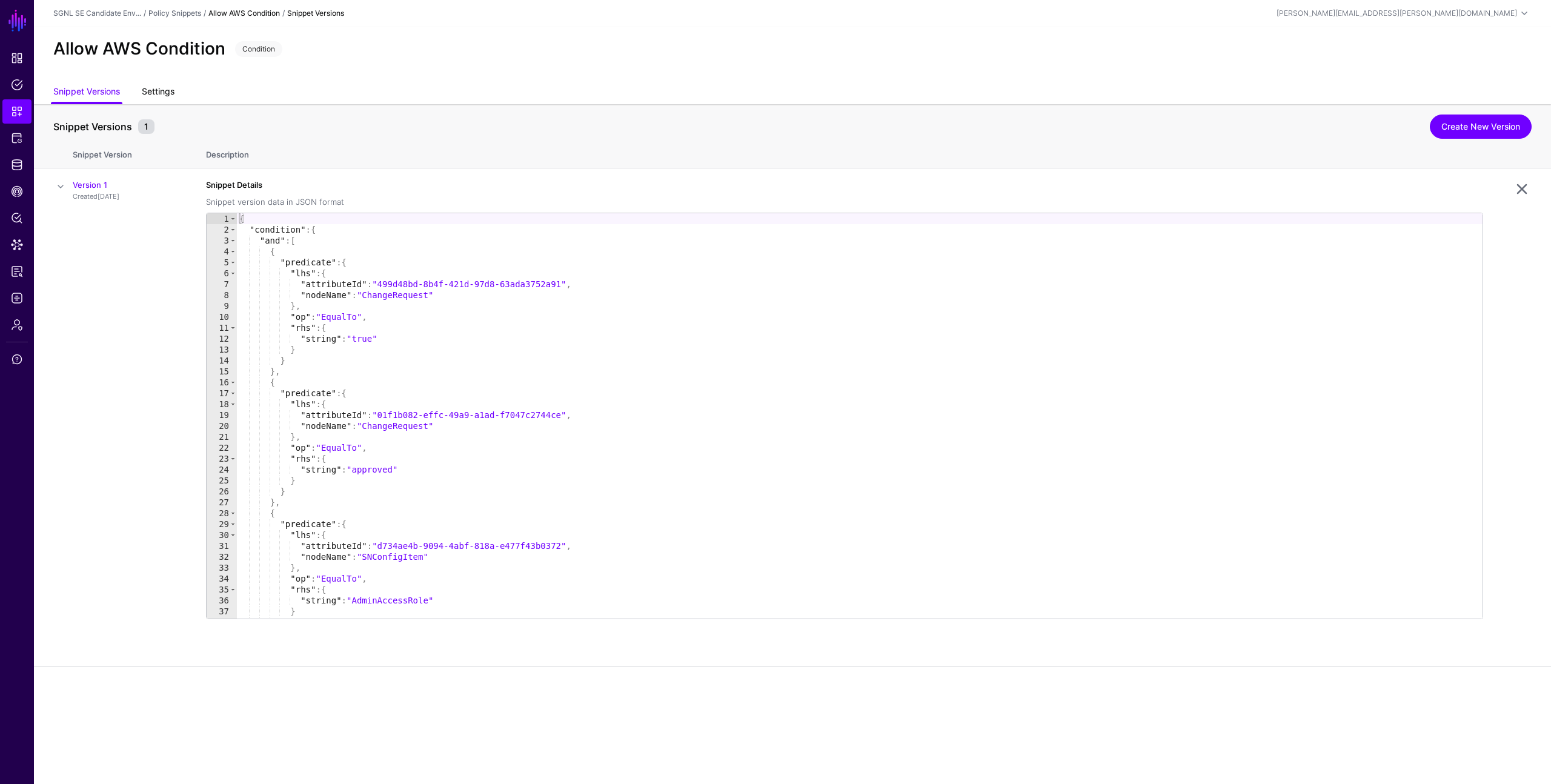
click at [156, 93] on link "Settings" at bounding box center [158, 92] width 32 height 23
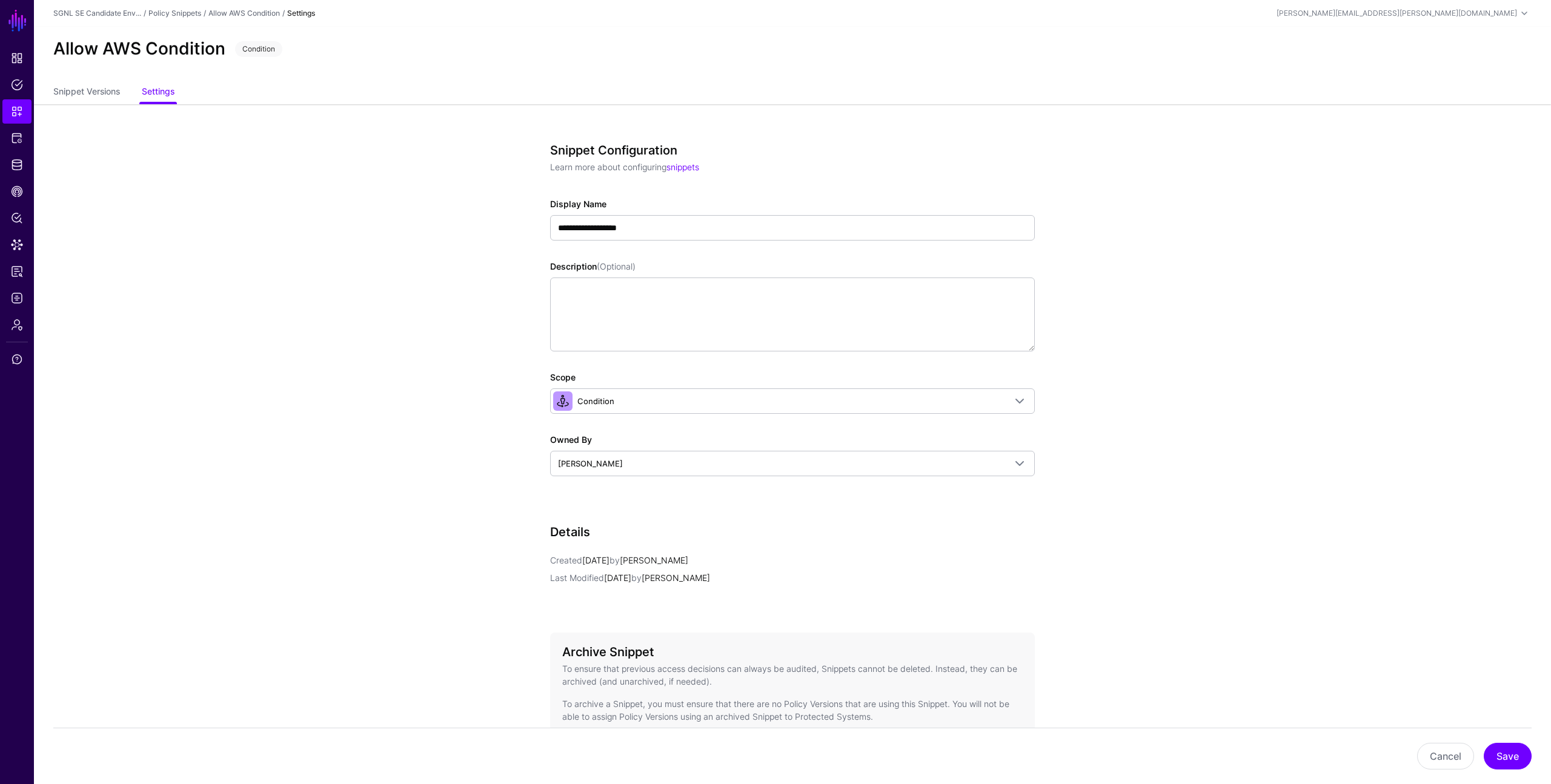
click at [194, 286] on app-snippets-details-form "**********" at bounding box center [793, 495] width 1518 height 783
click at [862, 61] on div "Allow AWS Condition Condition" at bounding box center [793, 54] width 1518 height 55
